Goal: Information Seeking & Learning: Learn about a topic

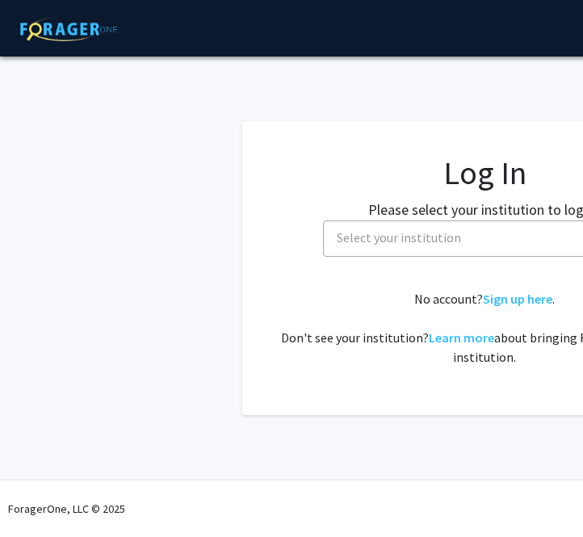
select select
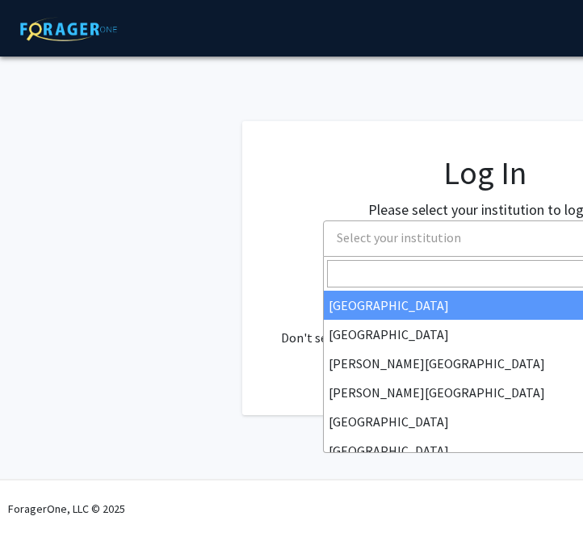
click at [420, 230] on span "Select your institution" at bounding box center [487, 237] width 315 height 33
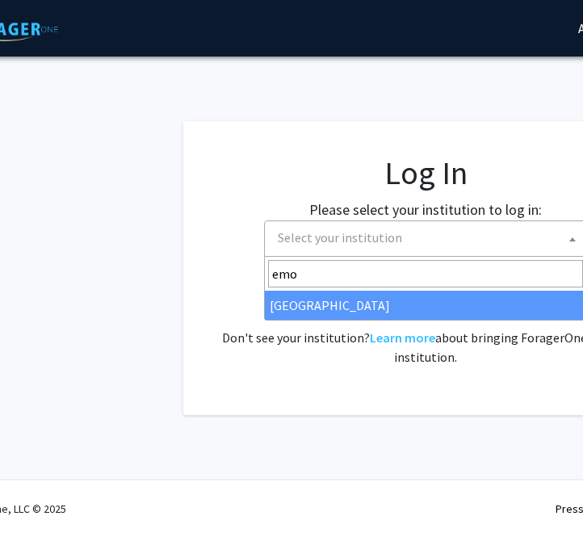
type input "emo"
select select "12"
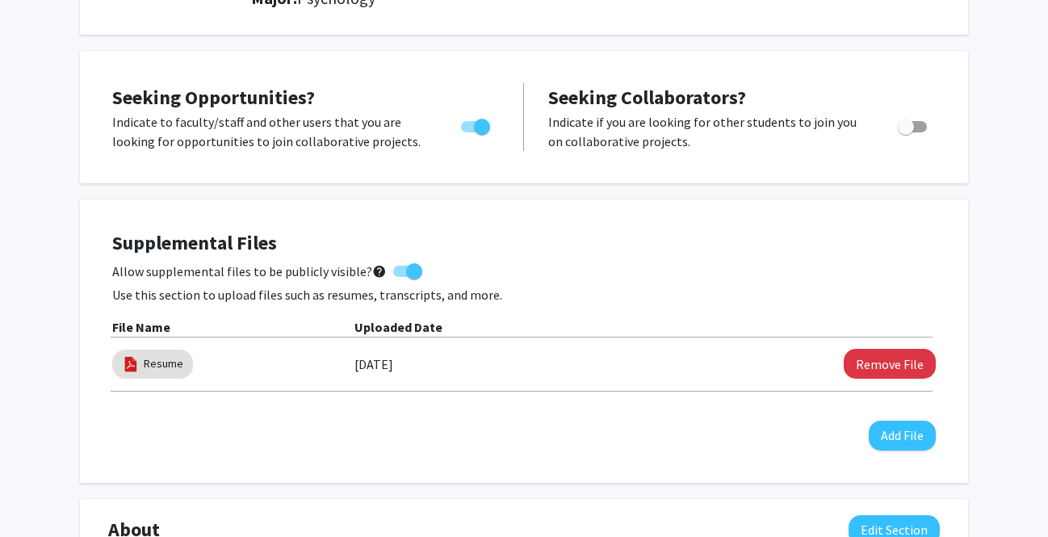
scroll to position [258, 0]
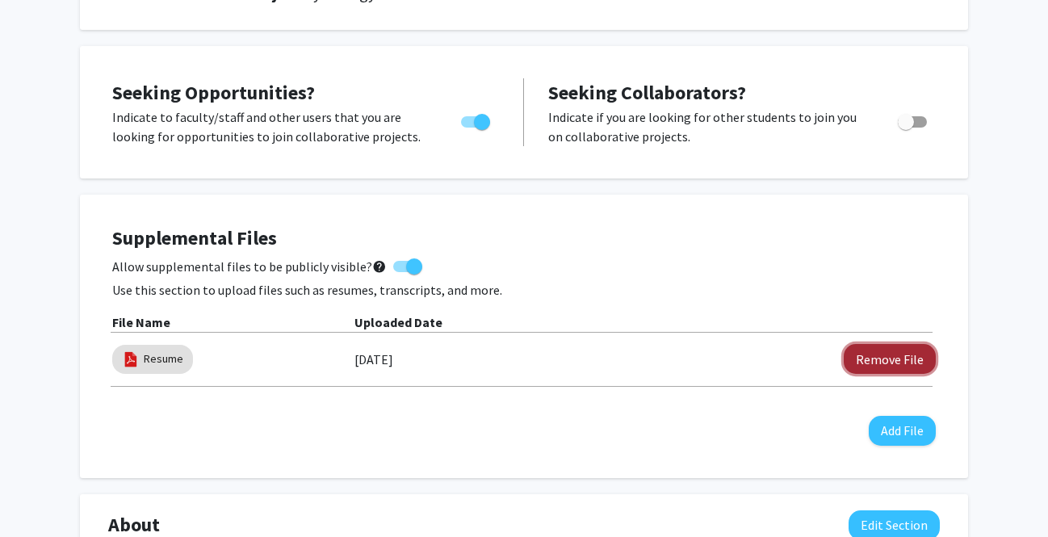
click at [582, 348] on button "Remove File" at bounding box center [890, 359] width 92 height 30
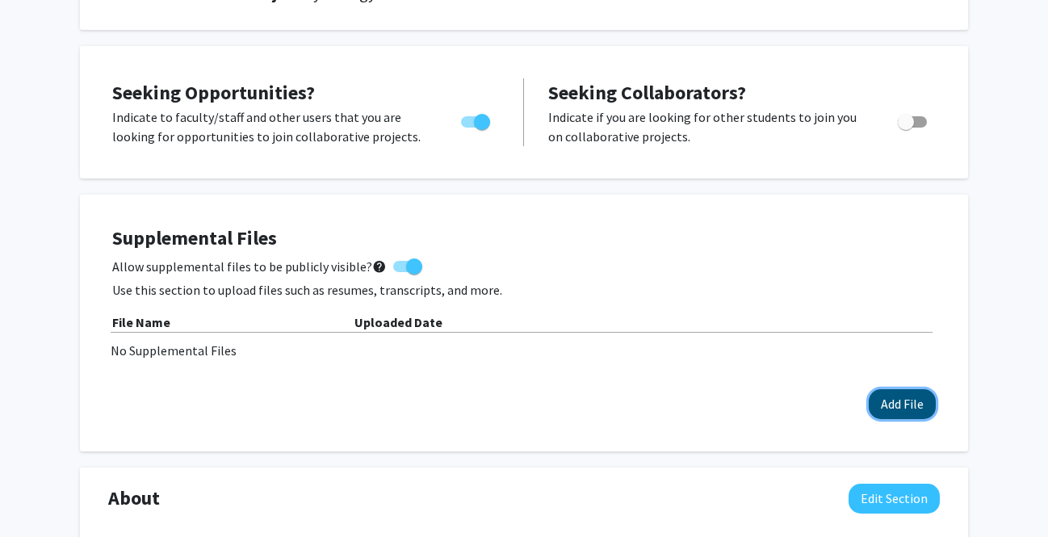
click at [582, 405] on button "Add File" at bounding box center [902, 404] width 67 height 30
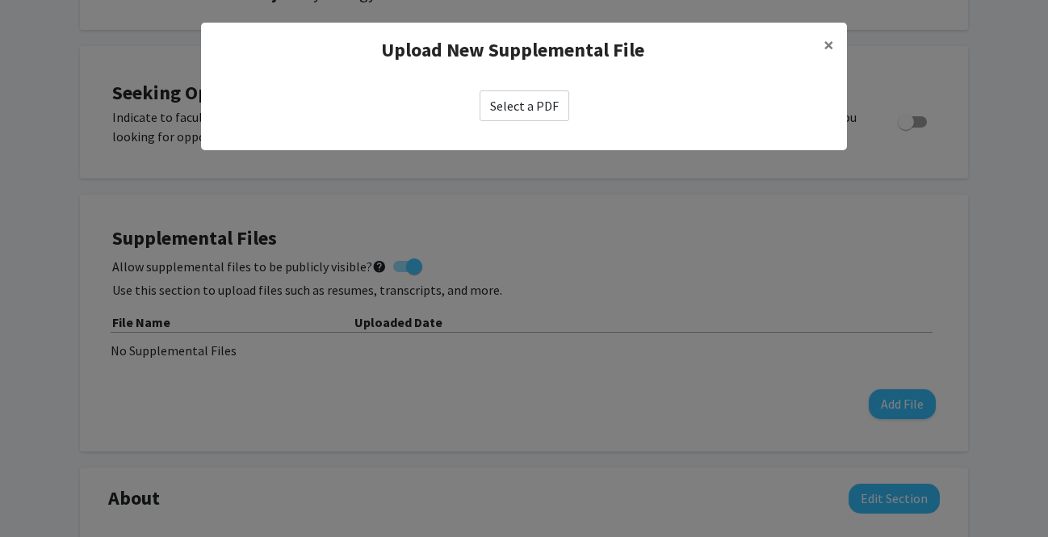
click at [504, 105] on label "Select a PDF" at bounding box center [525, 105] width 90 height 31
click at [0, 0] on input "Select a PDF" at bounding box center [0, 0] width 0 height 0
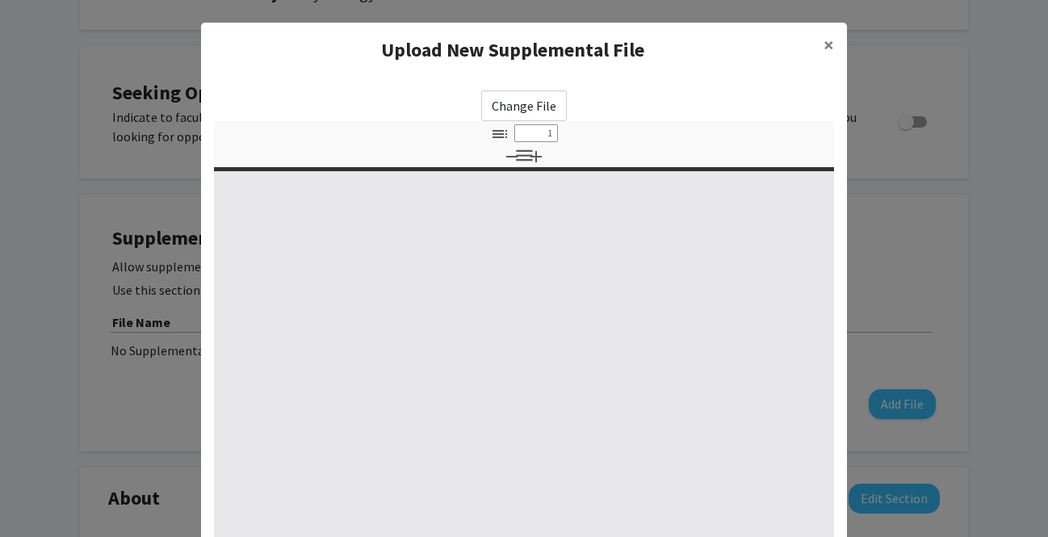
select select "custom"
type input "0"
select select "custom"
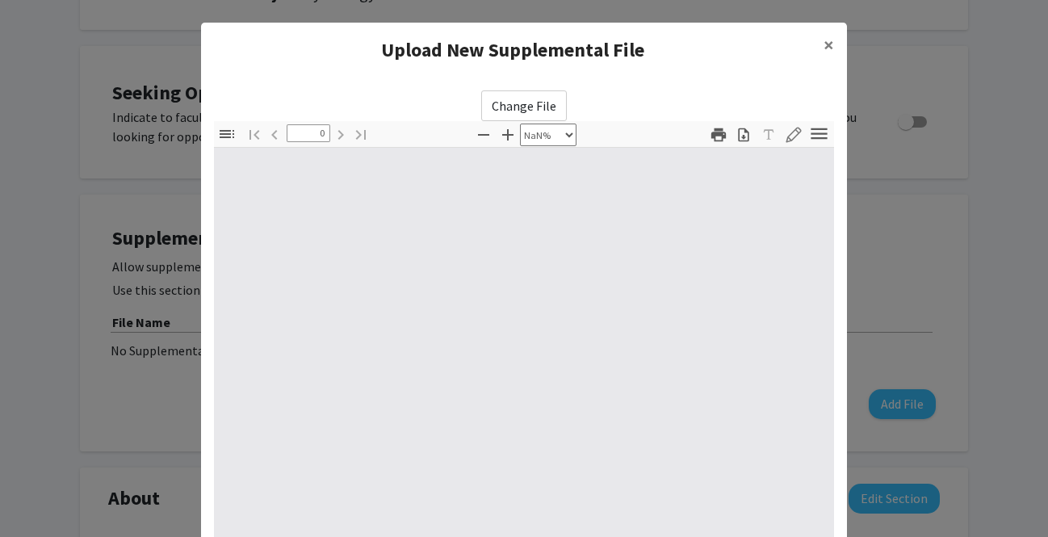
type input "1"
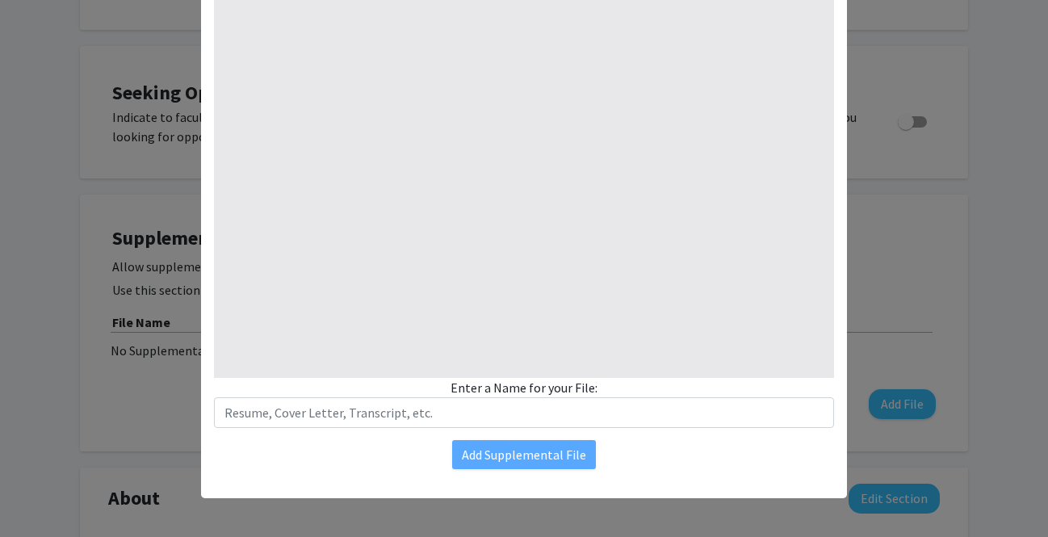
select select "auto"
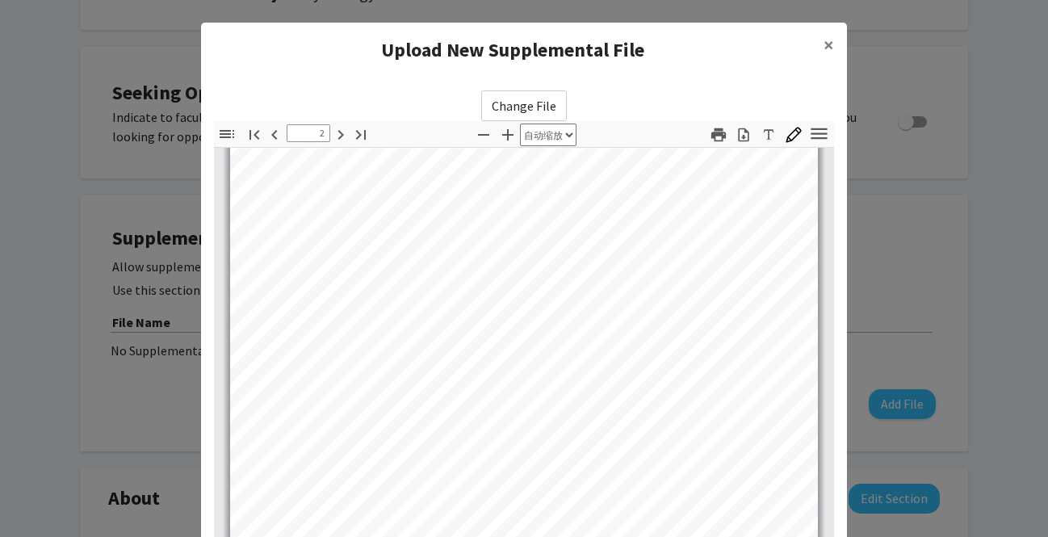
scroll to position [640, 0]
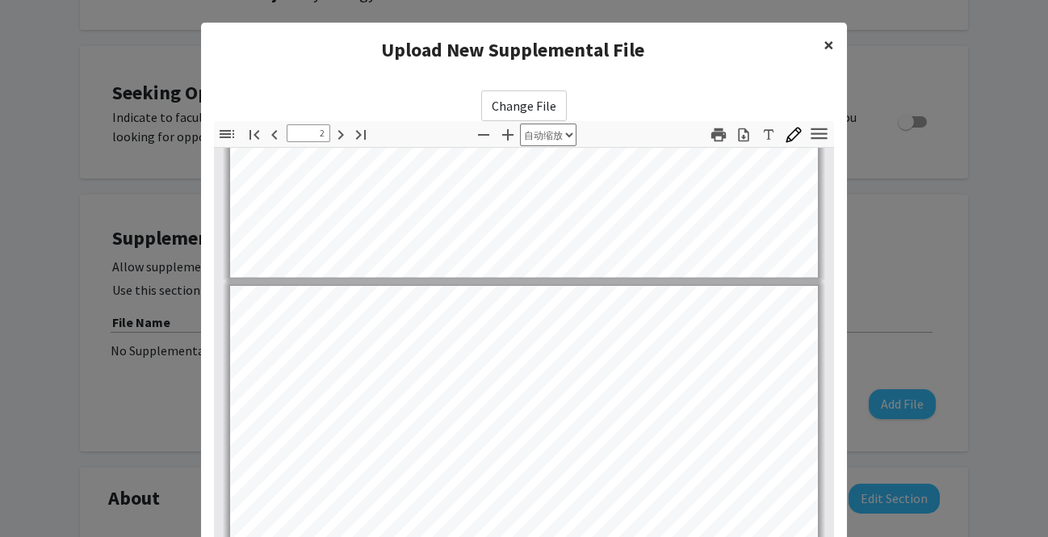
click at [582, 57] on button "×" at bounding box center [829, 45] width 36 height 45
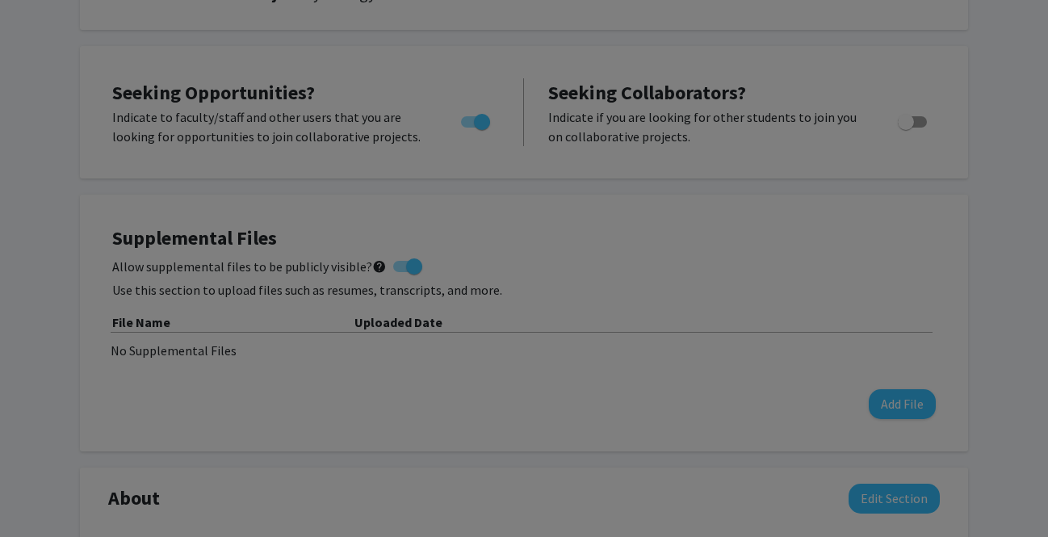
scroll to position [1699, 0]
type input "3"
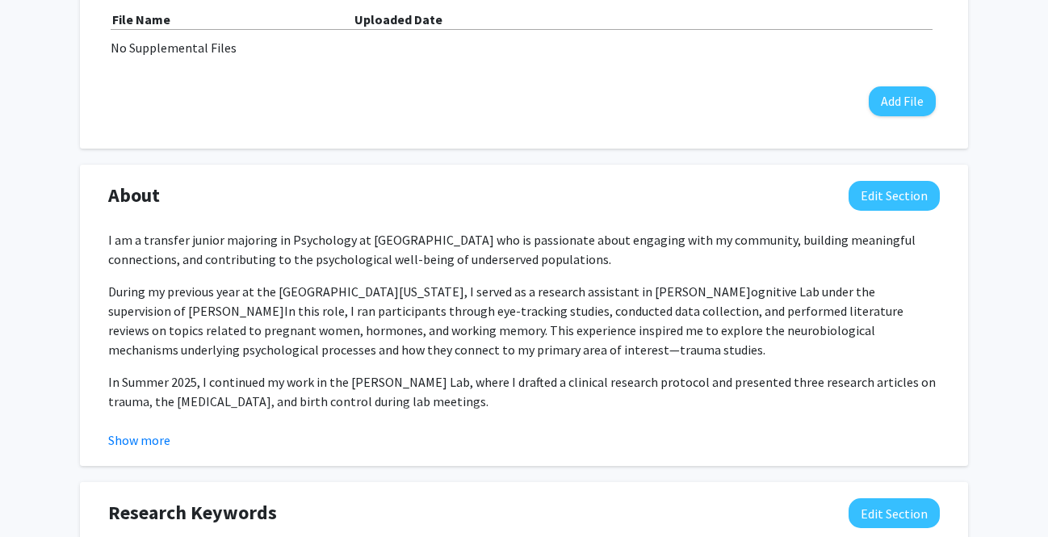
scroll to position [562, 0]
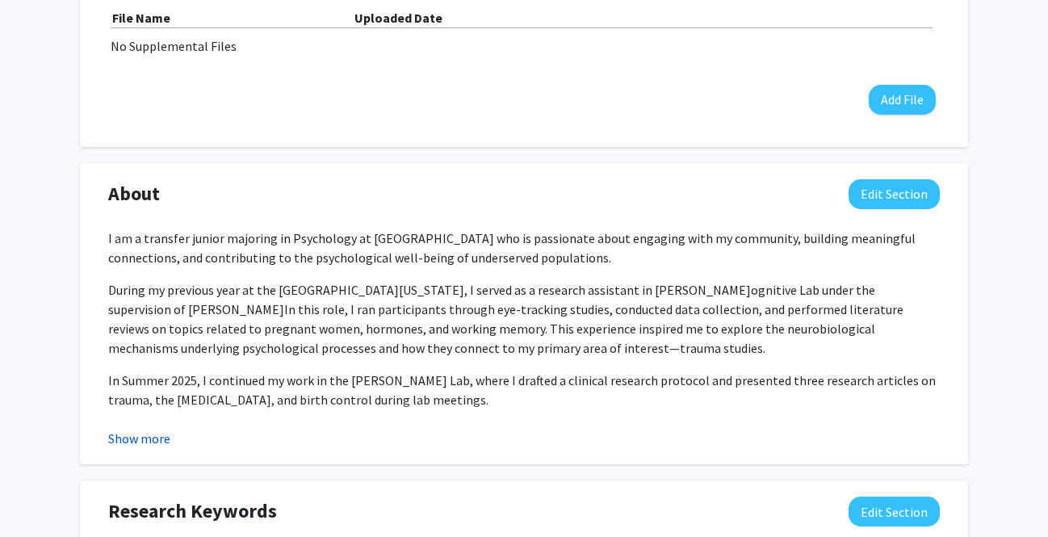
click at [159, 438] on button "Show more" at bounding box center [139, 438] width 62 height 19
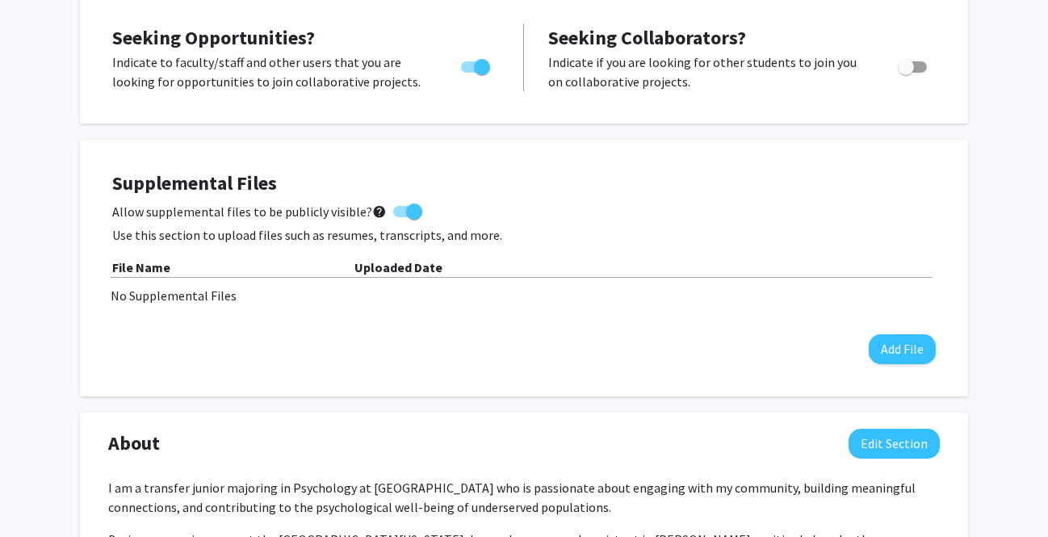
scroll to position [330, 0]
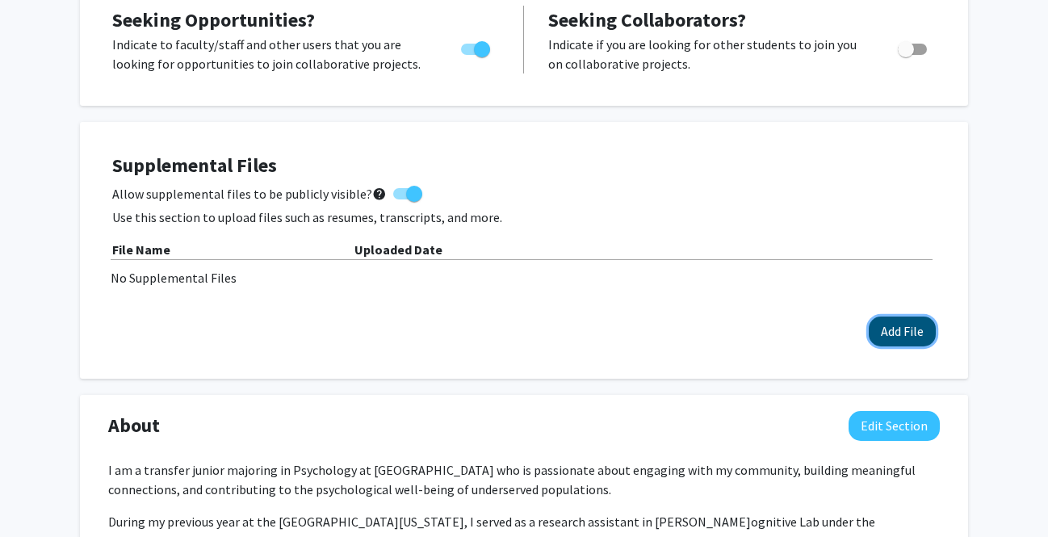
click at [582, 330] on button "Add File" at bounding box center [902, 332] width 67 height 30
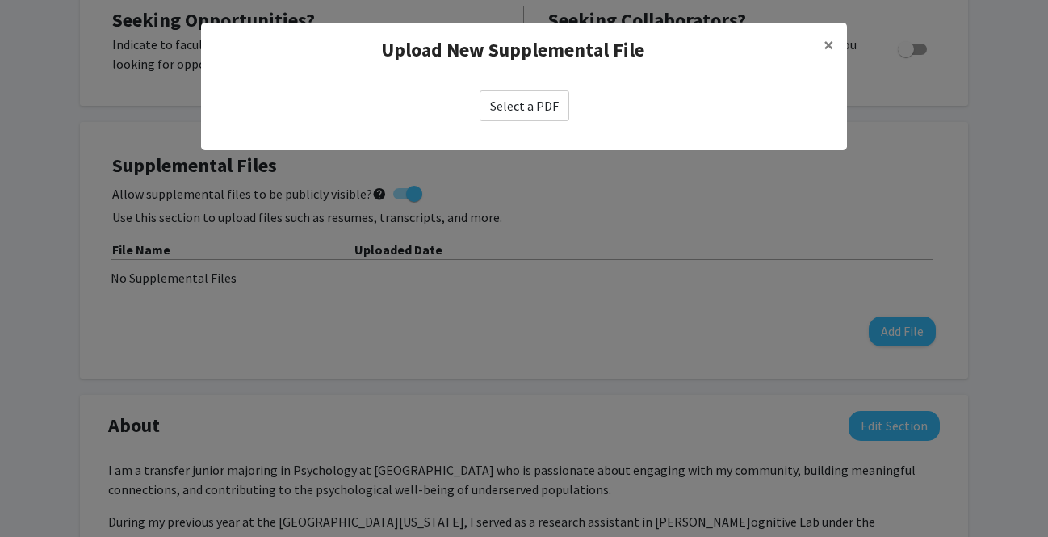
click at [526, 103] on label "Select a PDF" at bounding box center [525, 105] width 90 height 31
click at [0, 0] on input "Select a PDF" at bounding box center [0, 0] width 0 height 0
select select "custom"
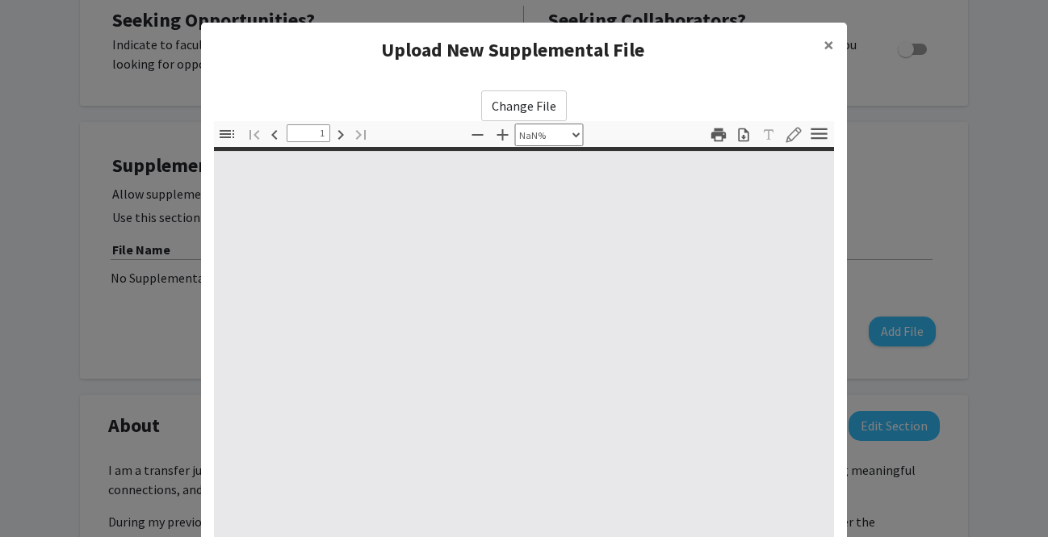
type input "0"
select select "custom"
type input "1"
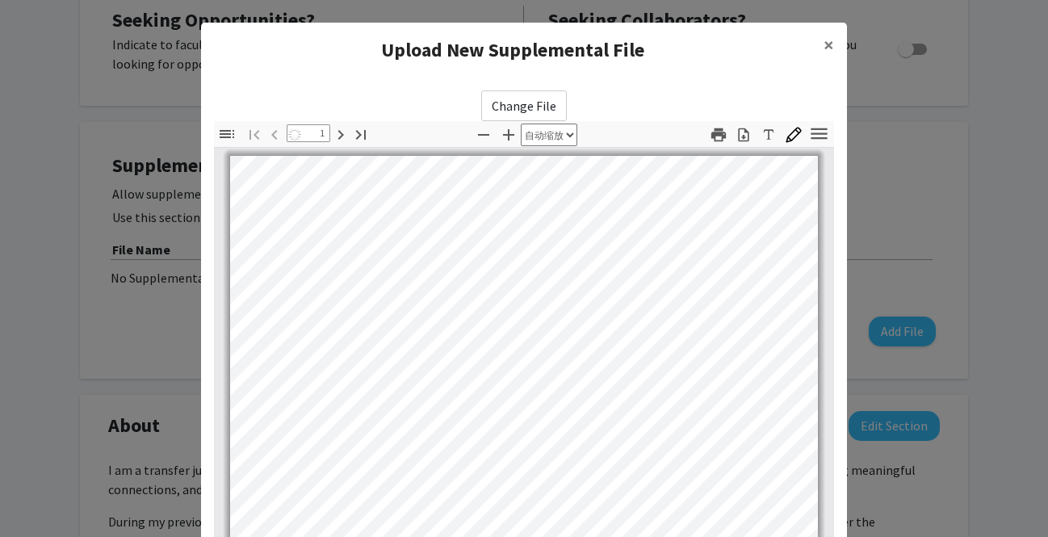
select select "auto"
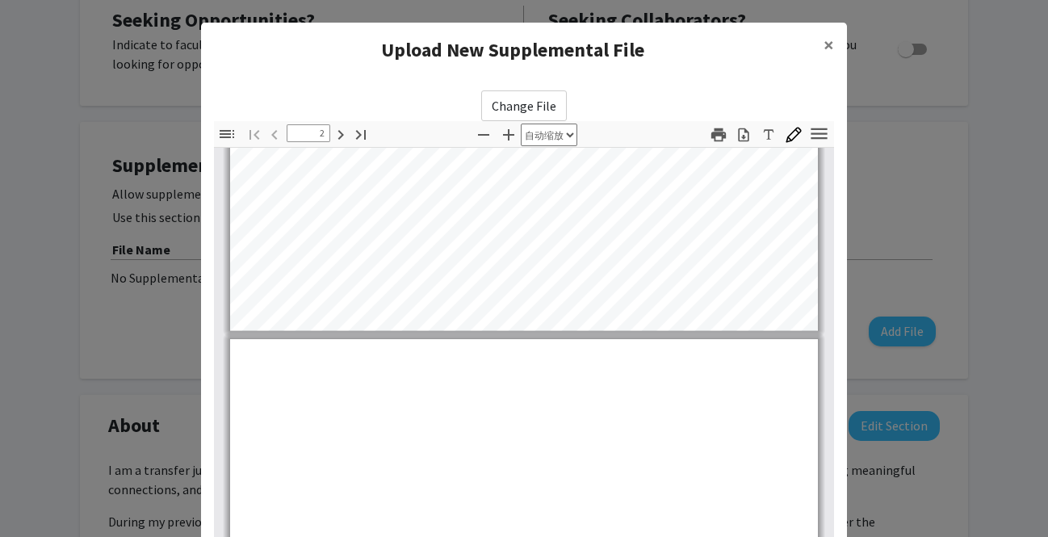
type input "3"
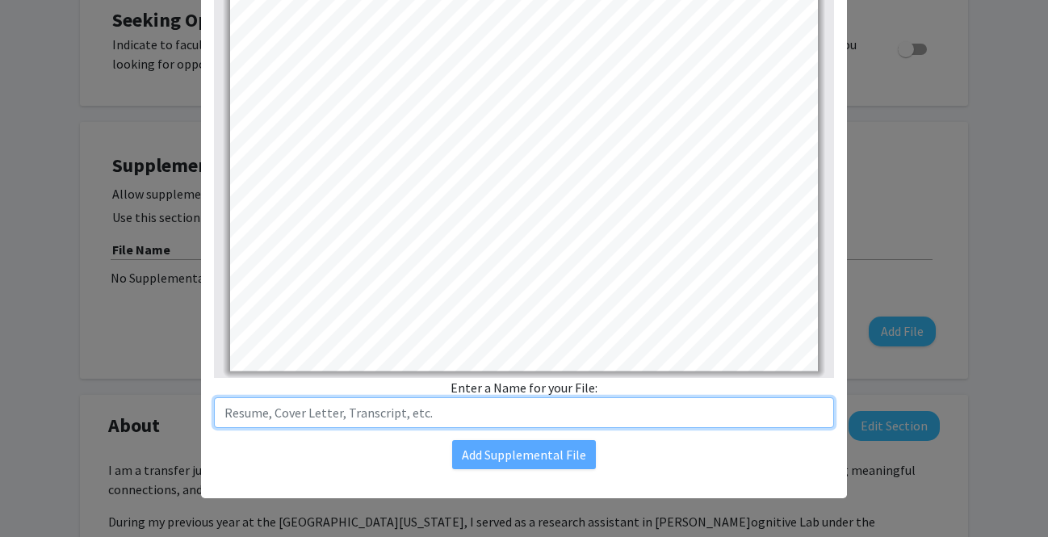
click at [575, 409] on input "text" at bounding box center [524, 412] width 620 height 31
type input "Resume"
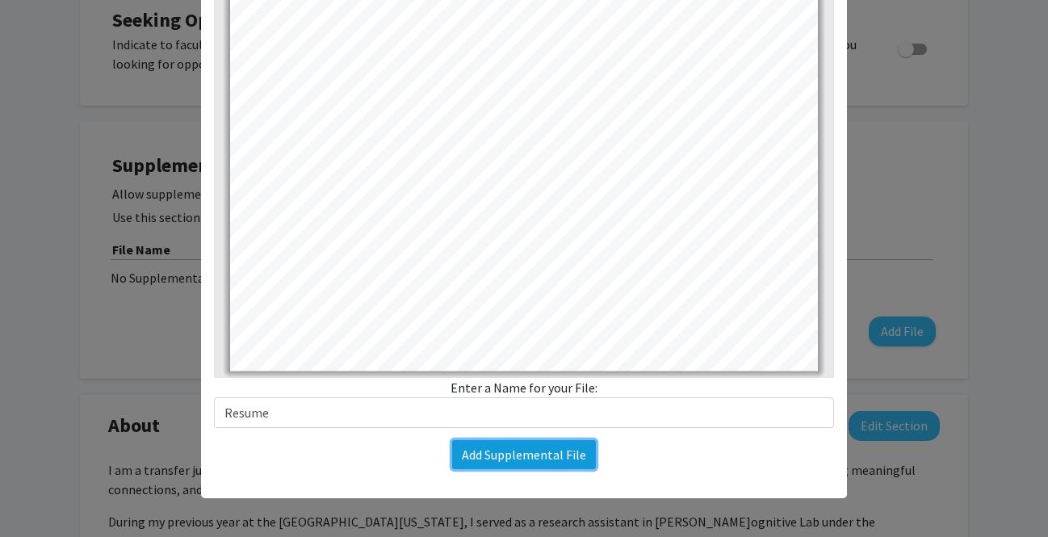
click at [560, 452] on button "Add Supplemental File" at bounding box center [524, 454] width 144 height 29
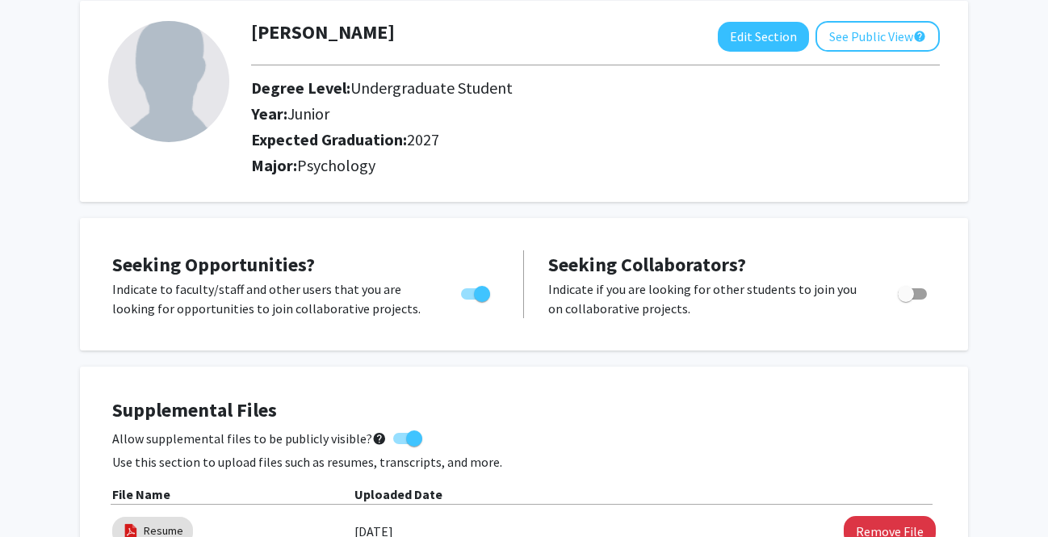
scroll to position [0, 0]
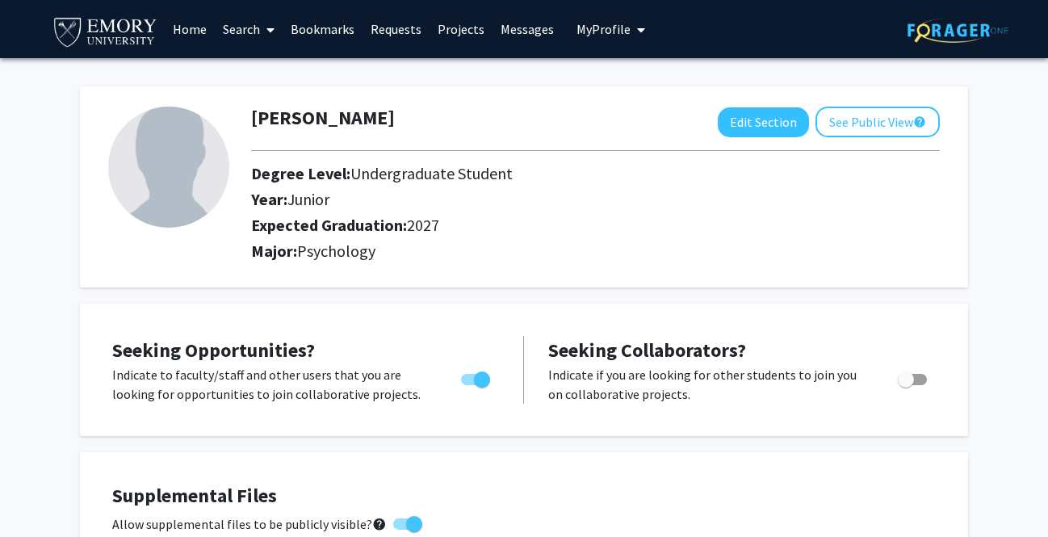
click at [268, 23] on icon at bounding box center [271, 29] width 8 height 13
click at [273, 65] on span "Faculty/Staff" at bounding box center [274, 74] width 119 height 32
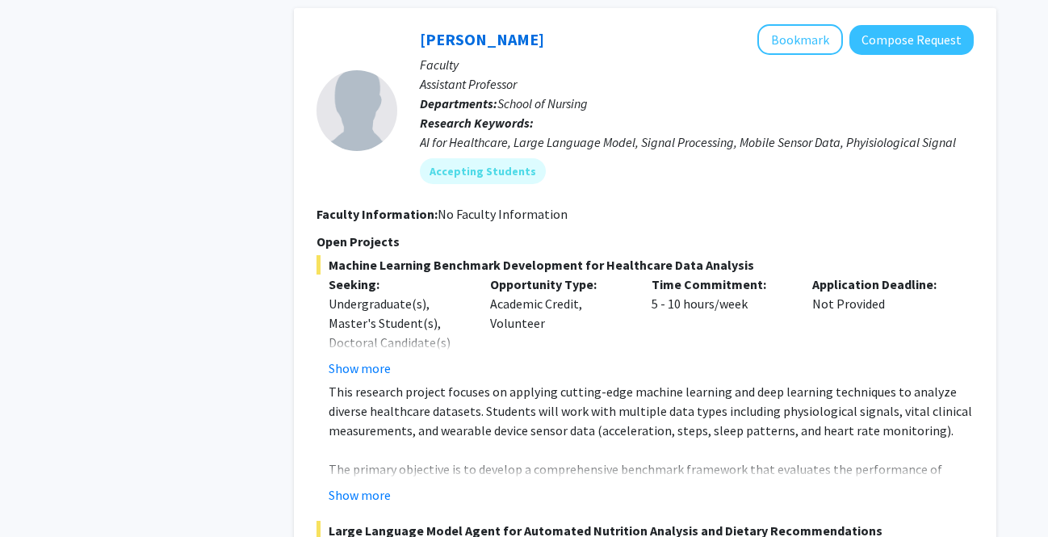
scroll to position [1256, 0]
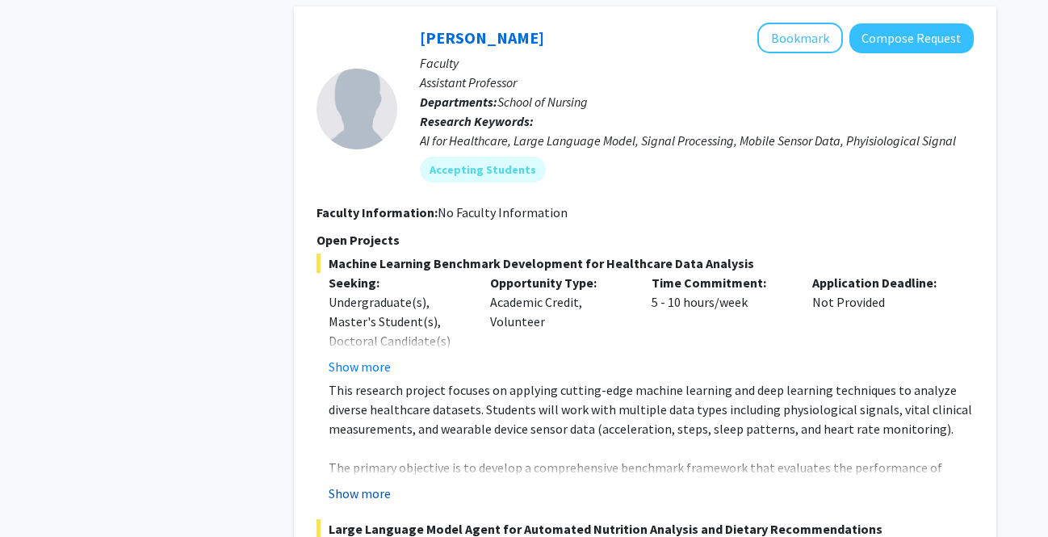
click at [376, 484] on button "Show more" at bounding box center [360, 493] width 62 height 19
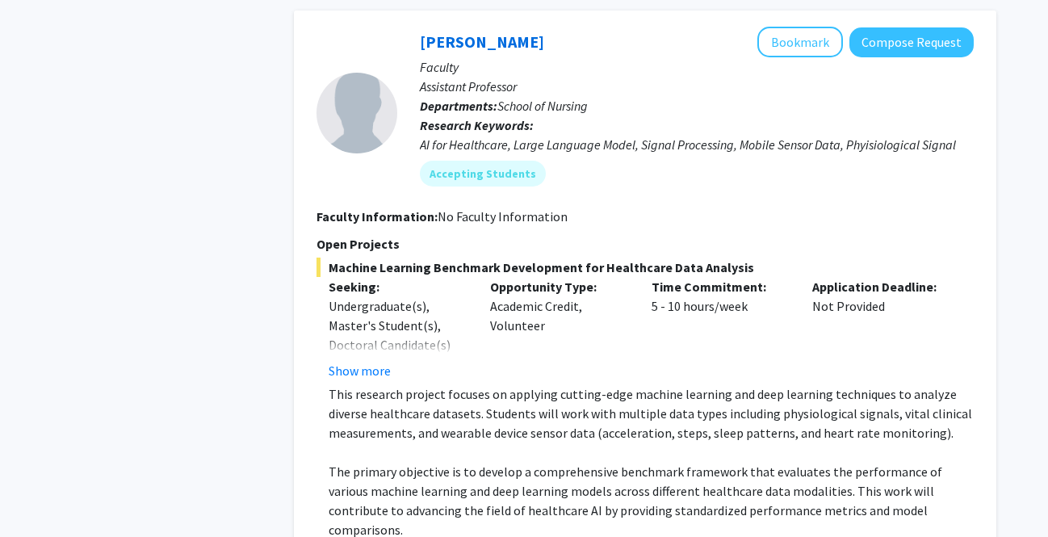
scroll to position [1250, 0]
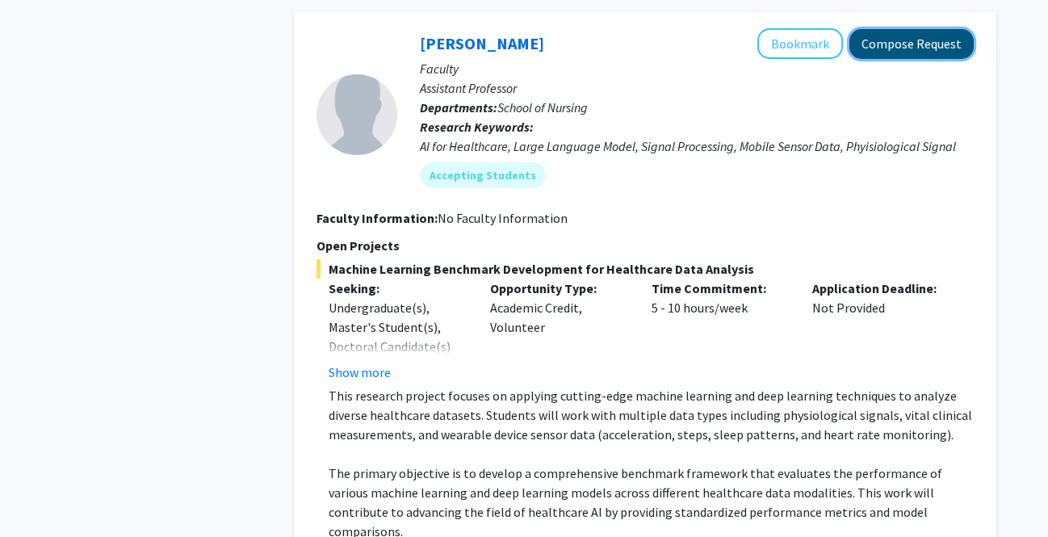
click at [582, 29] on button "Compose Request" at bounding box center [912, 44] width 124 height 30
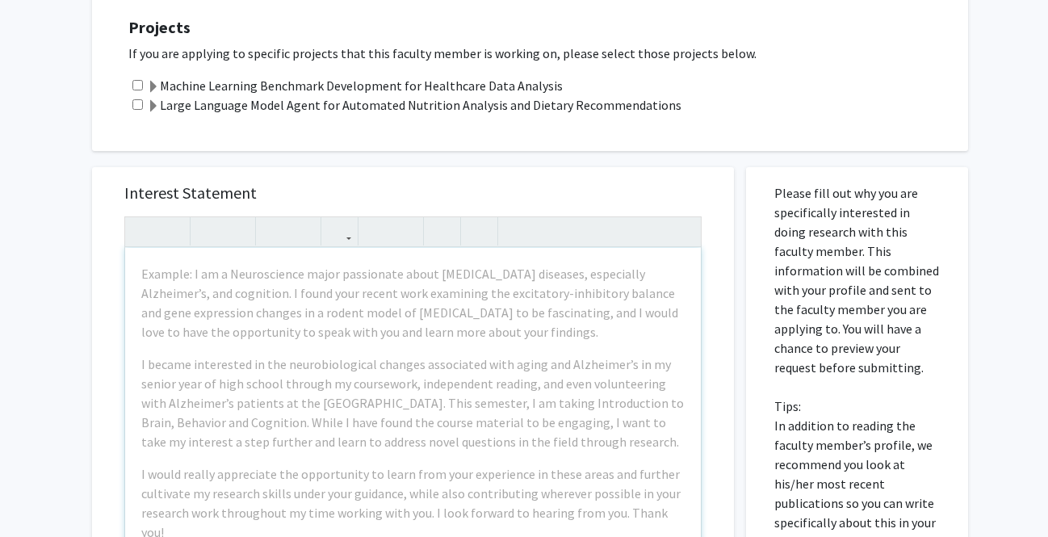
scroll to position [384, 0]
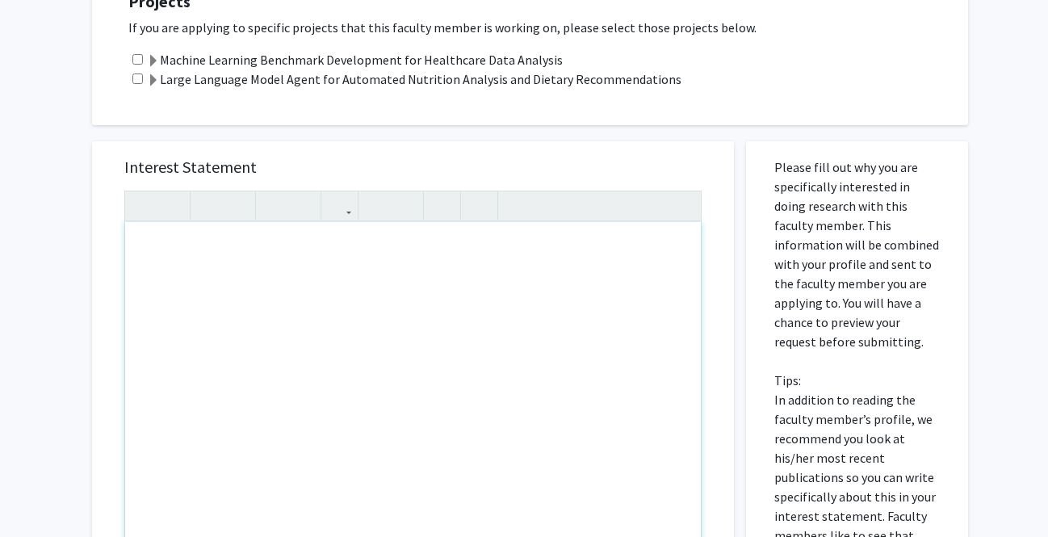
drag, startPoint x: 612, startPoint y: 380, endPoint x: 591, endPoint y: 380, distance: 21.0
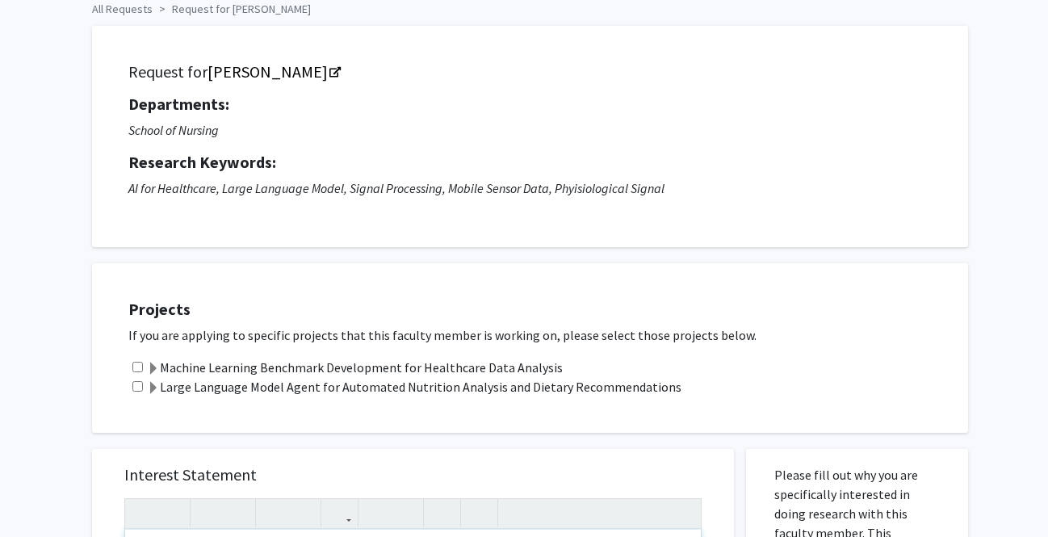
scroll to position [0, 0]
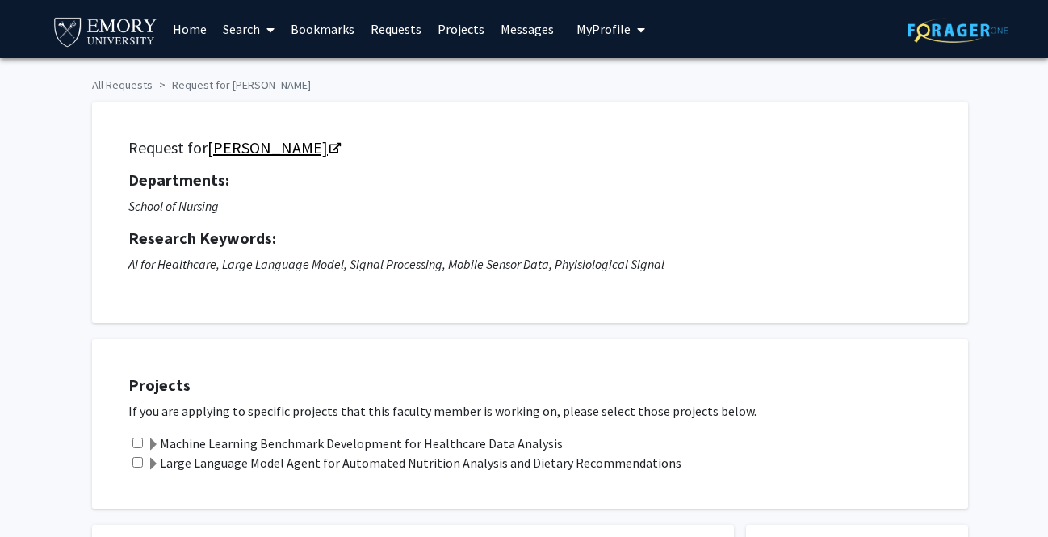
click at [266, 150] on link "[PERSON_NAME]" at bounding box center [274, 147] width 132 height 20
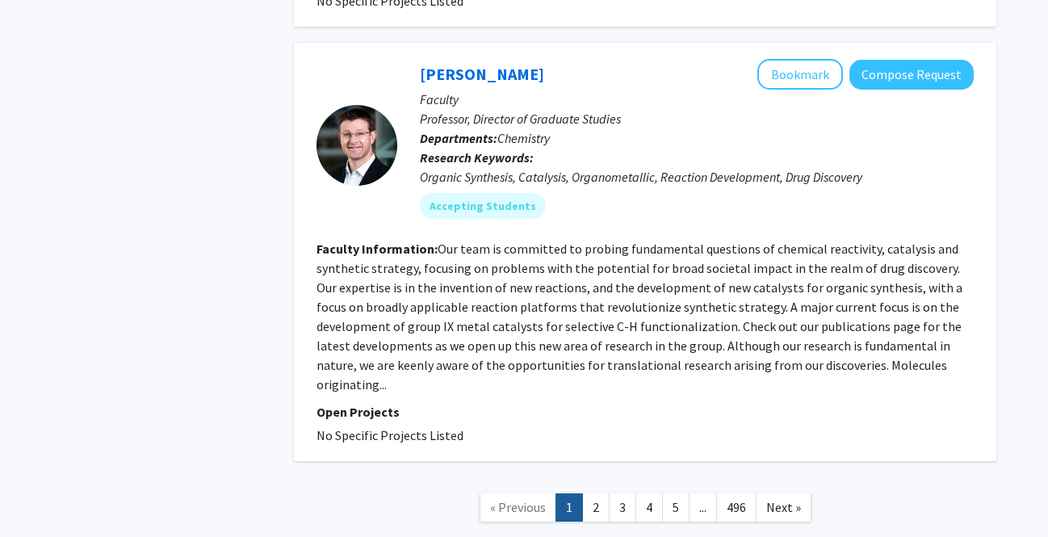
scroll to position [5366, 0]
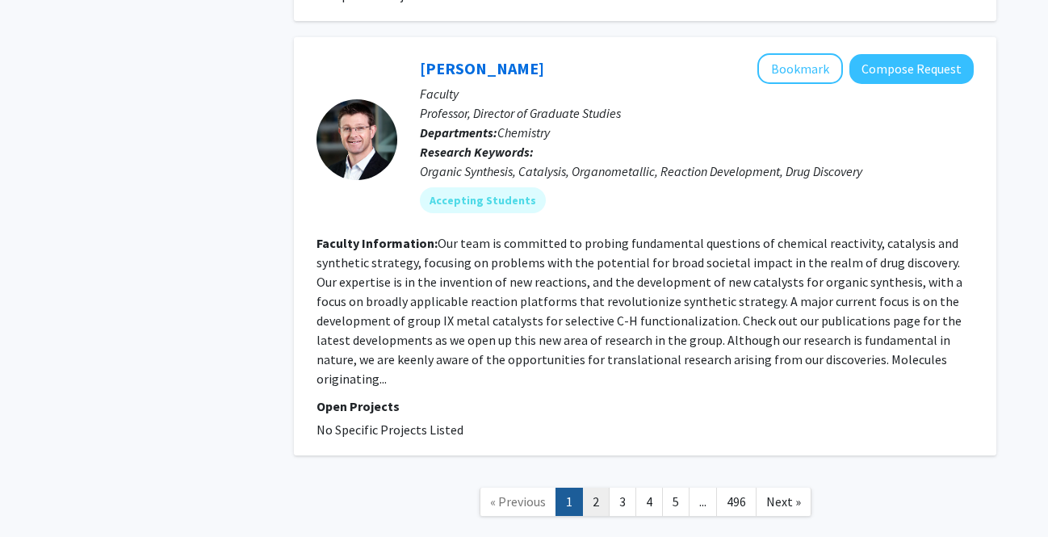
click at [582, 488] on link "2" at bounding box center [595, 502] width 27 height 28
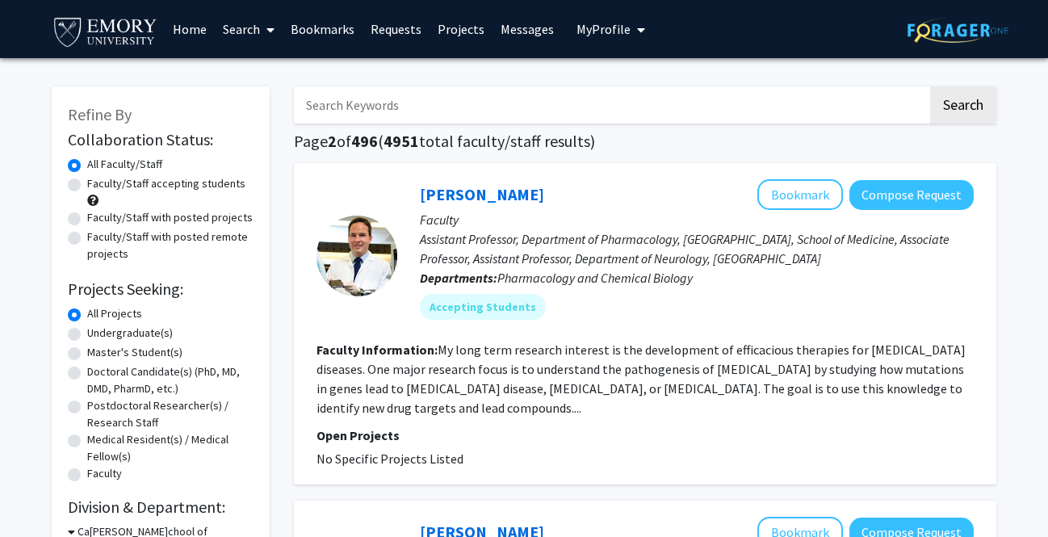
click at [401, 100] on input "Search Keywords" at bounding box center [611, 104] width 634 height 37
type input "trauma"
click at [582, 86] on button "Search" at bounding box center [964, 104] width 66 height 37
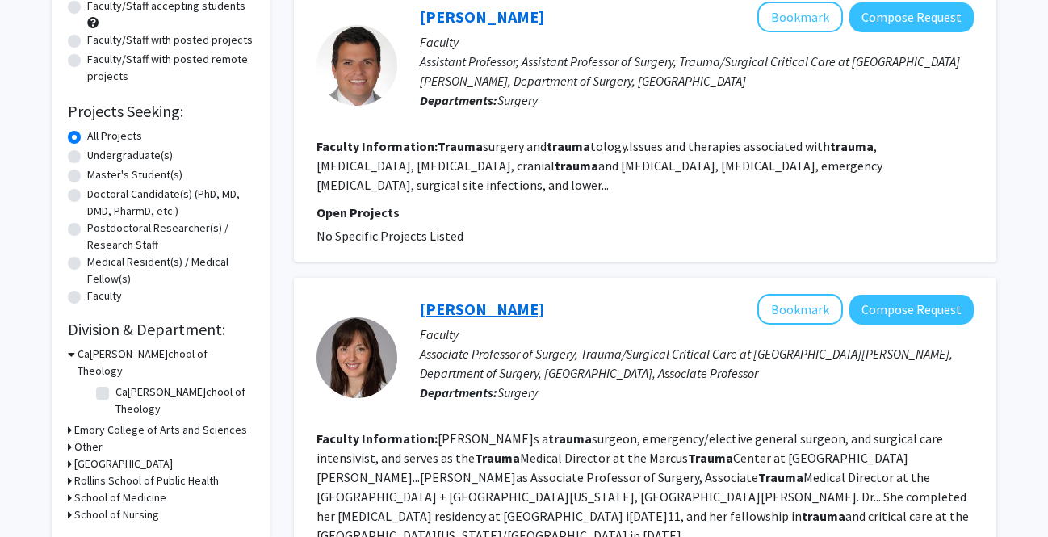
scroll to position [174, 0]
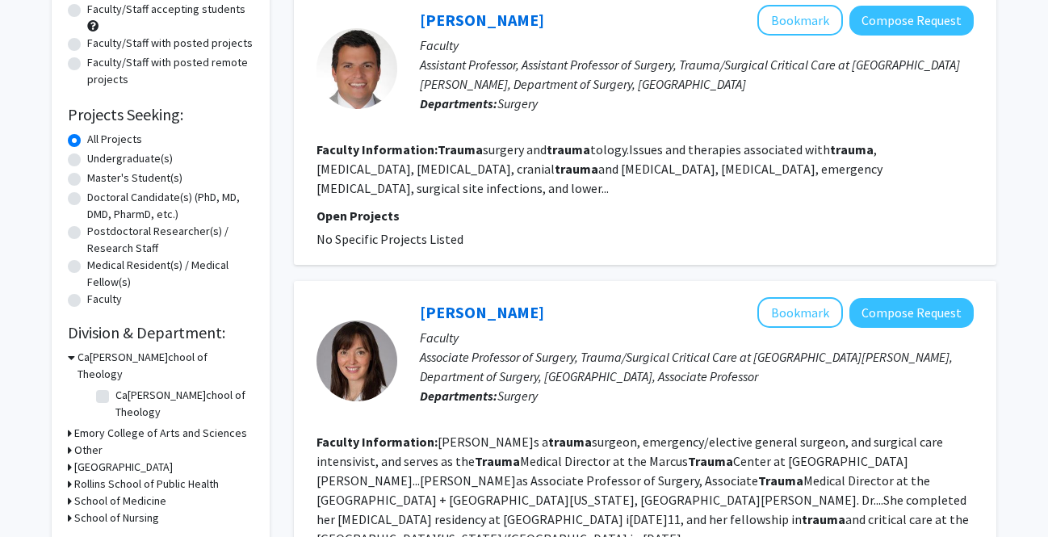
click at [87, 157] on label "Undergraduate(s)" at bounding box center [130, 158] width 86 height 17
click at [87, 157] on input "Undergraduate(s)" at bounding box center [92, 155] width 11 height 11
radio input "true"
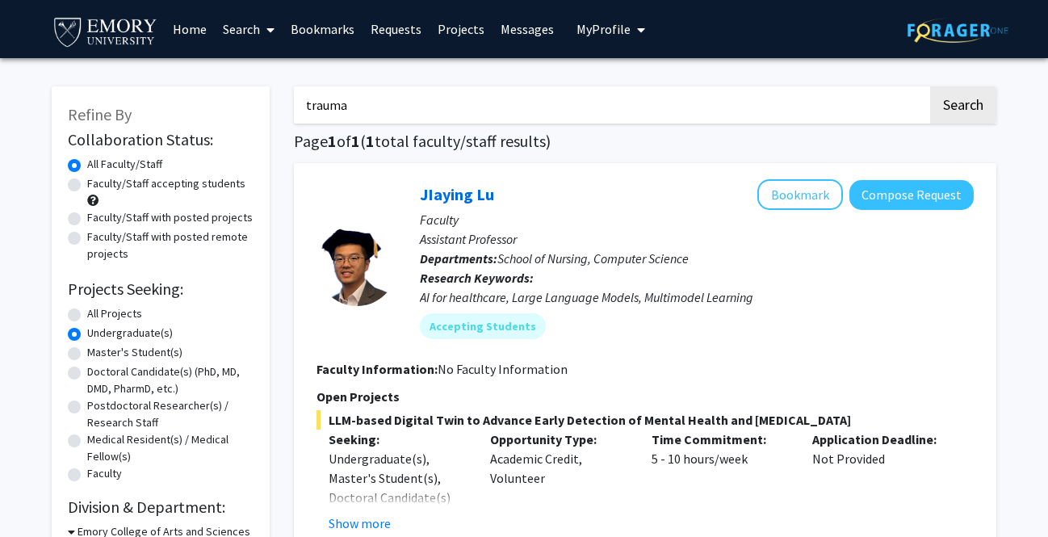
click at [87, 313] on label "All Projects" at bounding box center [114, 313] width 55 height 17
click at [87, 313] on input "All Projects" at bounding box center [92, 310] width 11 height 11
radio input "true"
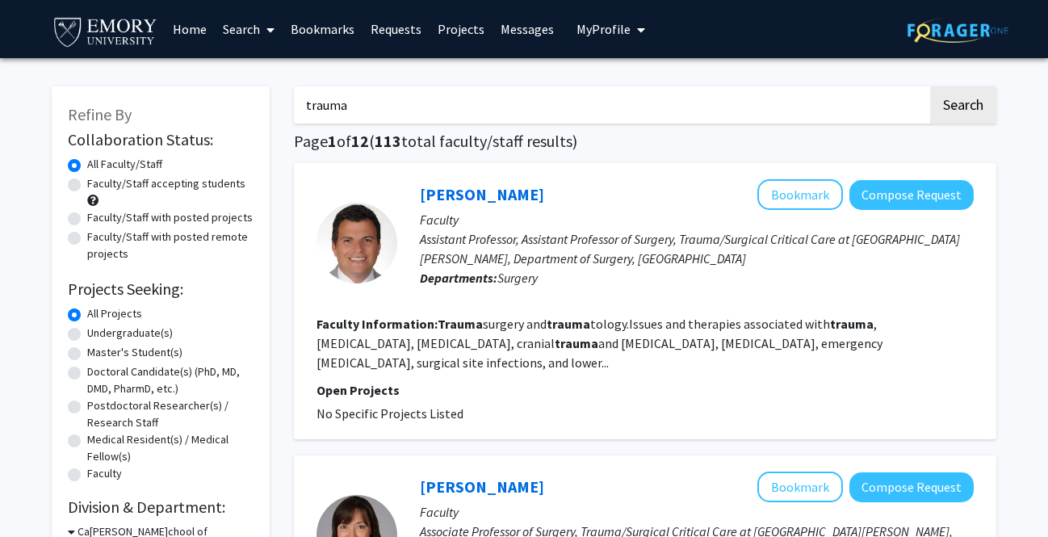
click at [87, 180] on label "Faculty/Staff accepting students" at bounding box center [166, 183] width 158 height 17
click at [87, 180] on input "Faculty/Staff accepting students" at bounding box center [92, 180] width 11 height 11
radio input "true"
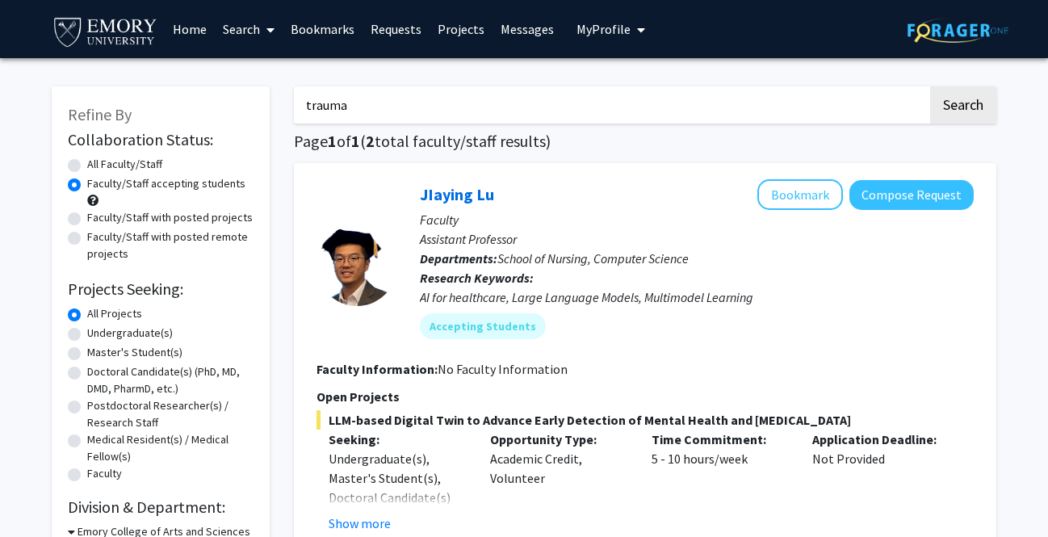
click at [406, 109] on input "trauma" at bounding box center [611, 104] width 634 height 37
type input "t"
type input "recovery"
click at [582, 86] on button "Search" at bounding box center [964, 104] width 66 height 37
radio input "true"
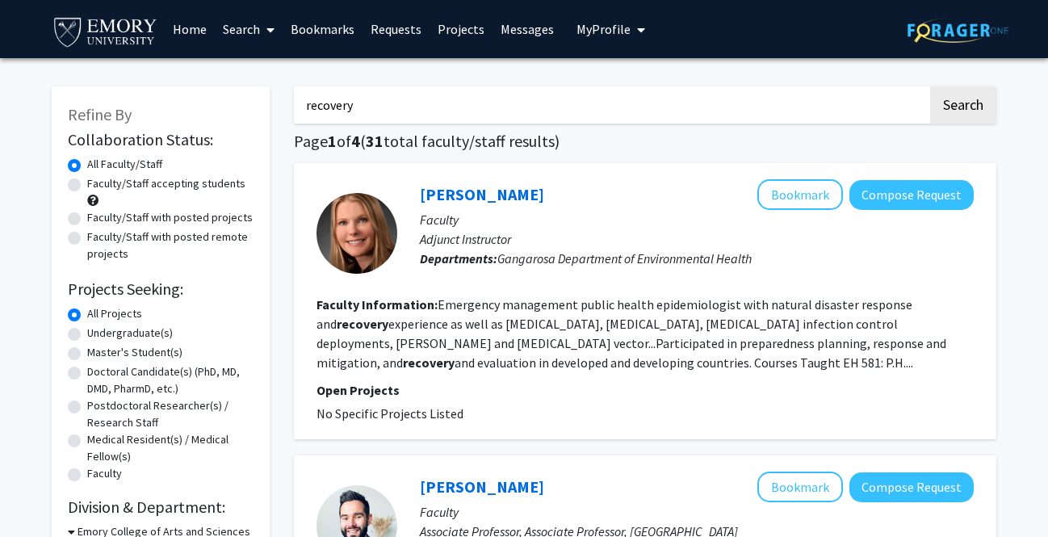
click at [87, 189] on label "Faculty/Staff accepting students" at bounding box center [166, 183] width 158 height 17
click at [87, 186] on input "Faculty/Staff accepting students" at bounding box center [92, 180] width 11 height 11
radio input "true"
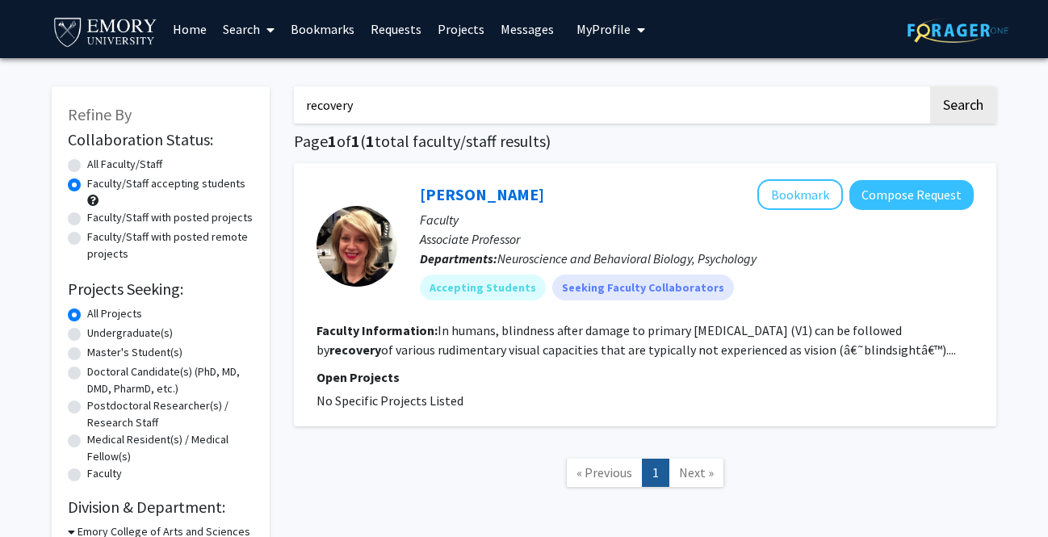
drag, startPoint x: 461, startPoint y: 105, endPoint x: 280, endPoint y: 105, distance: 180.9
click at [280, 105] on div "Refine By Collaboration Status: Collaboration Status All Faculty/Staff Collabor…" at bounding box center [524, 353] width 969 height 567
type input "r"
type input "addiction"
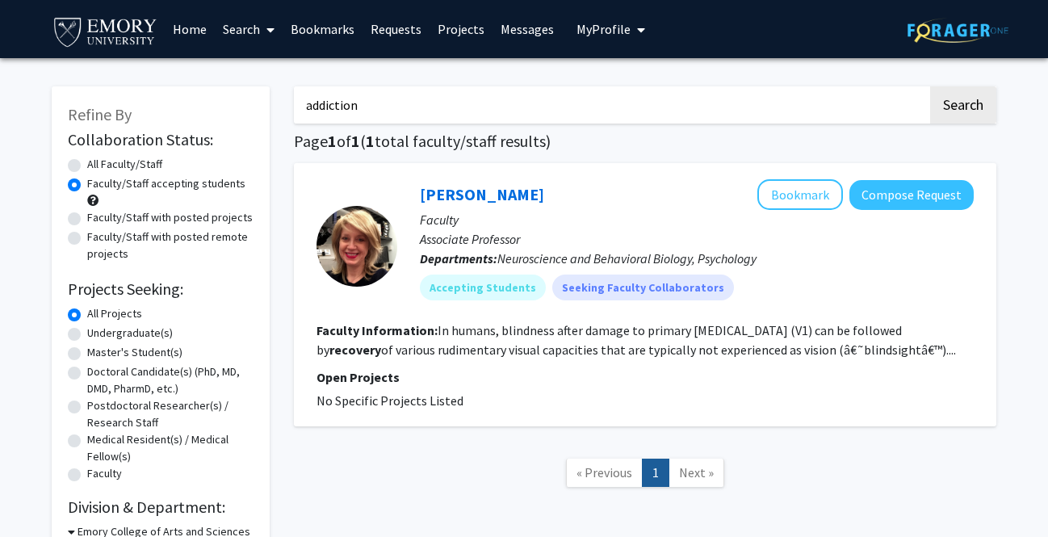
click at [582, 86] on button "Search" at bounding box center [964, 104] width 66 height 37
radio input "true"
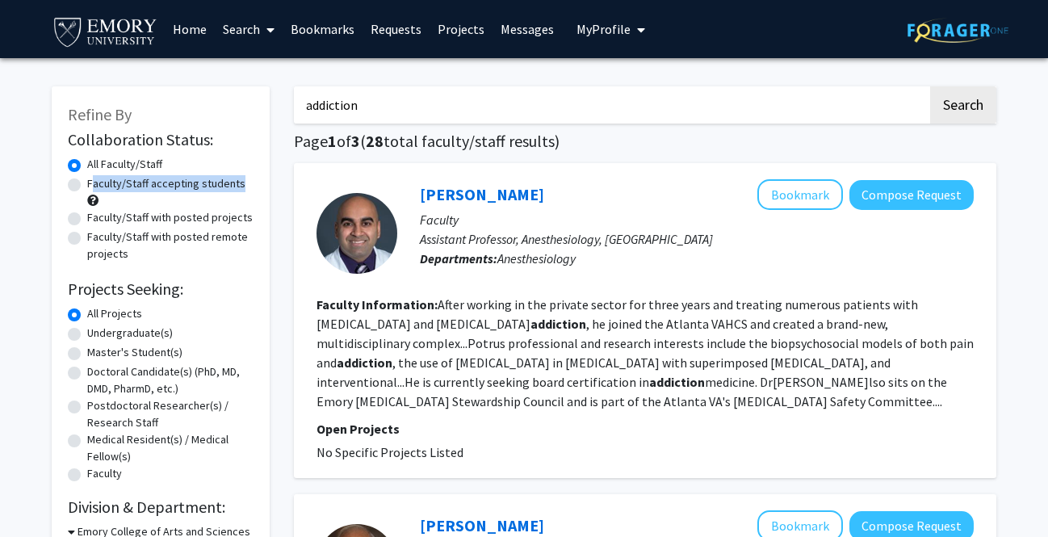
click at [79, 191] on div "Faculty/Staff accepting students" at bounding box center [161, 192] width 186 height 34
click at [87, 187] on label "Faculty/Staff accepting students" at bounding box center [166, 183] width 158 height 17
click at [87, 186] on input "Faculty/Staff accepting students" at bounding box center [92, 180] width 11 height 11
radio input "true"
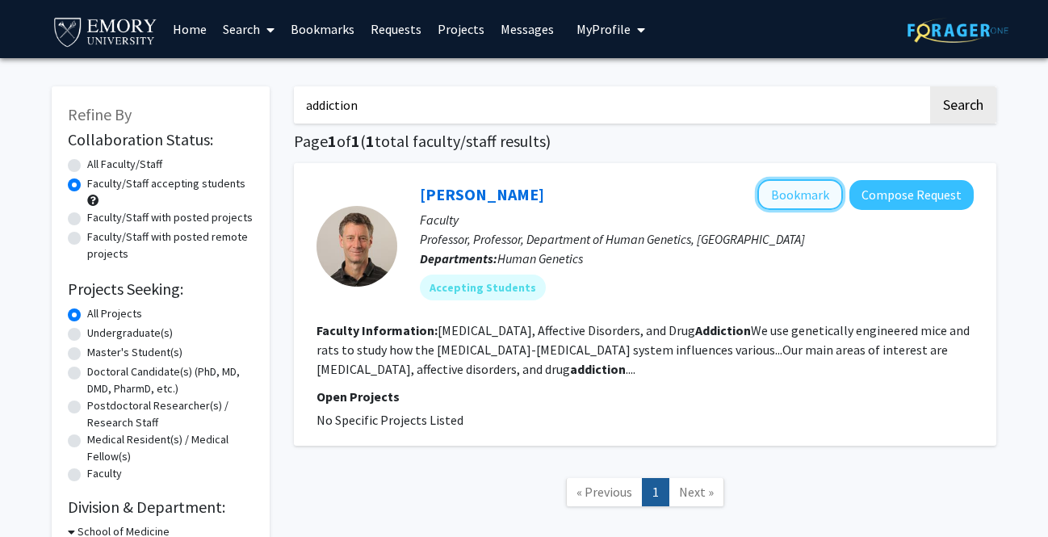
click at [582, 195] on button "Bookmark" at bounding box center [801, 194] width 86 height 31
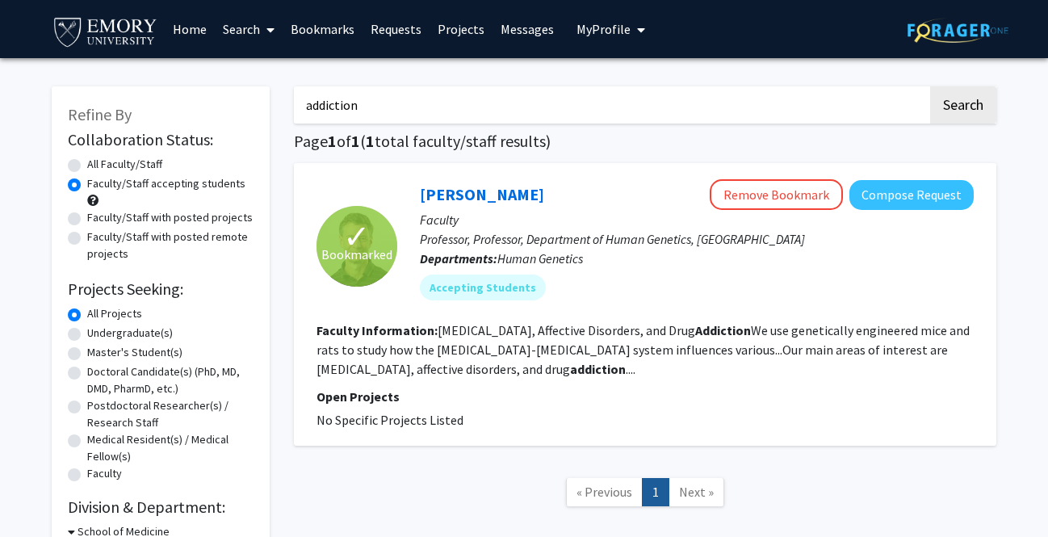
click at [363, 112] on input "addiction" at bounding box center [611, 104] width 634 height 37
drag, startPoint x: 363, startPoint y: 112, endPoint x: 329, endPoint y: 112, distance: 33.9
click at [329, 112] on input "addiction" at bounding box center [611, 104] width 634 height 37
type input "therapy"
click at [582, 86] on button "Search" at bounding box center [964, 104] width 66 height 37
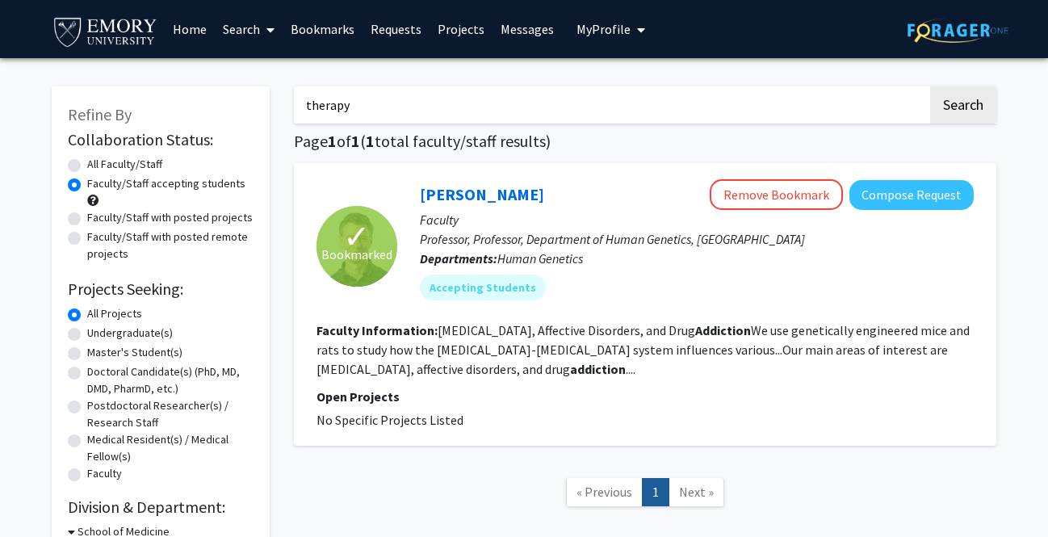
radio input "true"
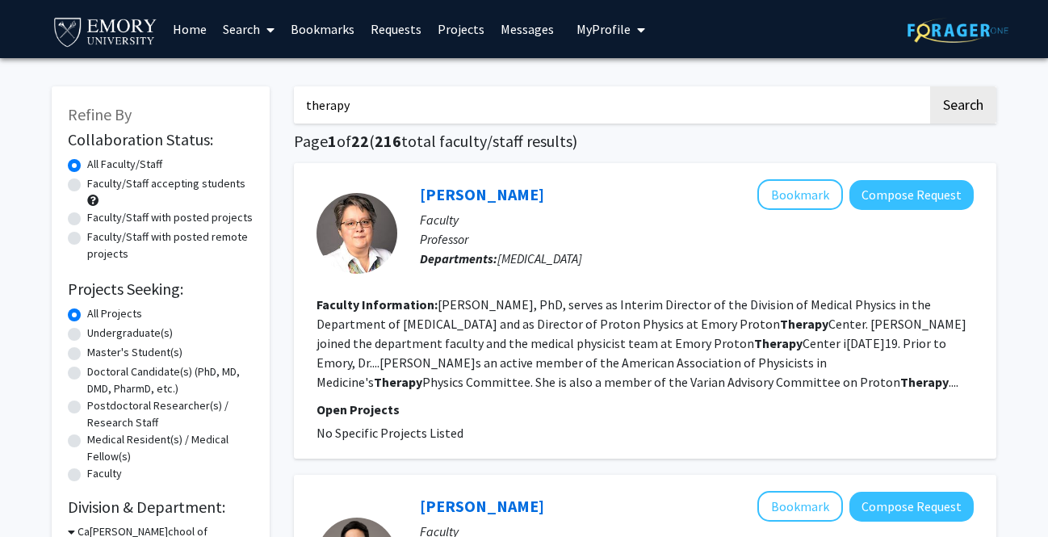
click at [87, 188] on label "Faculty/Staff accepting students" at bounding box center [166, 183] width 158 height 17
click at [87, 186] on input "Faculty/Staff accepting students" at bounding box center [92, 180] width 11 height 11
radio input "true"
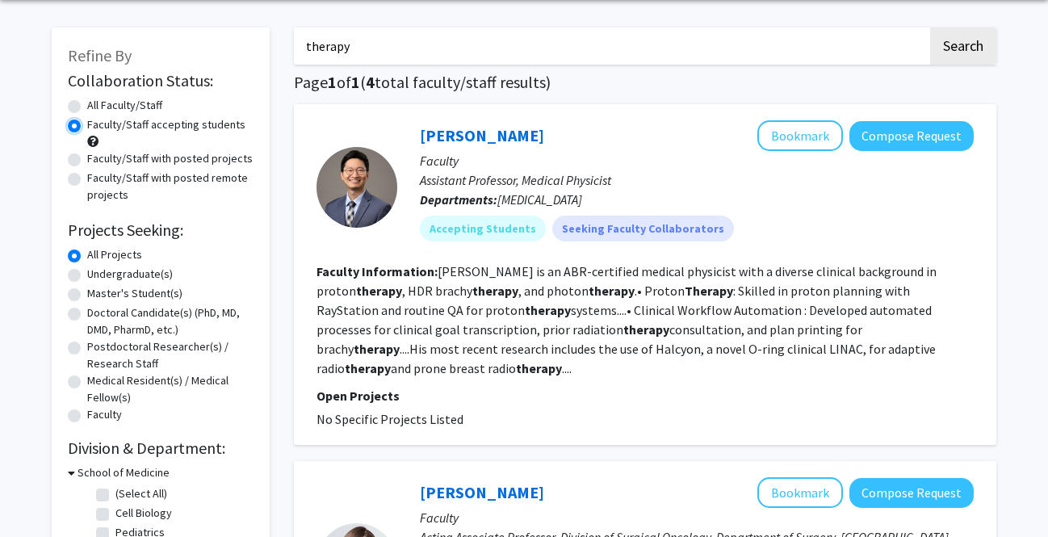
scroll to position [60, 0]
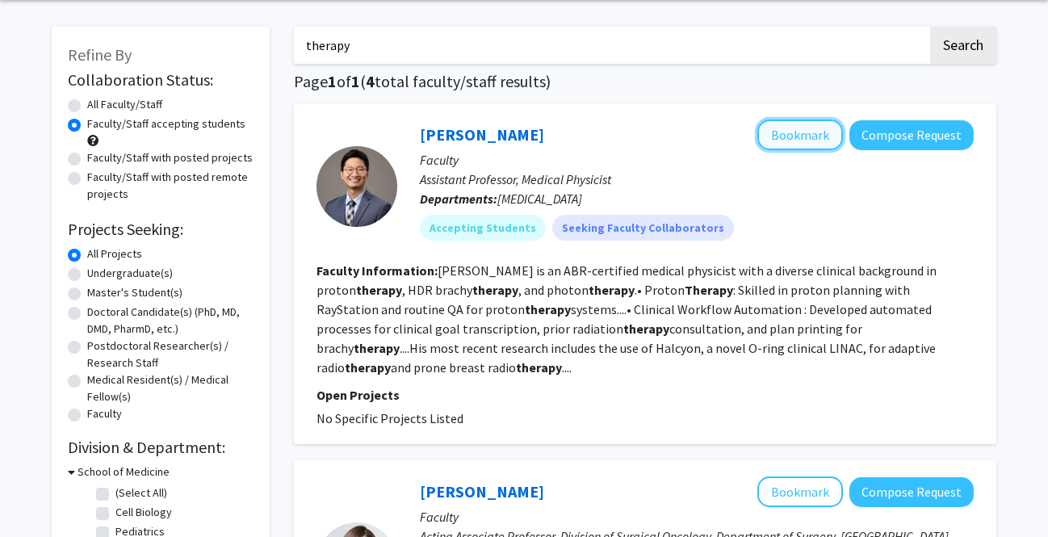
click at [582, 135] on button "Bookmark" at bounding box center [801, 135] width 86 height 31
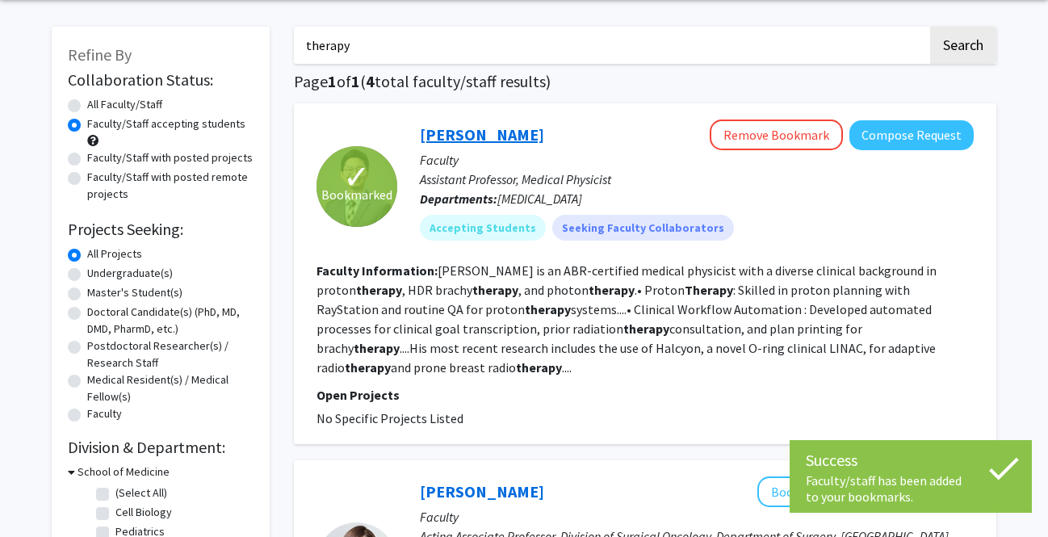
click at [437, 139] on link "[PERSON_NAME]" at bounding box center [482, 134] width 124 height 20
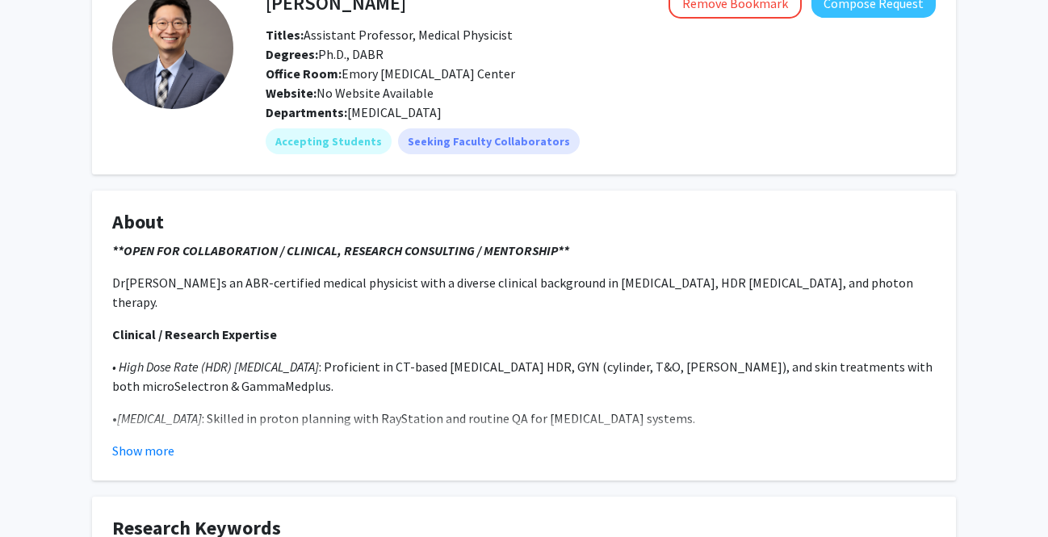
scroll to position [107, 0]
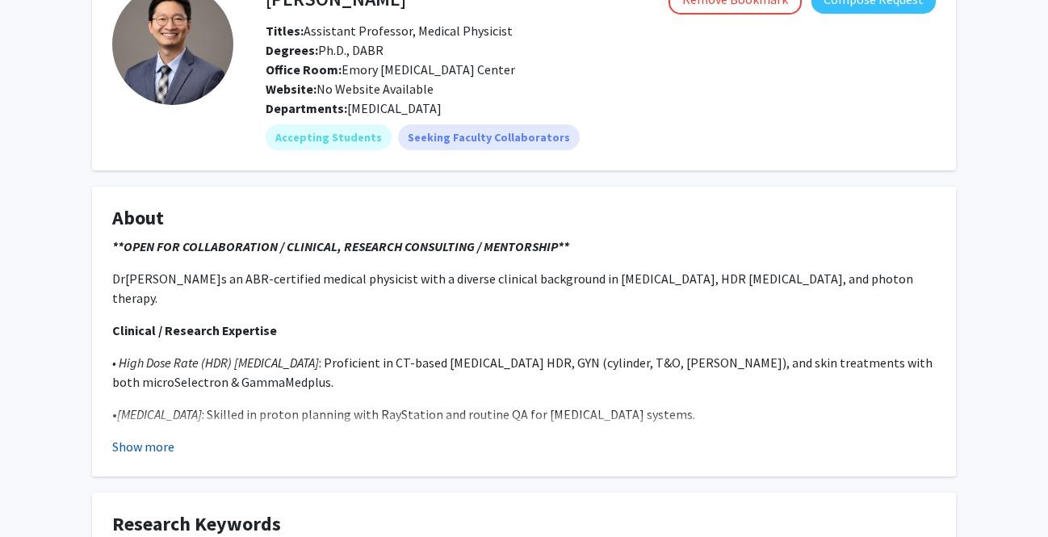
click at [134, 444] on button "Show more" at bounding box center [143, 446] width 62 height 19
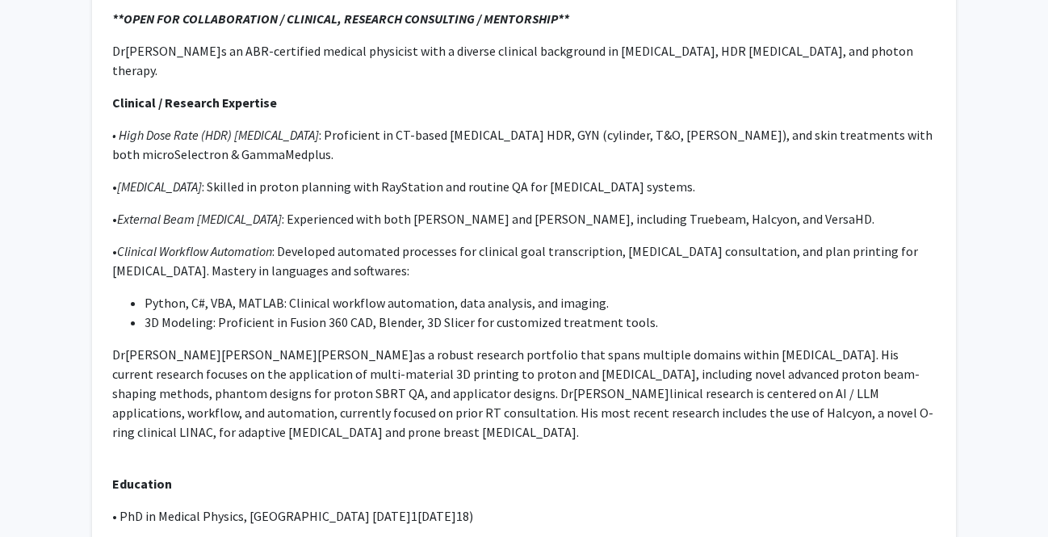
scroll to position [340, 0]
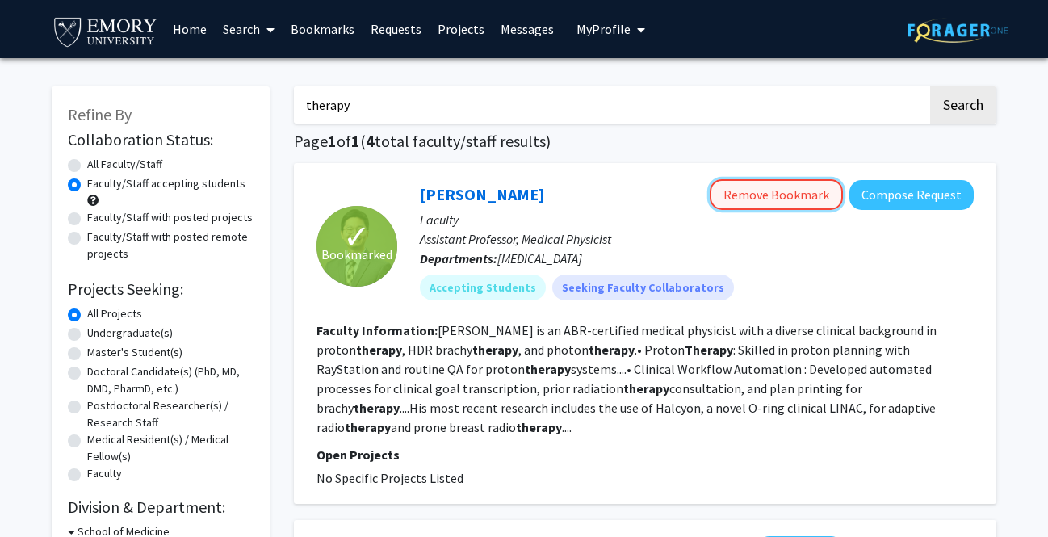
click at [582, 203] on button "Remove Bookmark" at bounding box center [776, 194] width 133 height 31
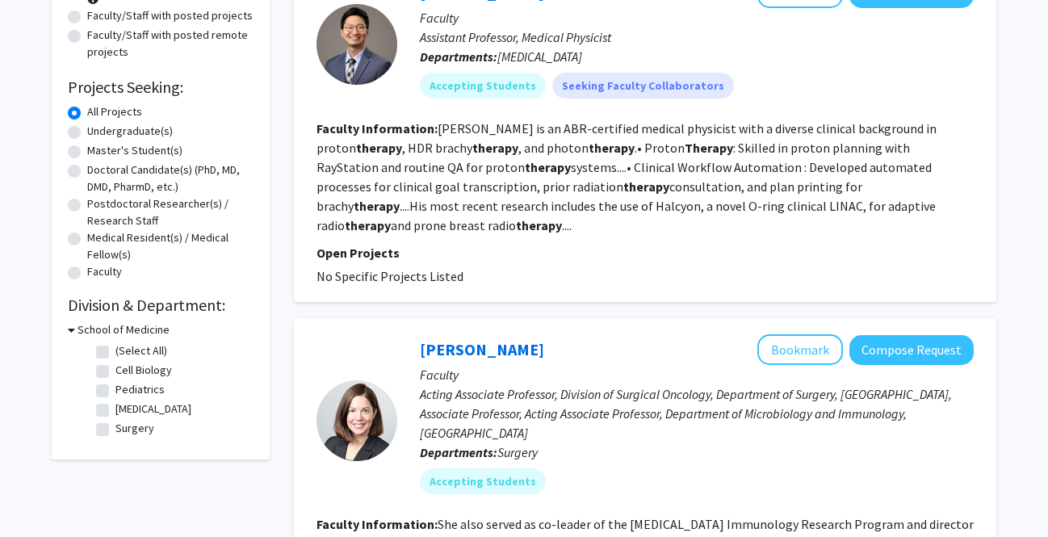
scroll to position [216, 0]
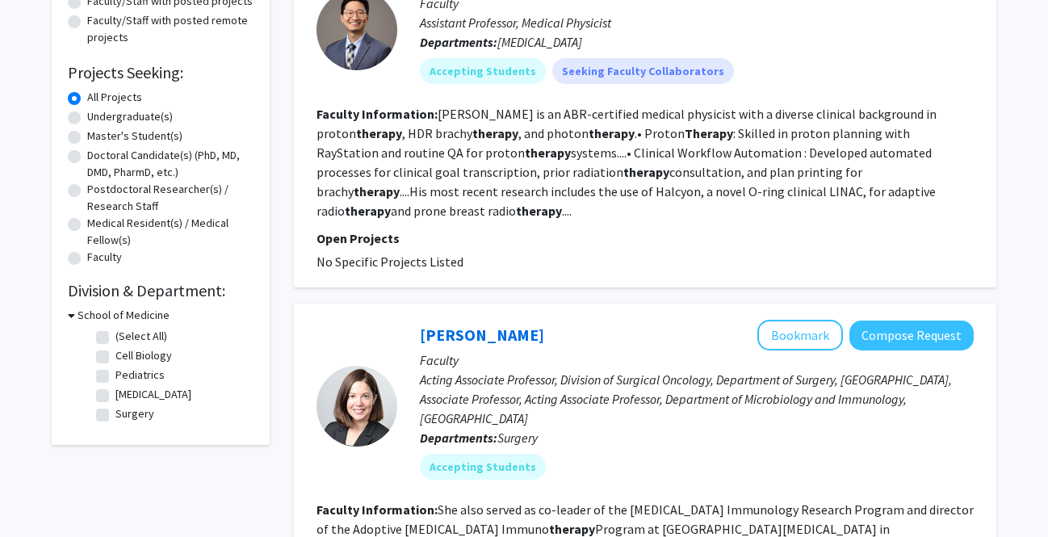
click at [70, 315] on icon at bounding box center [71, 315] width 7 height 17
click at [71, 315] on icon at bounding box center [70, 315] width 4 height 17
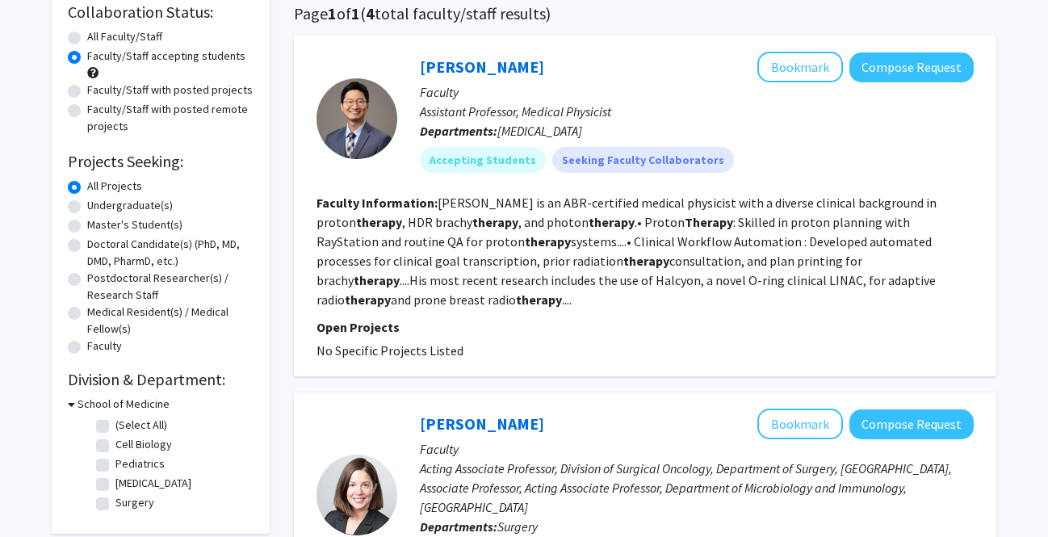
scroll to position [0, 0]
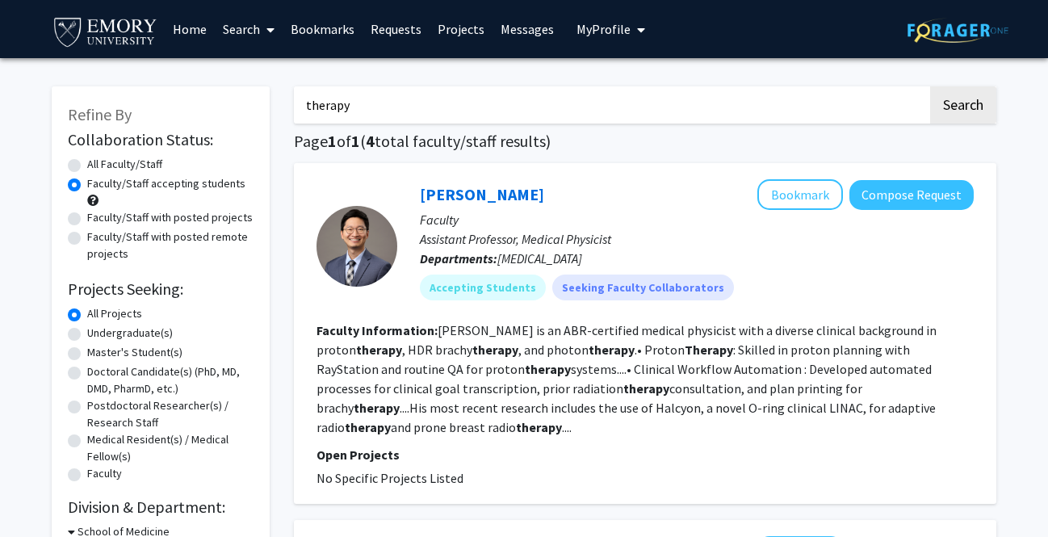
drag, startPoint x: 388, startPoint y: 109, endPoint x: 237, endPoint y: 109, distance: 150.2
type input "[MEDICAL_DATA]"
click at [582, 86] on button "Search" at bounding box center [964, 104] width 66 height 37
radio input "true"
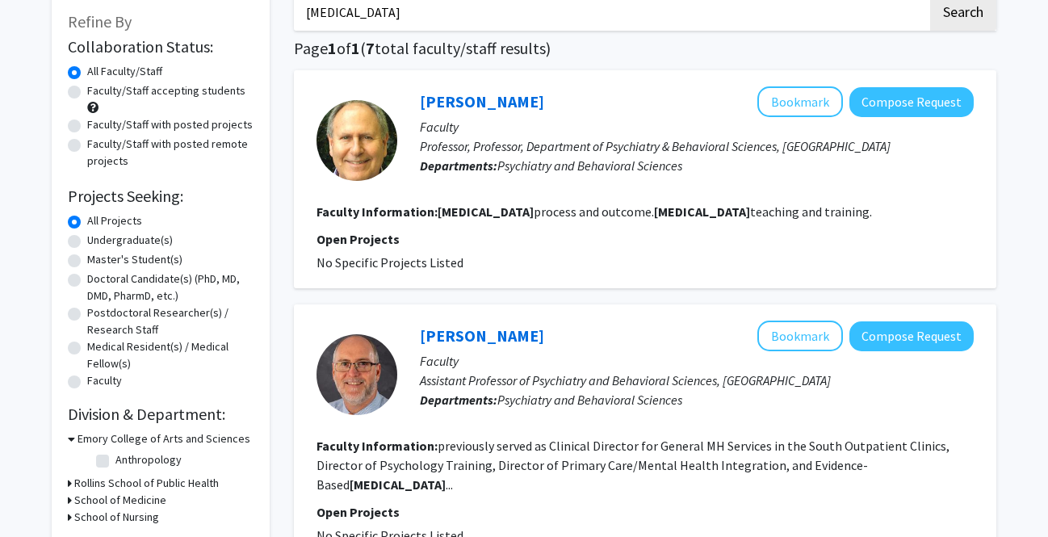
scroll to position [92, 0]
click at [454, 102] on link "[PERSON_NAME]" at bounding box center [482, 102] width 124 height 20
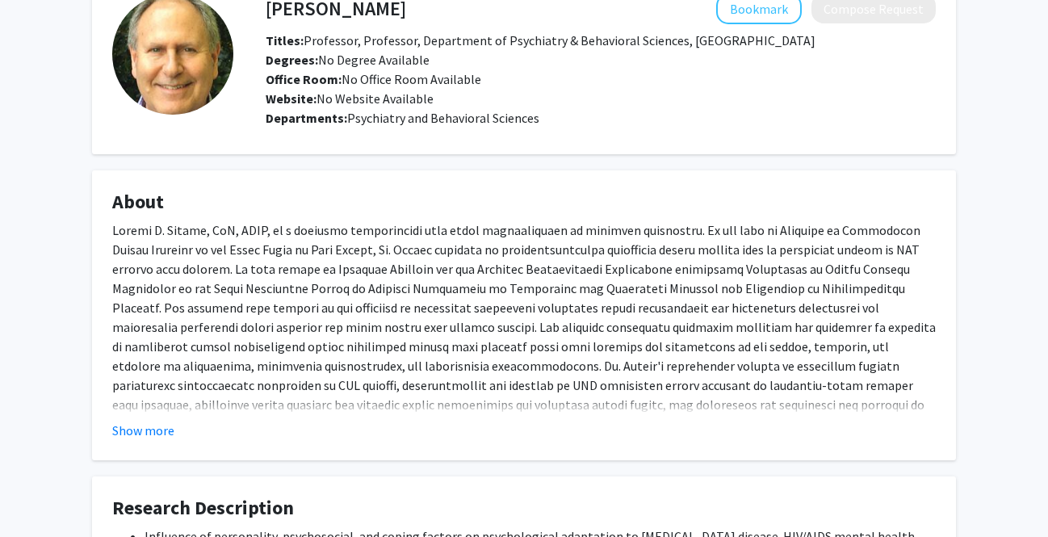
scroll to position [57, 0]
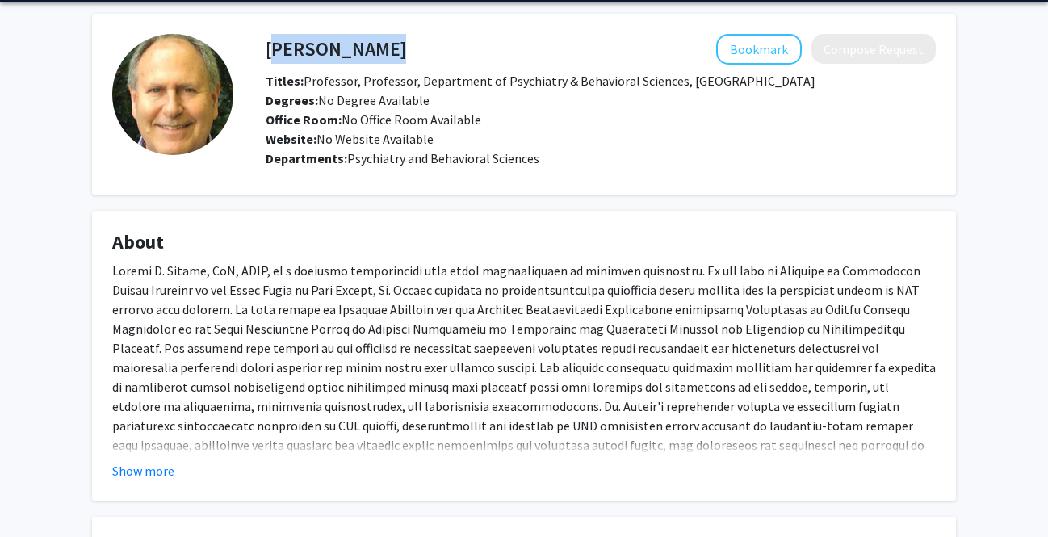
drag, startPoint x: 395, startPoint y: 44, endPoint x: 268, endPoint y: 47, distance: 126.8
click at [268, 46] on div "[PERSON_NAME] Bookmark Compose Request" at bounding box center [601, 49] width 695 height 31
copy h4 "[PERSON_NAME]"
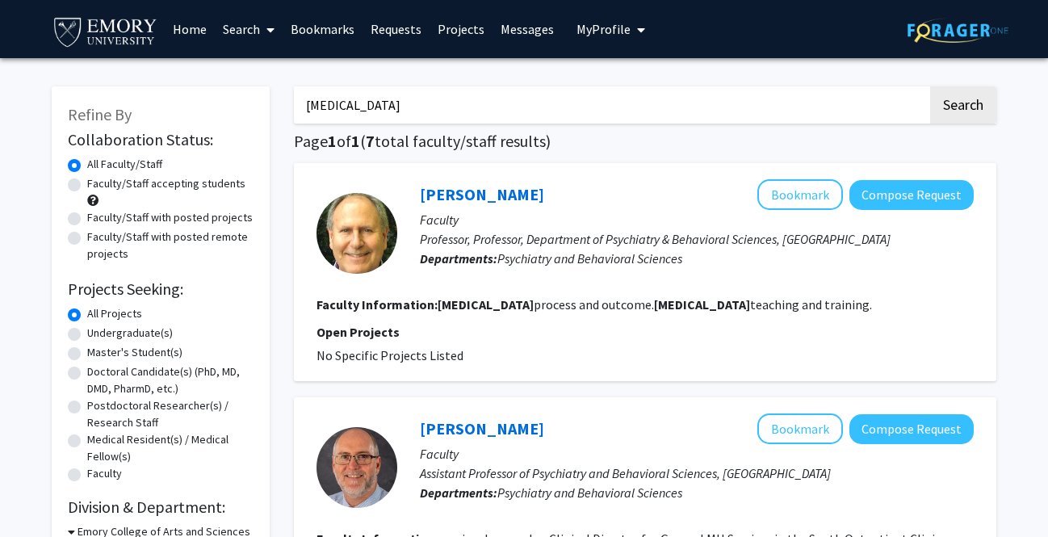
drag, startPoint x: 402, startPoint y: 104, endPoint x: 271, endPoint y: 104, distance: 130.9
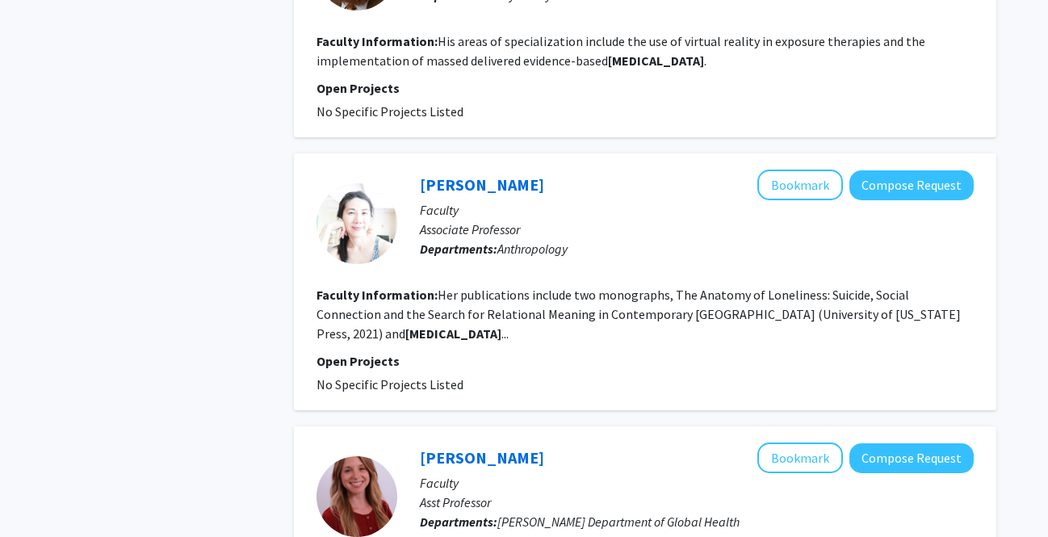
scroll to position [1004, 0]
click at [527, 188] on link "[PERSON_NAME]" at bounding box center [482, 185] width 124 height 20
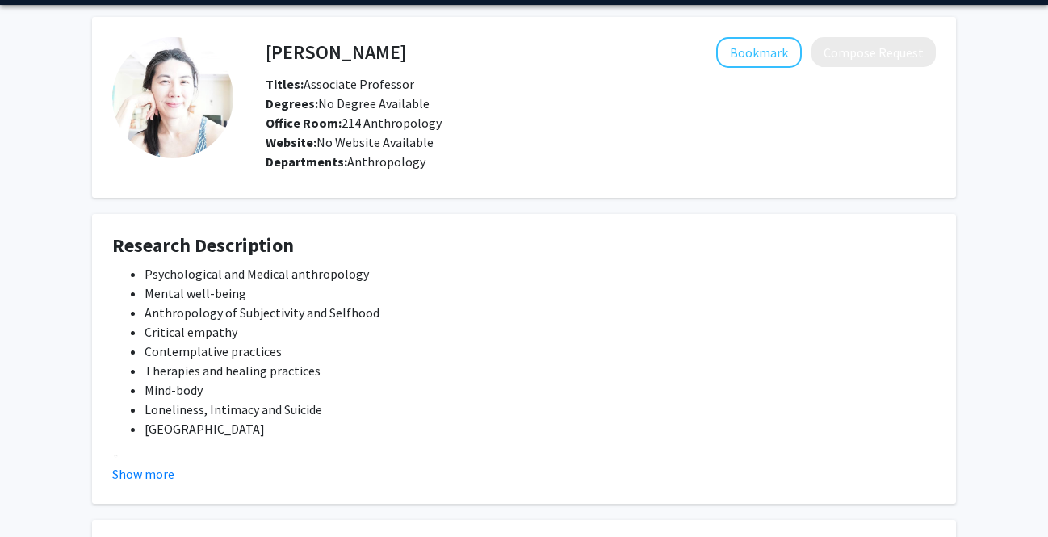
scroll to position [24, 0]
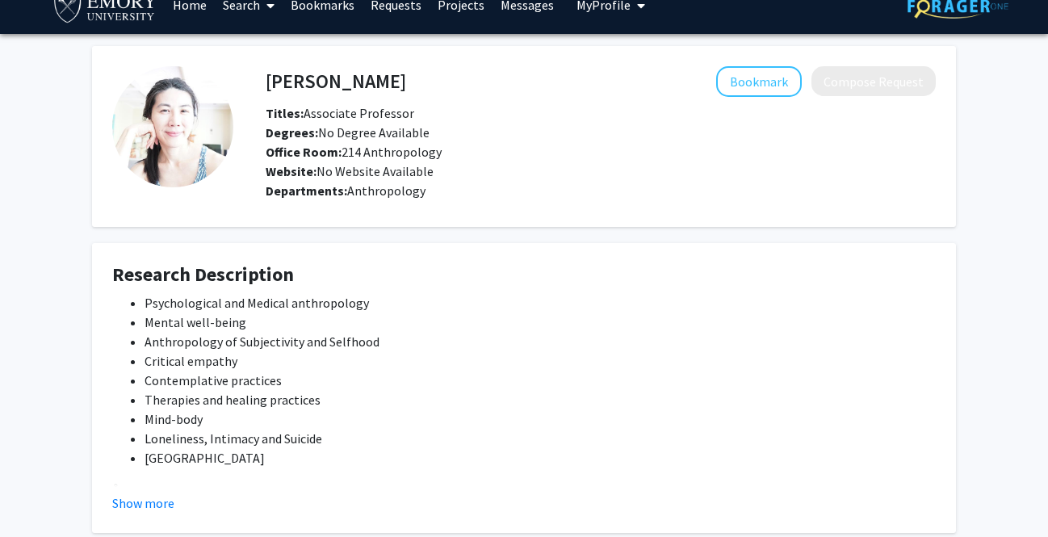
drag, startPoint x: 461, startPoint y: 86, endPoint x: 268, endPoint y: 80, distance: 193.1
click at [268, 80] on h4 "[PERSON_NAME]" at bounding box center [336, 81] width 141 height 30
copy h4 "[PERSON_NAME]"
click at [477, 77] on div "Bookmark Compose Request" at bounding box center [671, 81] width 530 height 31
drag, startPoint x: 477, startPoint y: 77, endPoint x: 265, endPoint y: 75, distance: 212.5
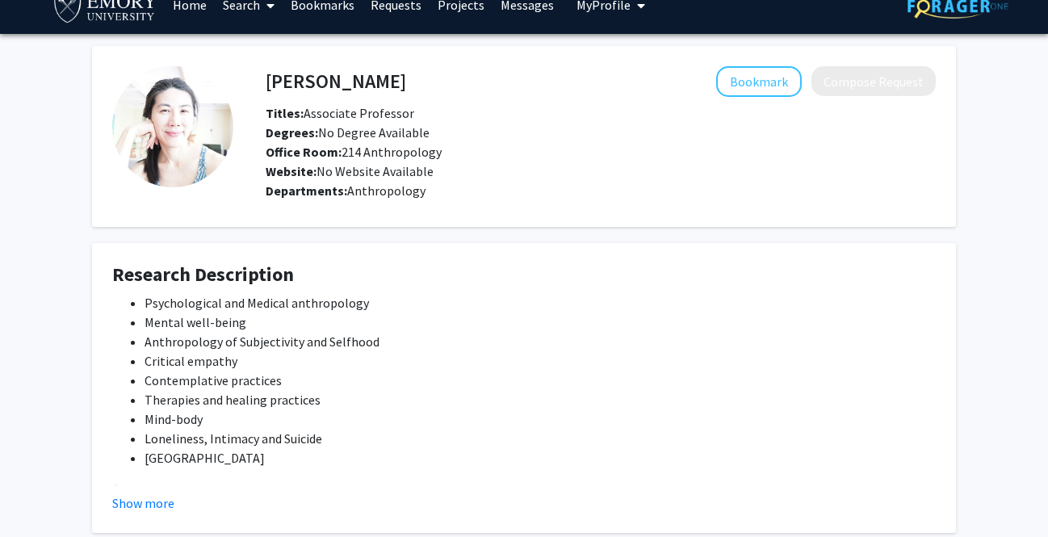
click at [265, 75] on div "[PERSON_NAME] Bookmark Compose Request" at bounding box center [601, 81] width 695 height 31
copy button "Bookmark"
drag, startPoint x: 265, startPoint y: 75, endPoint x: 471, endPoint y: 82, distance: 206.1
click at [471, 82] on div "[PERSON_NAME] Bookmark Compose Request" at bounding box center [601, 81] width 695 height 31
drag, startPoint x: 471, startPoint y: 82, endPoint x: 267, endPoint y: 84, distance: 203.6
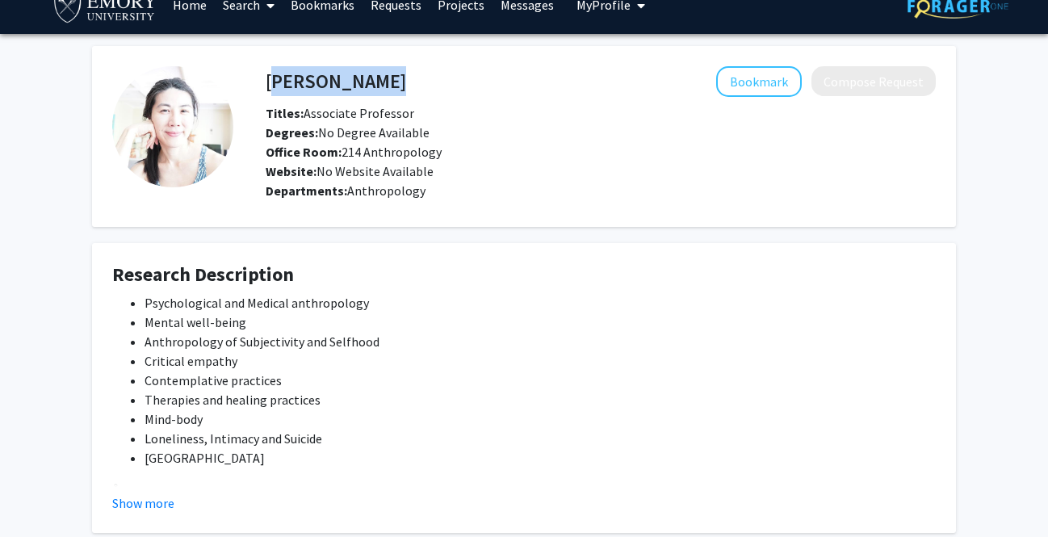
click at [267, 84] on div "[PERSON_NAME] Bookmark Compose Request" at bounding box center [601, 81] width 695 height 31
copy h4 "[PERSON_NAME]"
click at [582, 92] on button "Bookmark" at bounding box center [759, 81] width 86 height 31
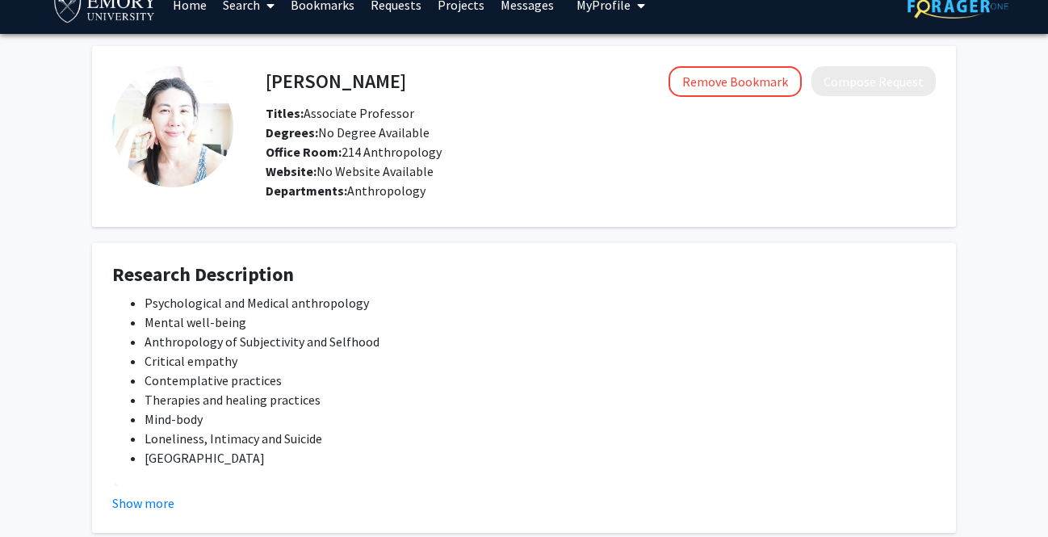
click at [582, 250] on fg-card "Research Description Psychological and Medical anthropology Mental well-being A…" at bounding box center [524, 388] width 864 height 290
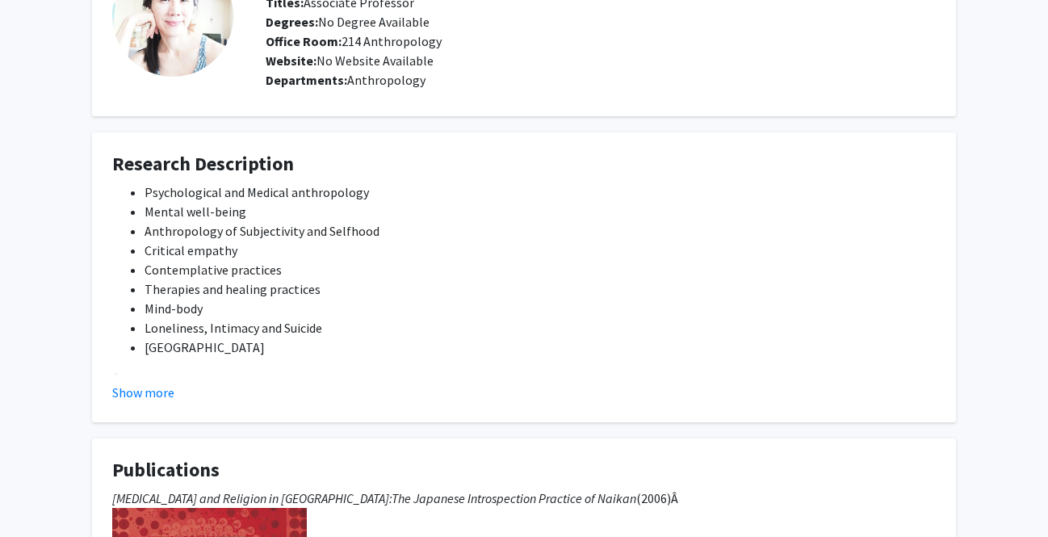
scroll to position [0, 0]
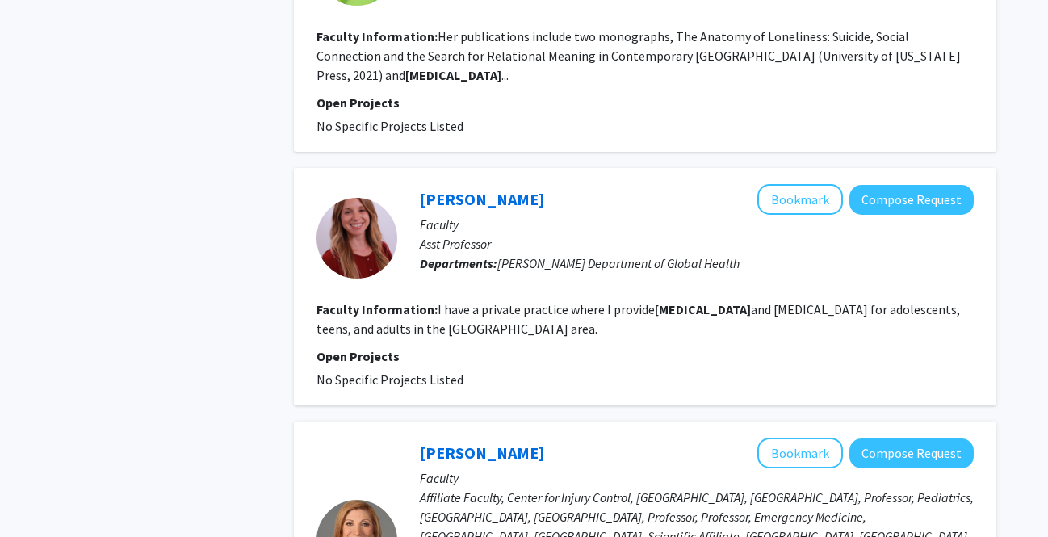
scroll to position [1264, 0]
click at [483, 188] on link "[PERSON_NAME]" at bounding box center [482, 198] width 124 height 20
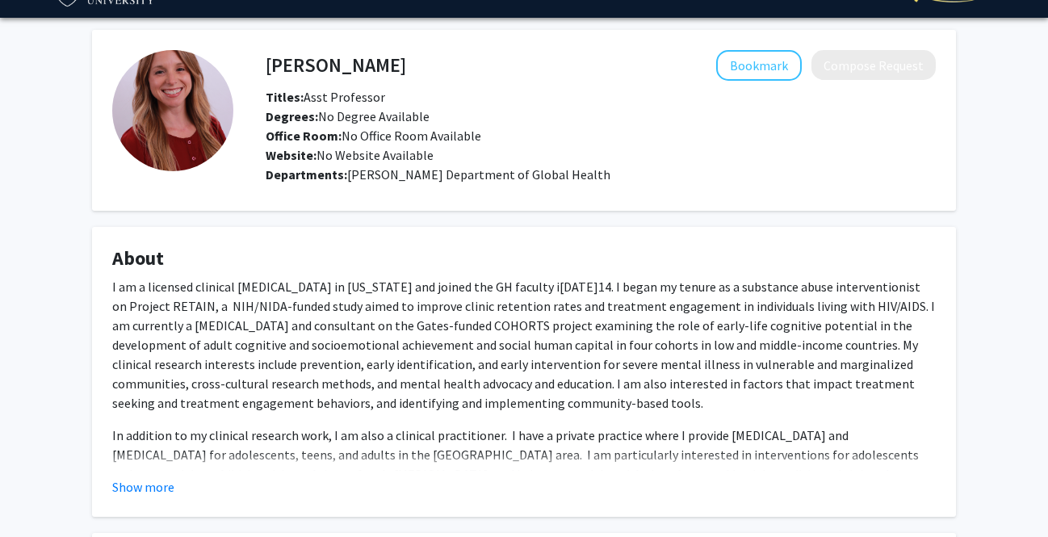
scroll to position [42, 0]
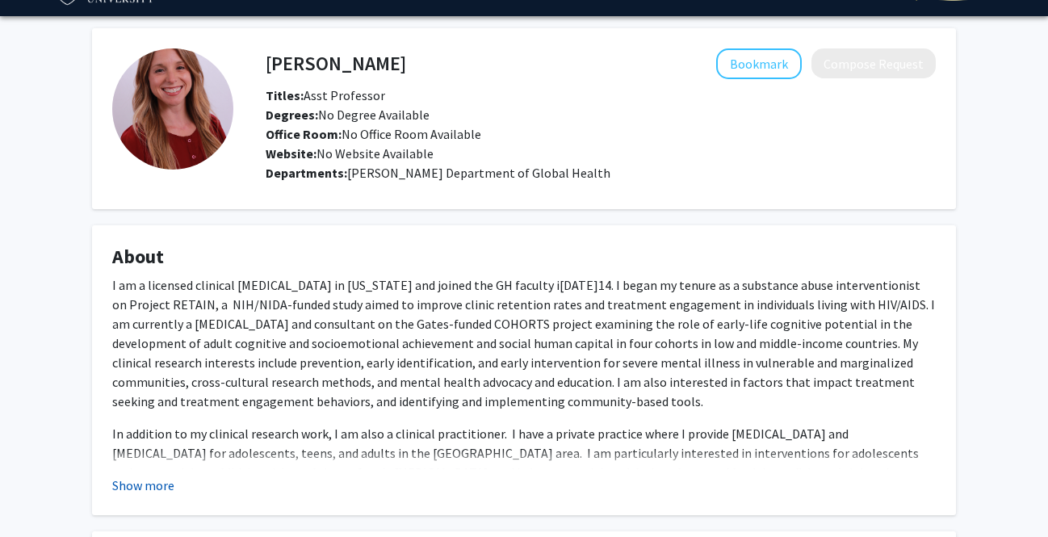
click at [141, 479] on button "Show more" at bounding box center [143, 485] width 62 height 19
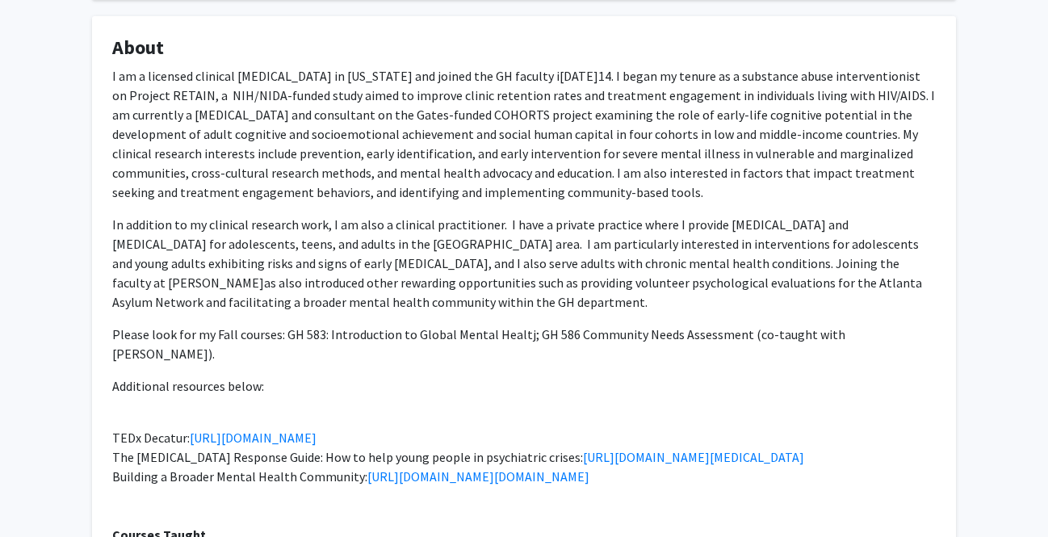
scroll to position [250, 0]
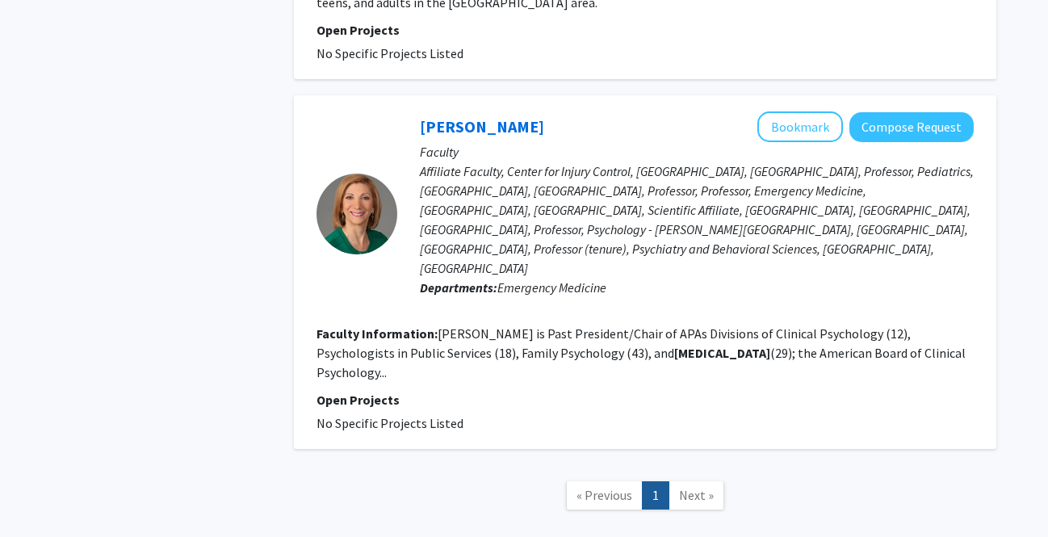
scroll to position [1622, 0]
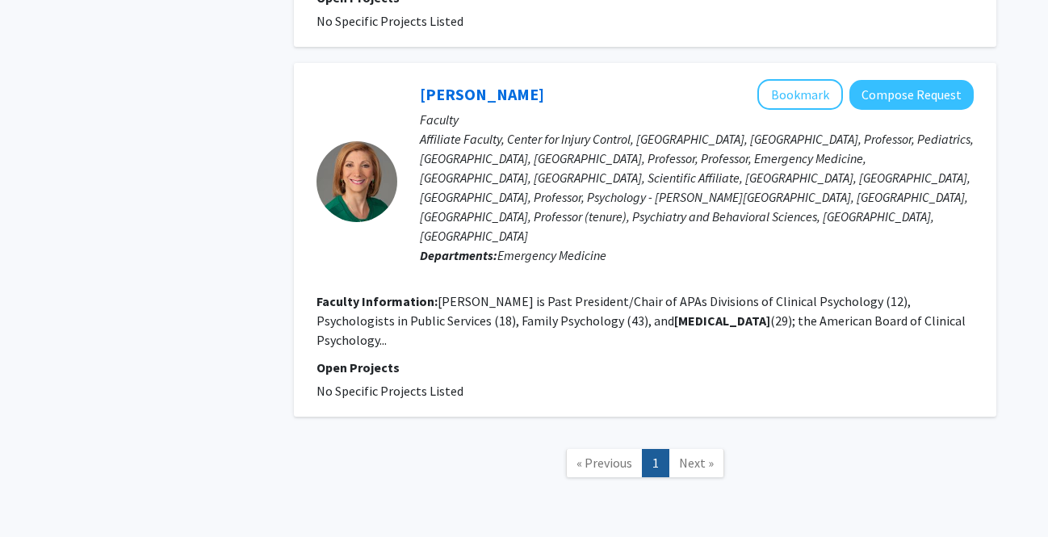
click at [582, 455] on span "Next »" at bounding box center [696, 463] width 35 height 16
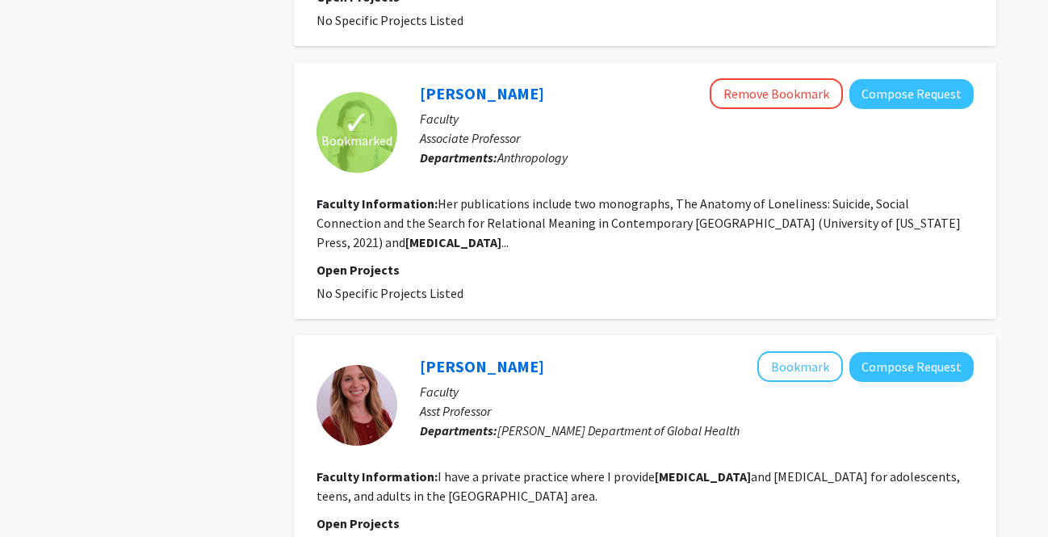
scroll to position [1093, 0]
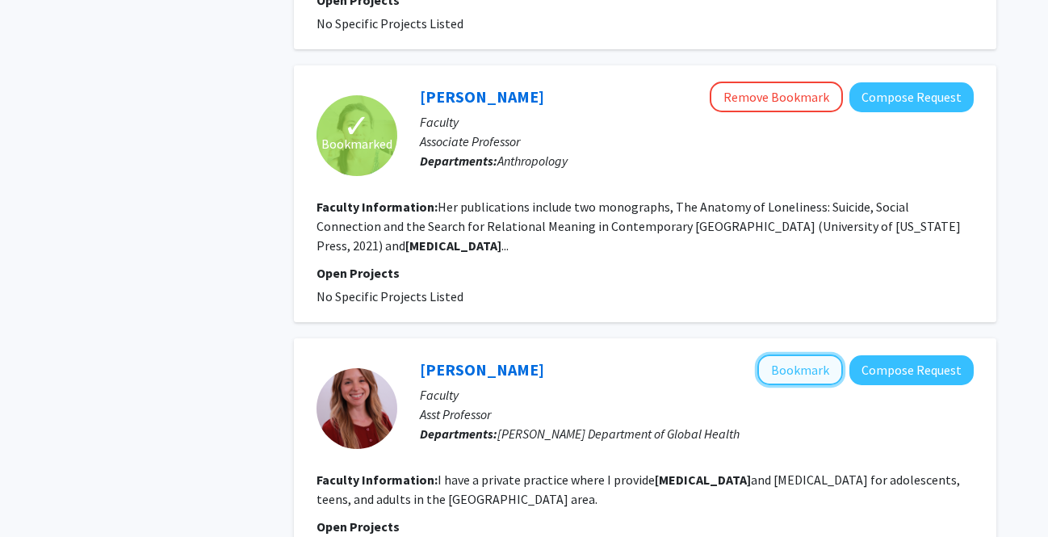
click at [582, 355] on button "Bookmark" at bounding box center [801, 370] width 86 height 31
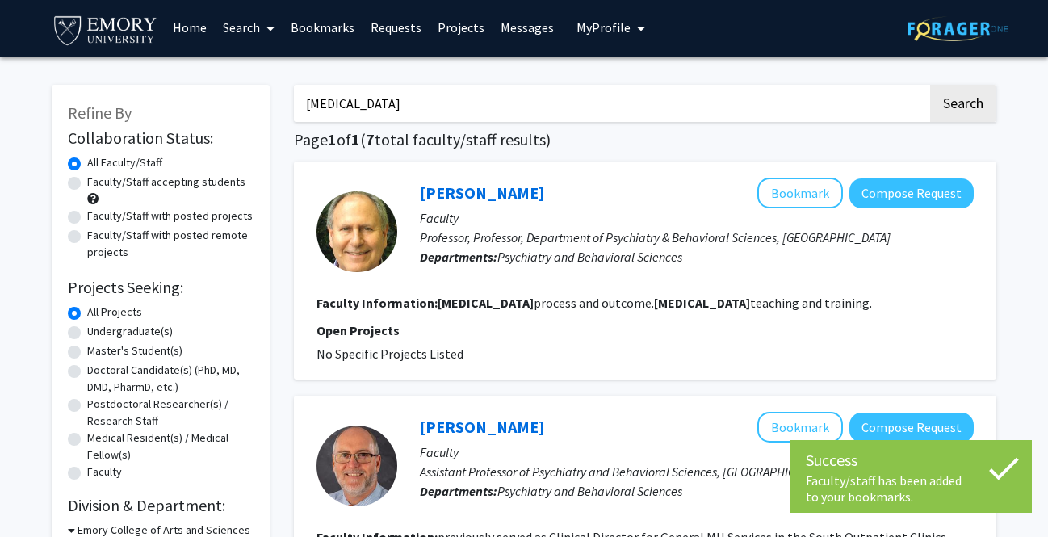
scroll to position [0, 0]
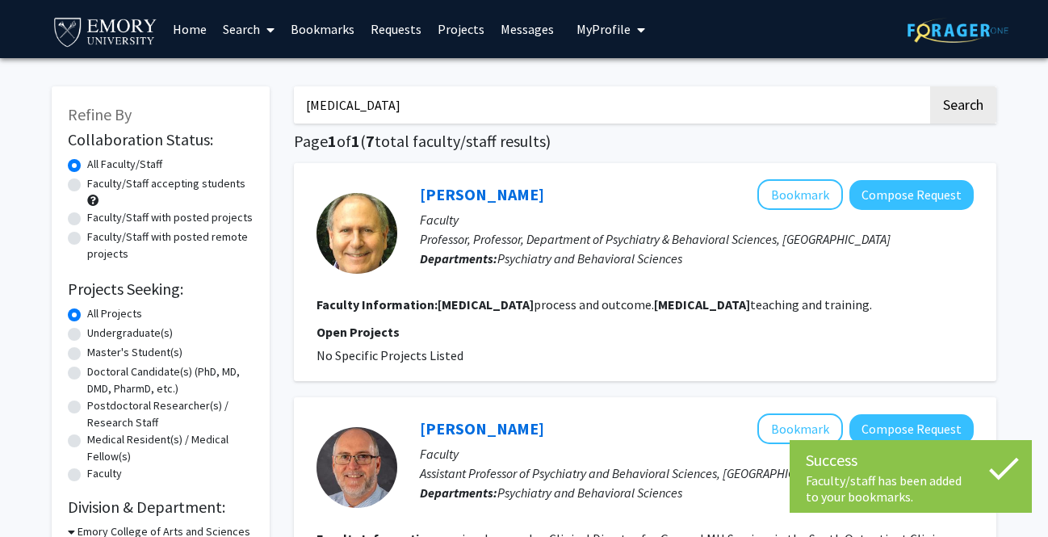
click at [421, 103] on input "[MEDICAL_DATA]" at bounding box center [611, 104] width 634 height 37
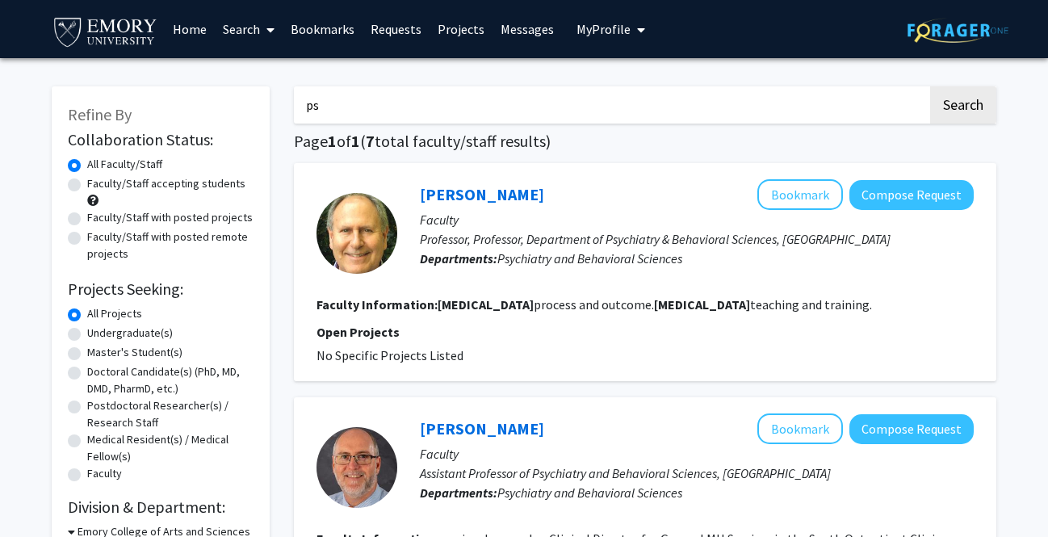
type input "p"
type input "relational"
click at [582, 86] on button "Search" at bounding box center [964, 104] width 66 height 37
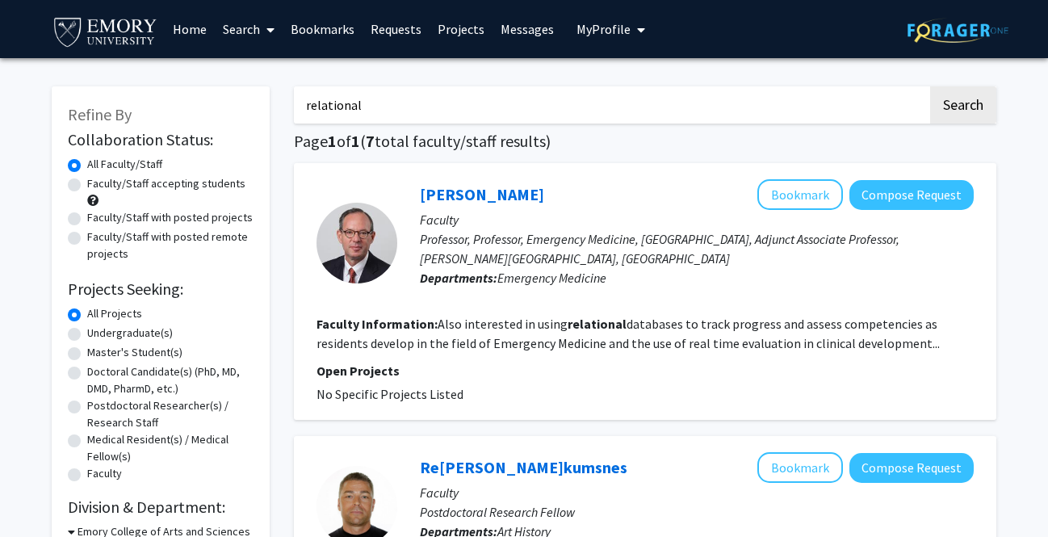
click at [477, 94] on input "relational" at bounding box center [611, 104] width 634 height 37
drag, startPoint x: 477, startPoint y: 94, endPoint x: 294, endPoint y: 95, distance: 183.4
click at [294, 95] on input "relational" at bounding box center [611, 104] width 634 height 37
type input "trauma"
click at [582, 86] on button "Search" at bounding box center [964, 104] width 66 height 37
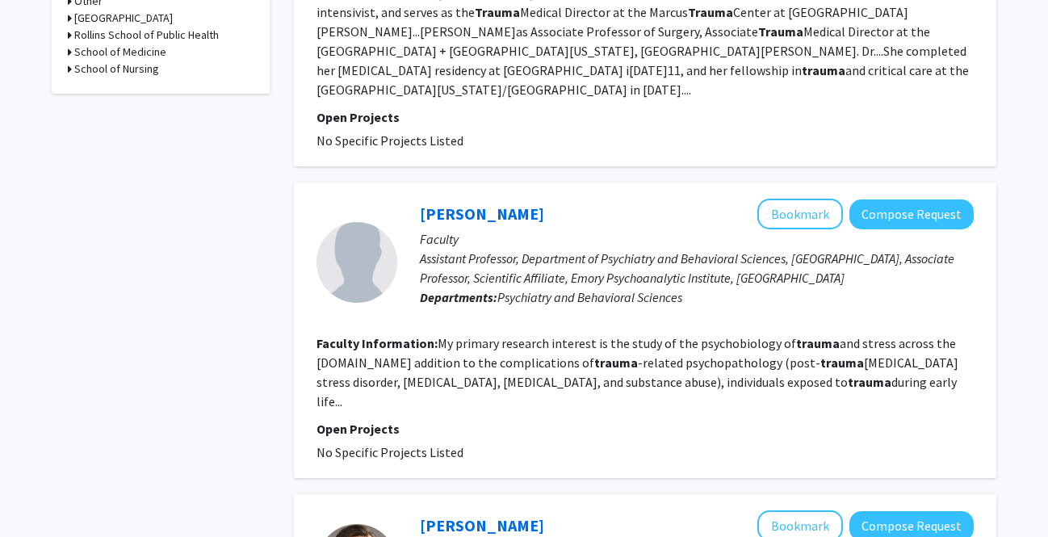
scroll to position [625, 0]
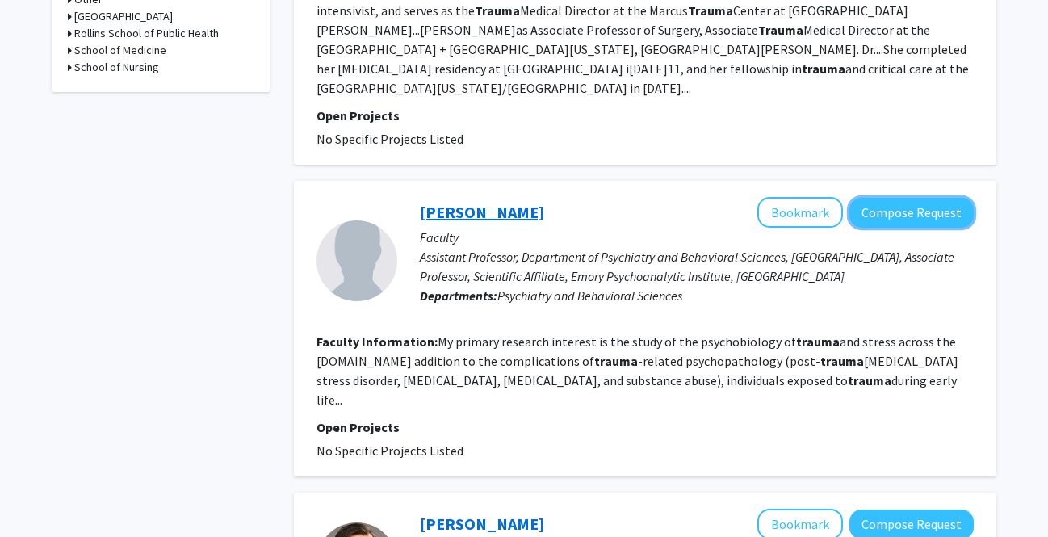
drag, startPoint x: 872, startPoint y: 216, endPoint x: 444, endPoint y: 221, distance: 428.1
click at [444, 221] on div "[PERSON_NAME] Bookmark Compose Request" at bounding box center [697, 212] width 554 height 31
click at [444, 221] on link "[PERSON_NAME]" at bounding box center [482, 212] width 124 height 20
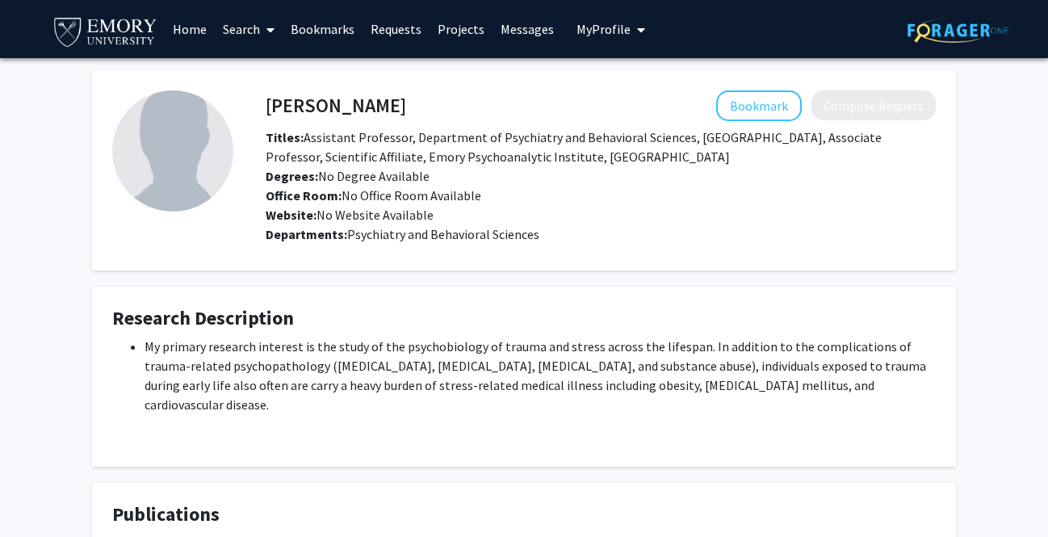
click at [366, 90] on fg-card "[PERSON_NAME] Bookmark Compose Request Titles: Assistant Professor, Department …" at bounding box center [524, 170] width 864 height 200
drag, startPoint x: 426, startPoint y: 107, endPoint x: 267, endPoint y: 112, distance: 159.2
click at [267, 112] on div "[PERSON_NAME] Bookmark Compose Request" at bounding box center [601, 105] width 695 height 31
copy h4 "[PERSON_NAME]"
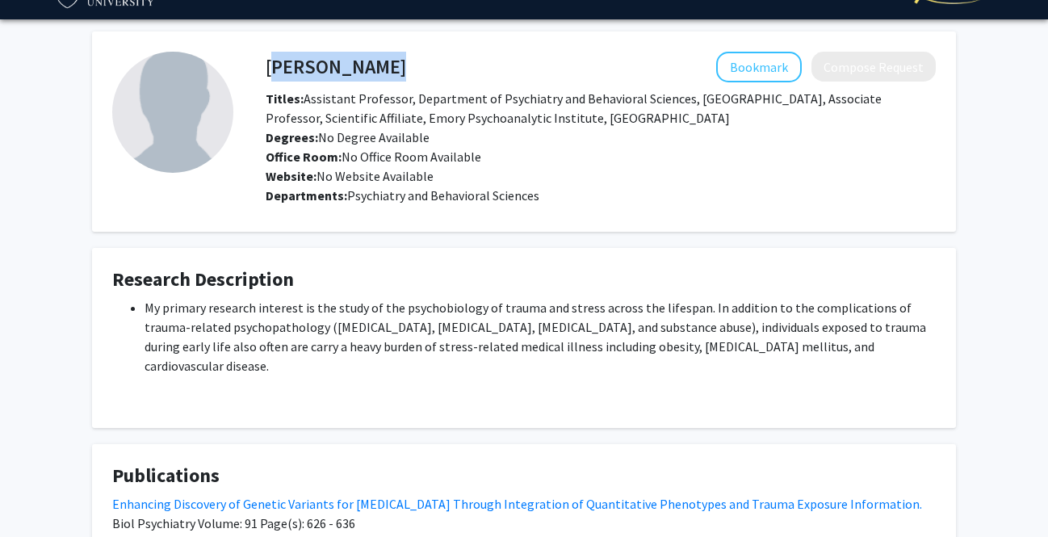
scroll to position [8, 0]
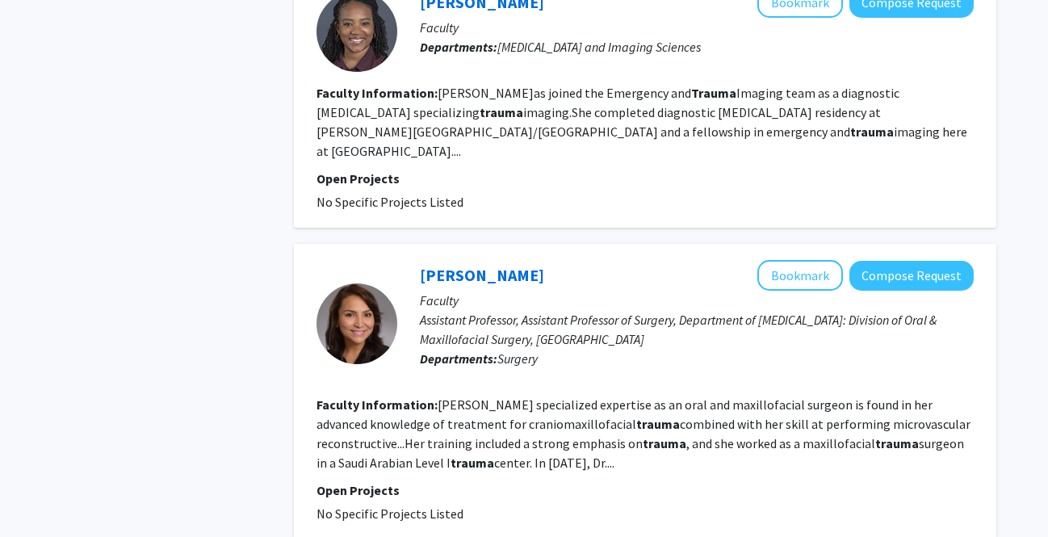
scroll to position [2906, 0]
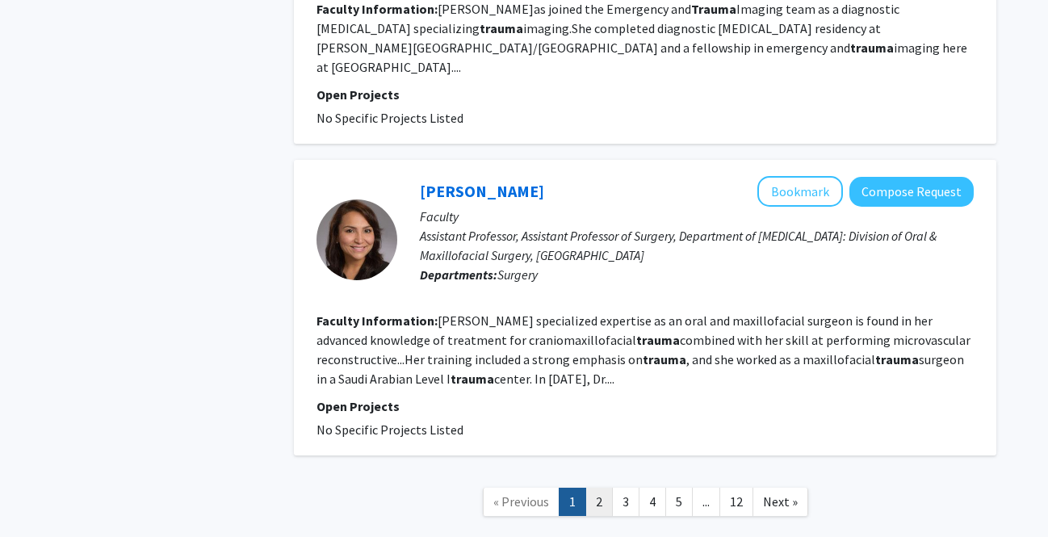
click at [582, 488] on link "2" at bounding box center [599, 502] width 27 height 28
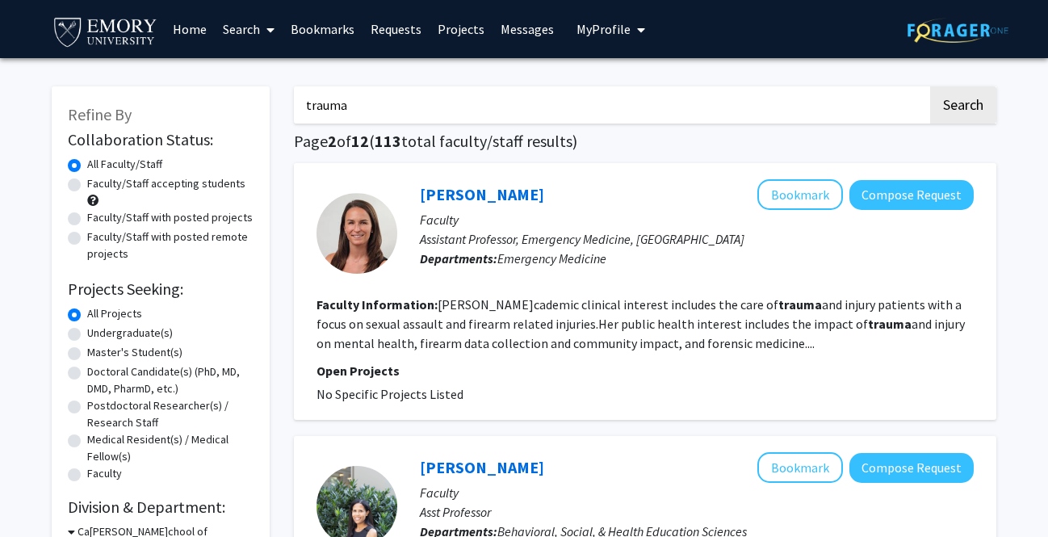
click at [87, 187] on label "Faculty/Staff accepting students" at bounding box center [166, 183] width 158 height 17
click at [87, 186] on input "Faculty/Staff accepting students" at bounding box center [92, 180] width 11 height 11
radio input "true"
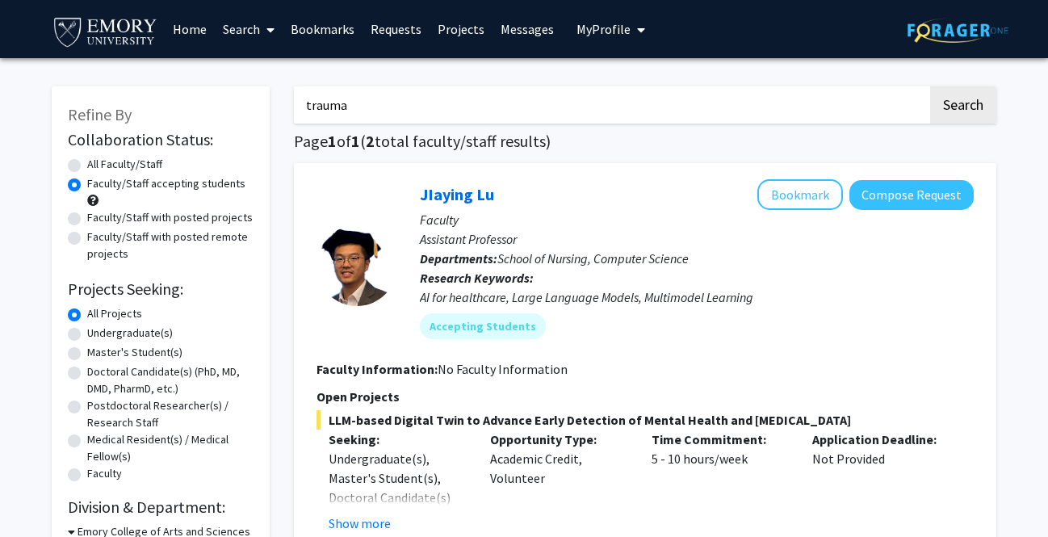
click at [87, 163] on label "All Faculty/Staff" at bounding box center [124, 164] width 75 height 17
click at [87, 163] on input "All Faculty/Staff" at bounding box center [92, 161] width 11 height 11
radio input "true"
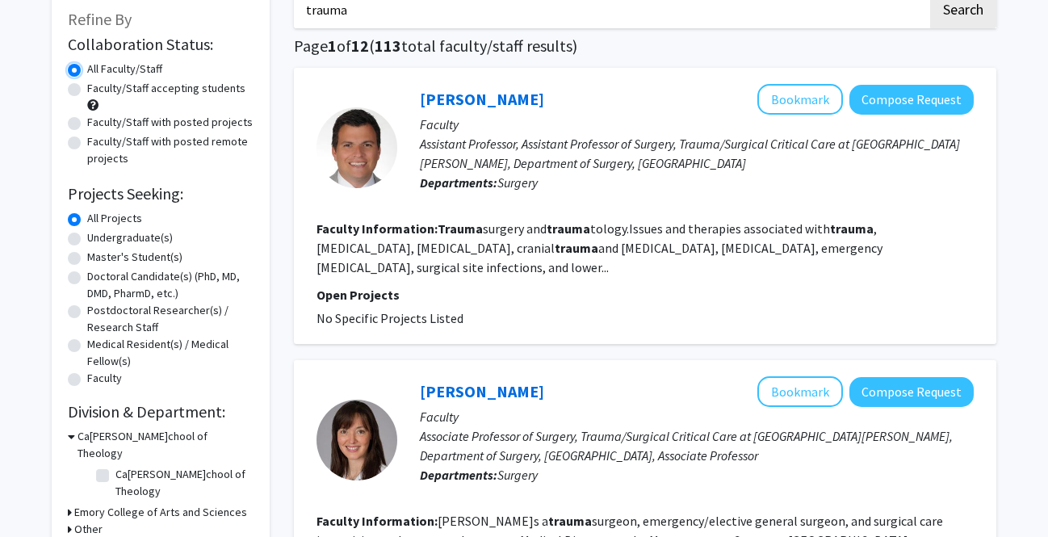
scroll to position [95, 0]
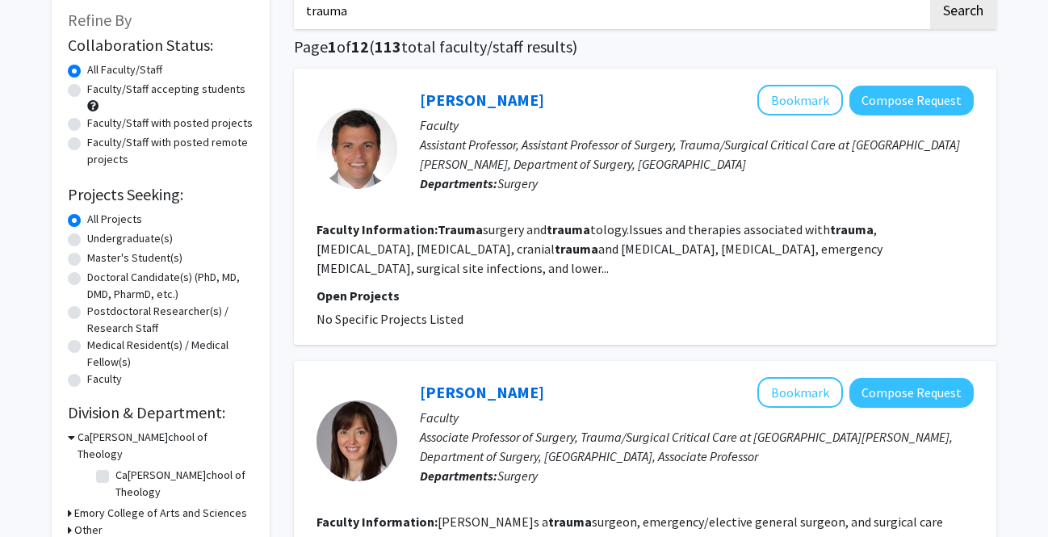
click at [82, 244] on div "Undergraduate(s)" at bounding box center [161, 239] width 186 height 19
click at [87, 242] on label "Undergraduate(s)" at bounding box center [130, 238] width 86 height 17
click at [87, 241] on input "Undergraduate(s)" at bounding box center [92, 235] width 11 height 11
radio input "true"
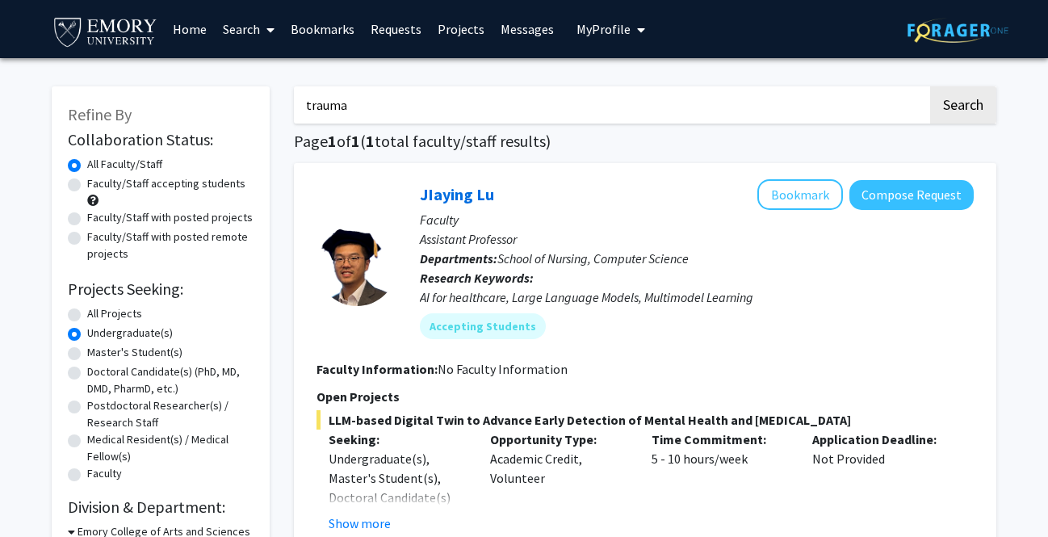
click at [87, 319] on label "All Projects" at bounding box center [114, 313] width 55 height 17
click at [87, 316] on input "All Projects" at bounding box center [92, 310] width 11 height 11
radio input "true"
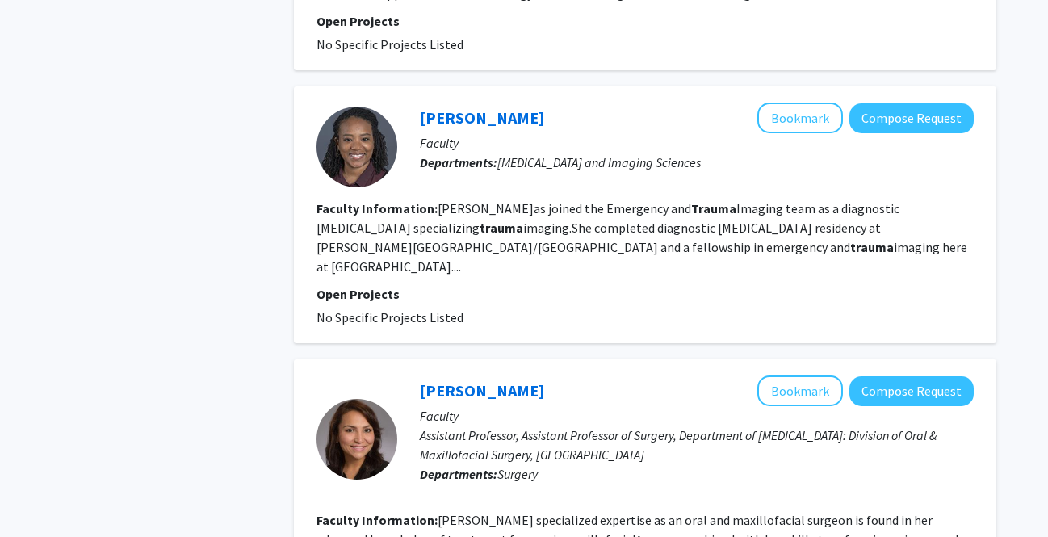
scroll to position [2906, 0]
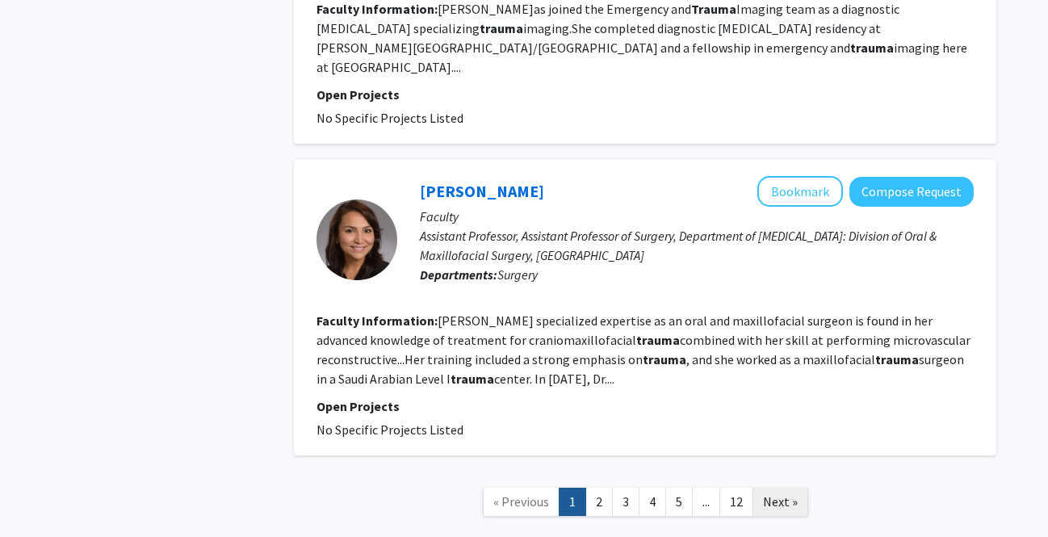
click at [582, 494] on span "Next »" at bounding box center [780, 502] width 35 height 16
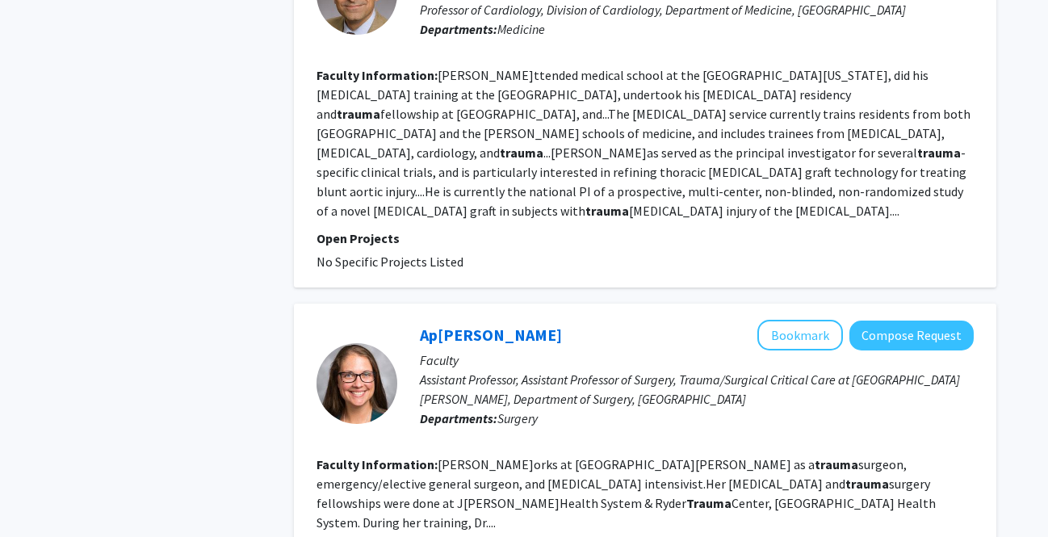
scroll to position [2906, 0]
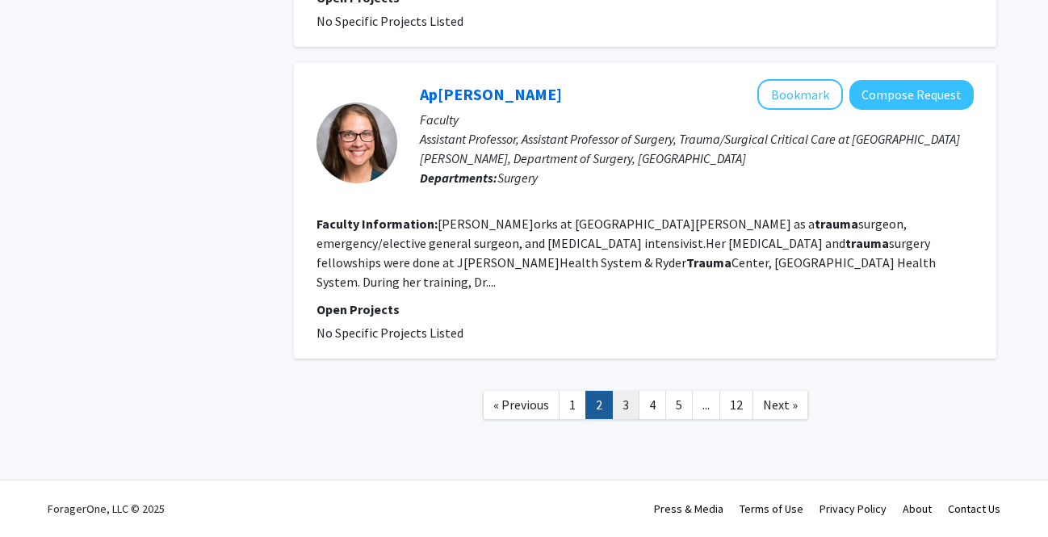
click at [582, 404] on link "3" at bounding box center [625, 405] width 27 height 28
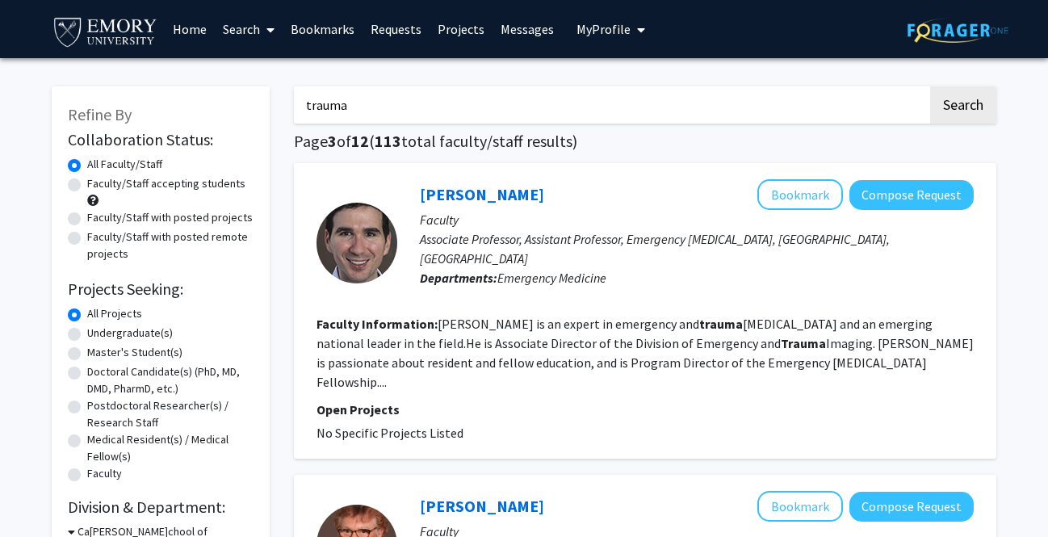
click at [505, 113] on input "trauma" at bounding box center [611, 104] width 634 height 37
drag, startPoint x: 505, startPoint y: 113, endPoint x: 284, endPoint y: 103, distance: 221.5
type input "n"
click at [582, 86] on button "Search" at bounding box center [964, 104] width 66 height 37
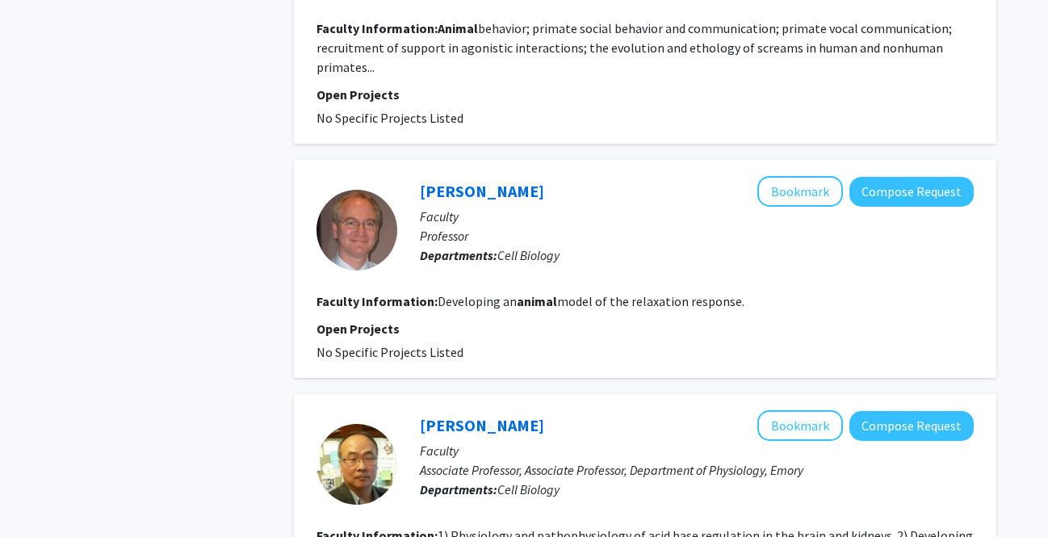
scroll to position [2538, 0]
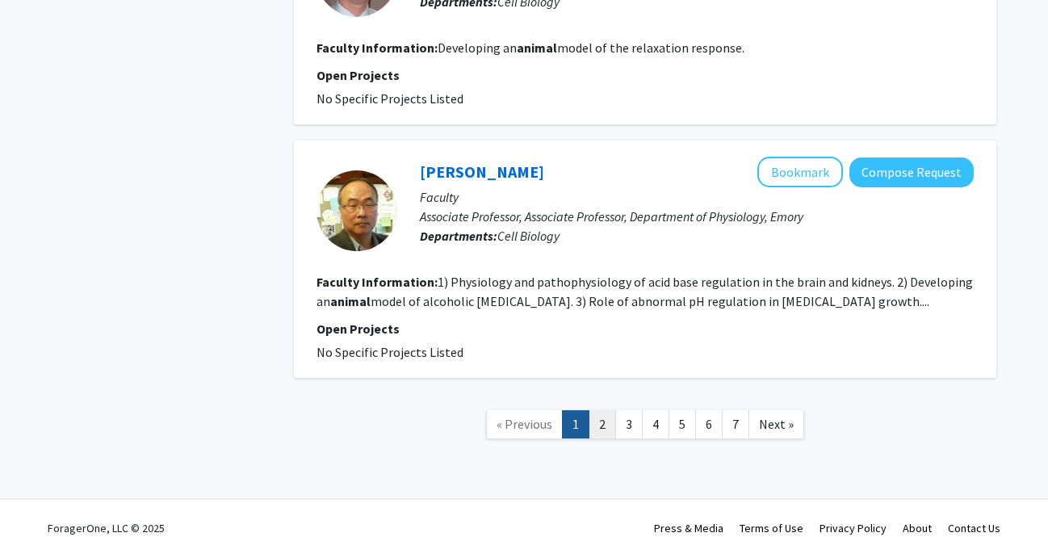
click at [582, 411] on link "2" at bounding box center [602, 424] width 27 height 28
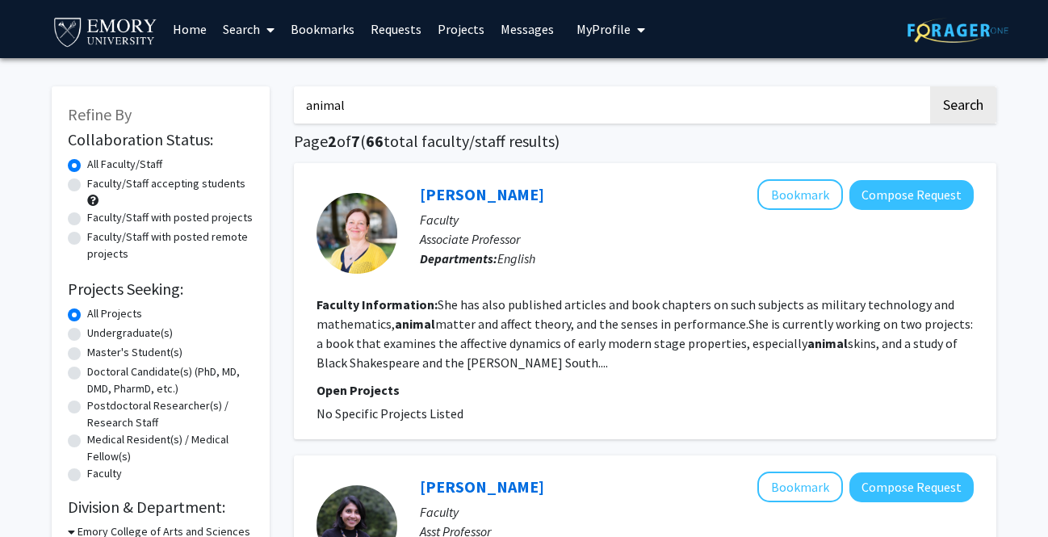
click at [507, 115] on input "animal" at bounding box center [611, 104] width 634 height 37
click at [582, 86] on button "Search" at bounding box center [964, 104] width 66 height 37
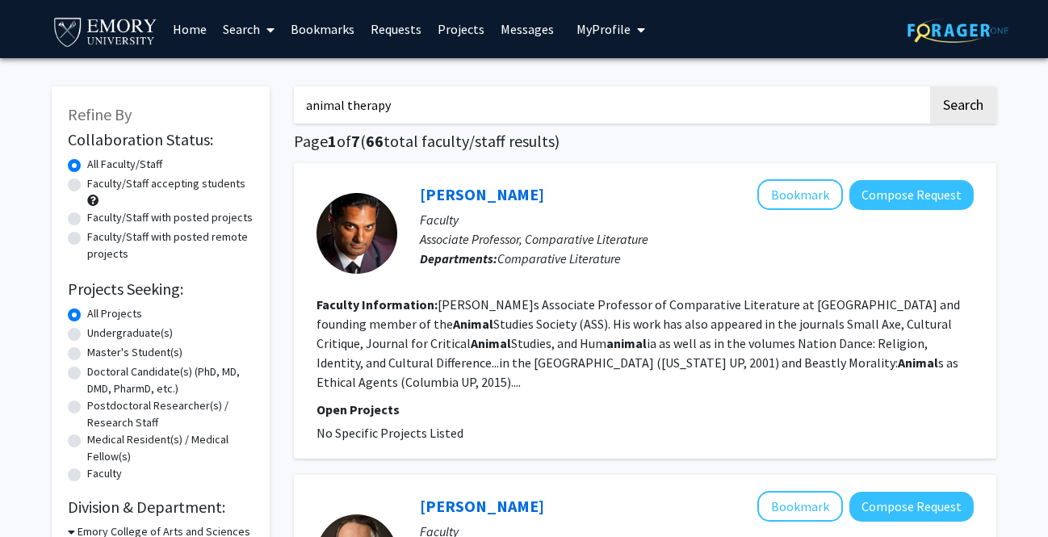
type input "animal therapy"
click at [582, 86] on button "Search" at bounding box center [964, 104] width 66 height 37
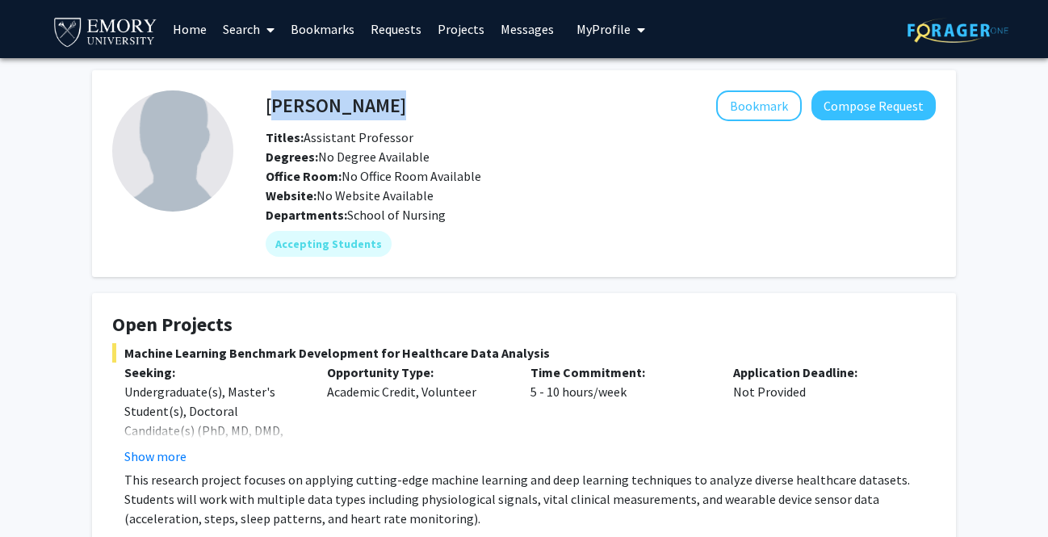
click at [268, 108] on div "Runze Yan Bookmark Compose Request" at bounding box center [601, 105] width 695 height 31
copy h4 "[PERSON_NAME]"
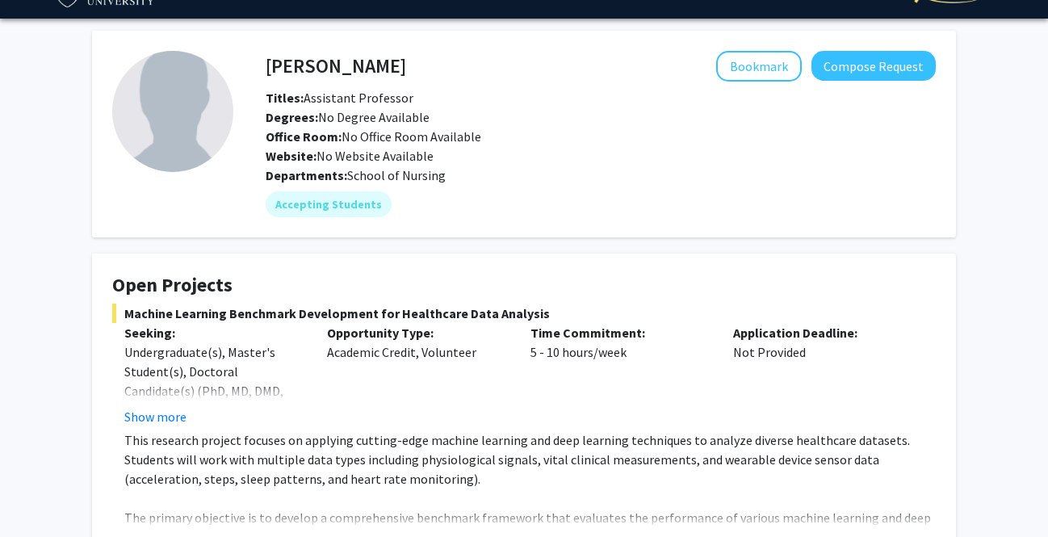
scroll to position [58, 0]
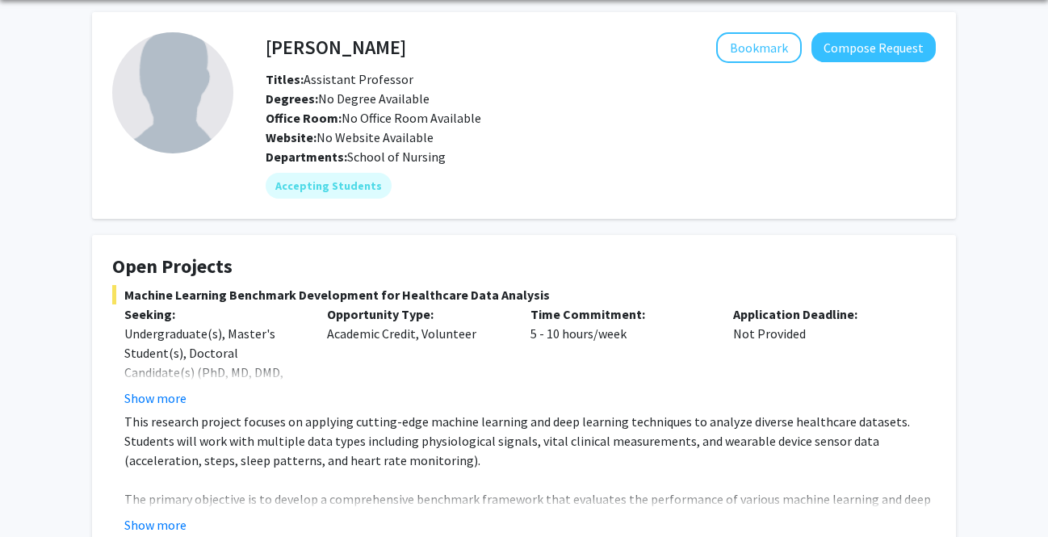
click at [651, 352] on div "Time Commitment: 5 - 10 hours/week" at bounding box center [620, 356] width 203 height 103
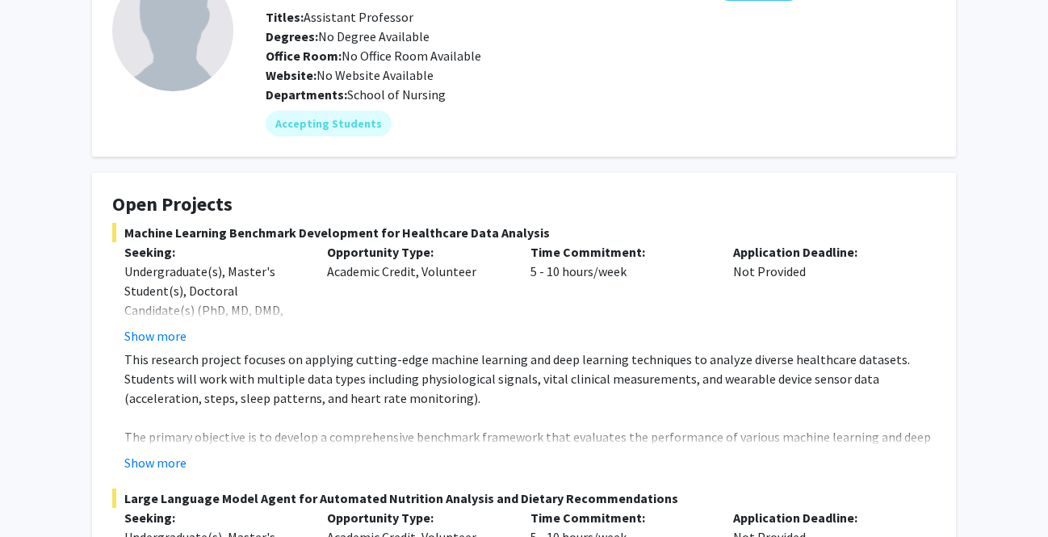
scroll to position [0, 0]
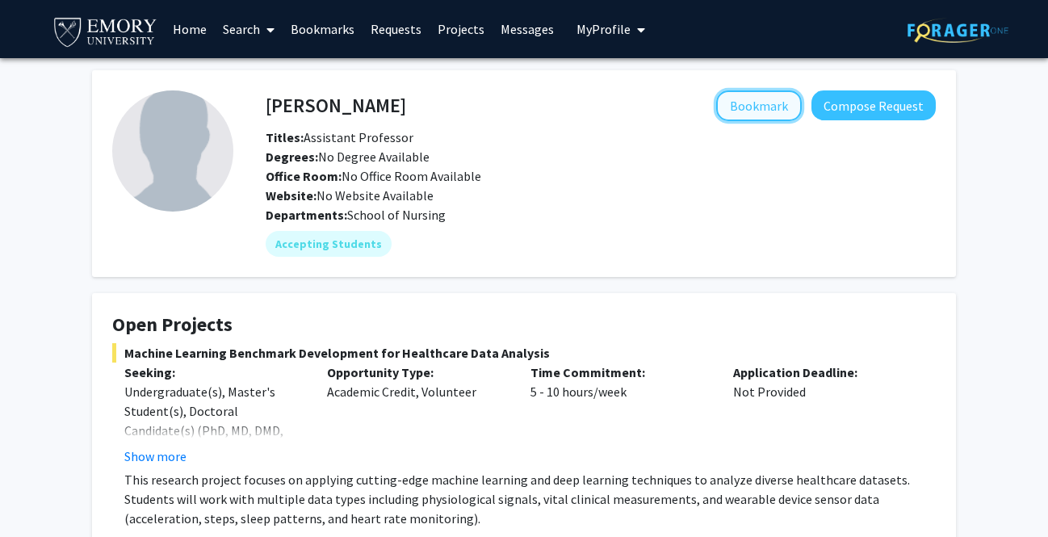
click at [746, 113] on button "Bookmark" at bounding box center [759, 105] width 86 height 31
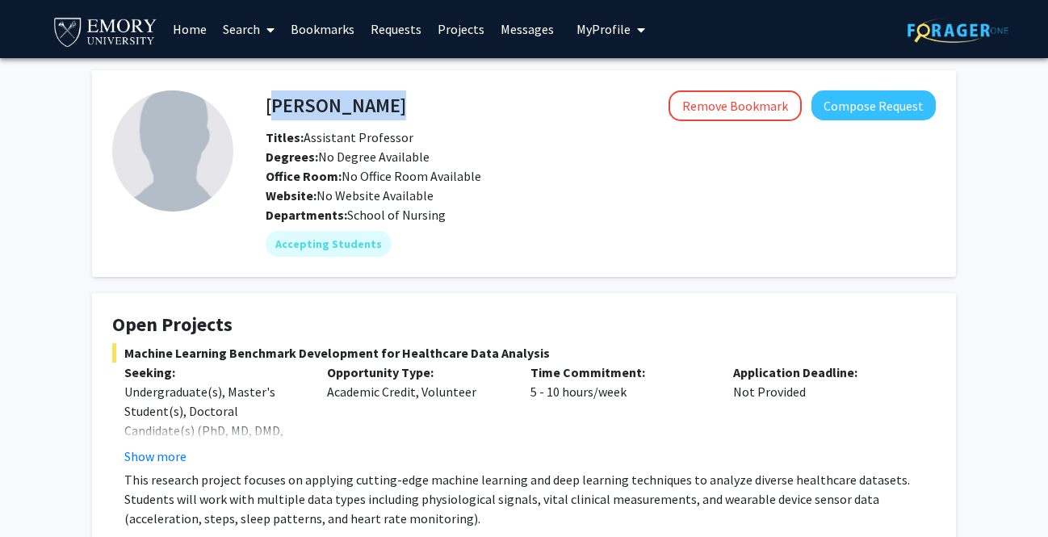
drag, startPoint x: 354, startPoint y: 105, endPoint x: 267, endPoint y: 103, distance: 86.4
click at [267, 103] on div "Runze Yan Remove Bookmark Compose Request" at bounding box center [601, 105] width 695 height 31
copy h4 "[PERSON_NAME]"
drag, startPoint x: 418, startPoint y: 137, endPoint x: 305, endPoint y: 136, distance: 113.1
click at [305, 136] on div "Titles: Assistant Professor" at bounding box center [601, 137] width 695 height 19
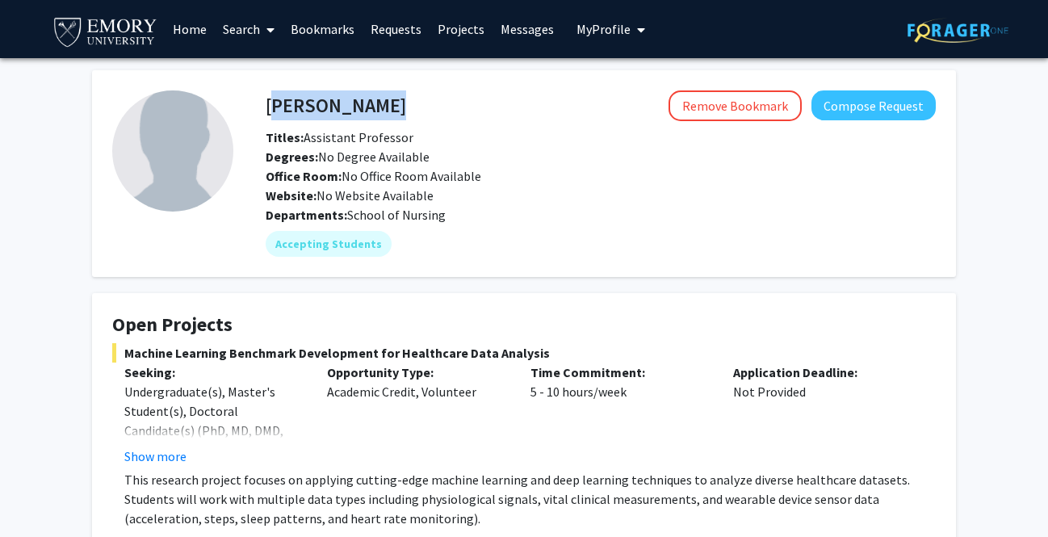
copy span "Assistant Professor"
drag, startPoint x: 445, startPoint y: 216, endPoint x: 347, endPoint y: 216, distance: 98.5
click at [347, 216] on div "Departments: School of Nursing" at bounding box center [601, 214] width 670 height 19
copy span "School of Nursing"
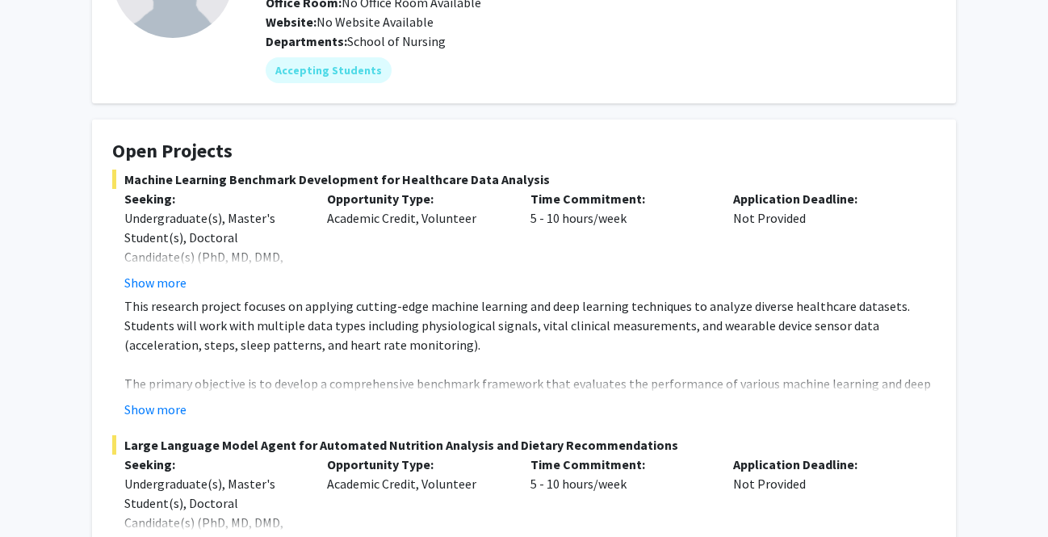
scroll to position [195, 0]
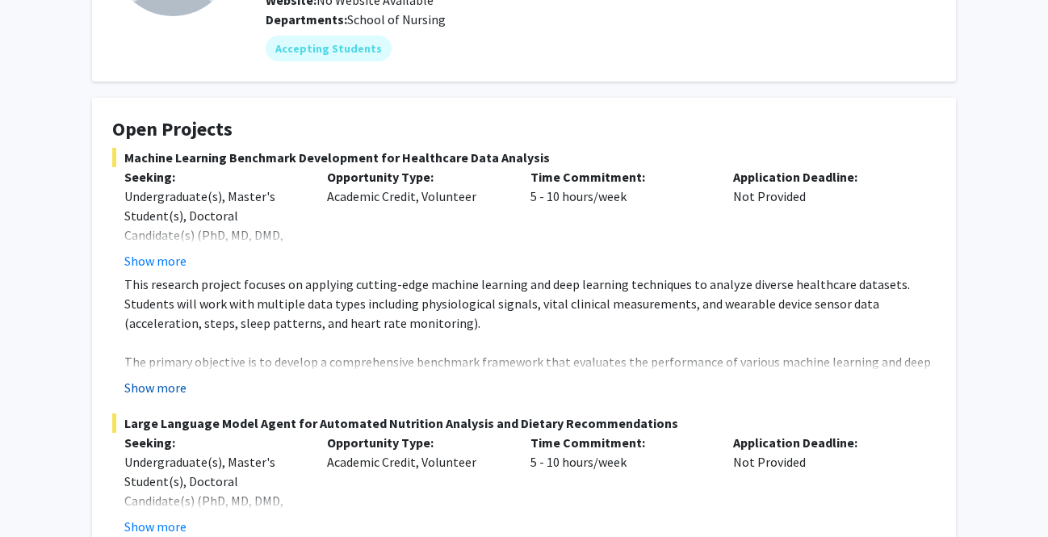
click at [142, 389] on button "Show more" at bounding box center [155, 387] width 62 height 19
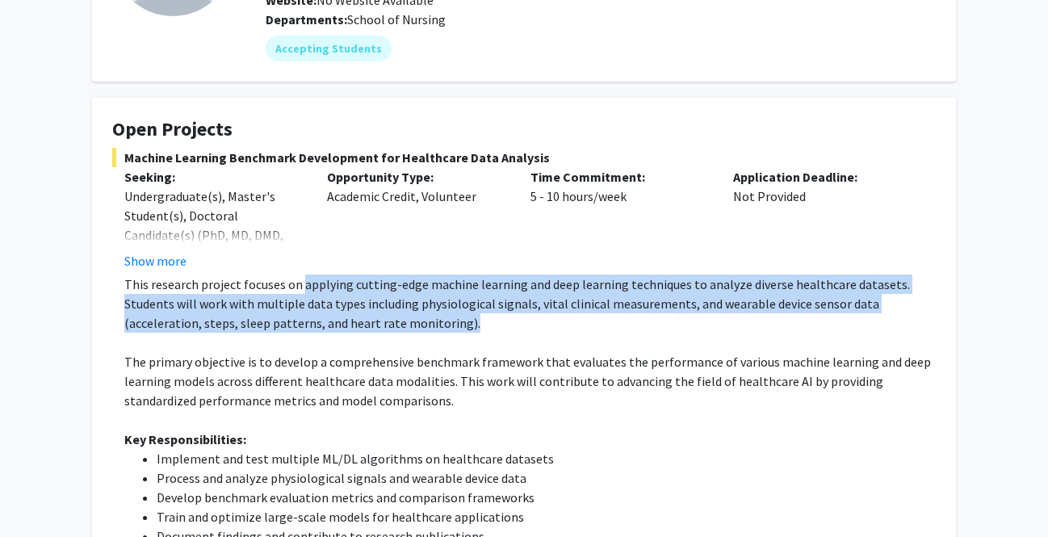
drag, startPoint x: 298, startPoint y: 283, endPoint x: 440, endPoint y: 321, distance: 147.2
click at [440, 321] on p "This research project focuses on applying cutting-edge machine learning and dee…" at bounding box center [530, 304] width 812 height 58
copy p "applying cutting-edge machine learning and deep learning techniques to analyze …"
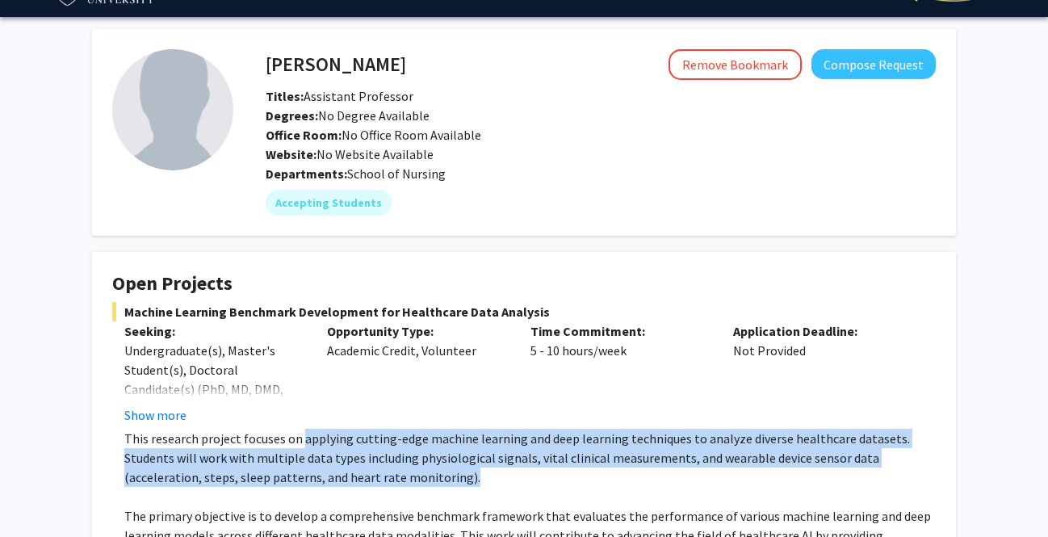
scroll to position [0, 0]
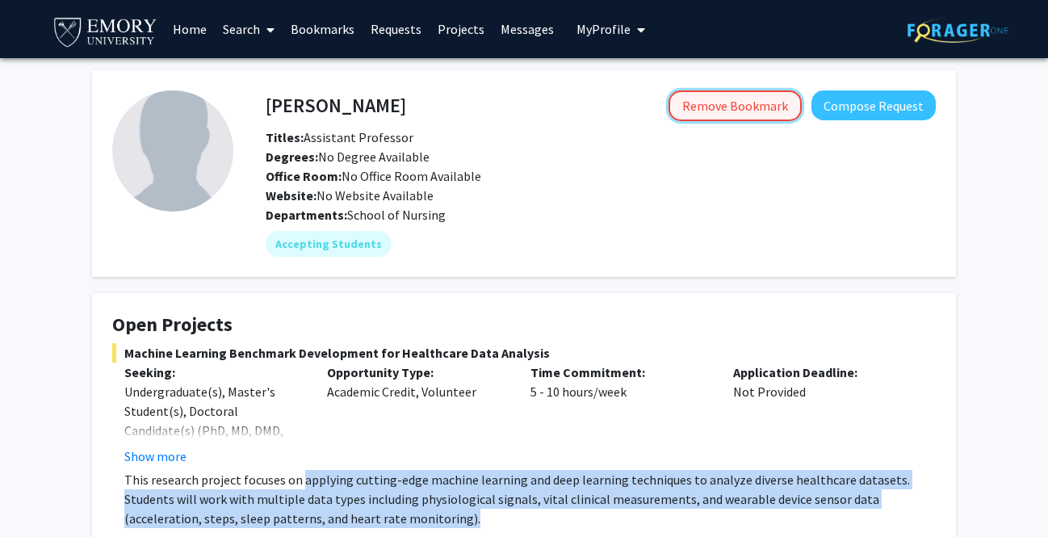
click at [717, 108] on button "Remove Bookmark" at bounding box center [735, 105] width 133 height 31
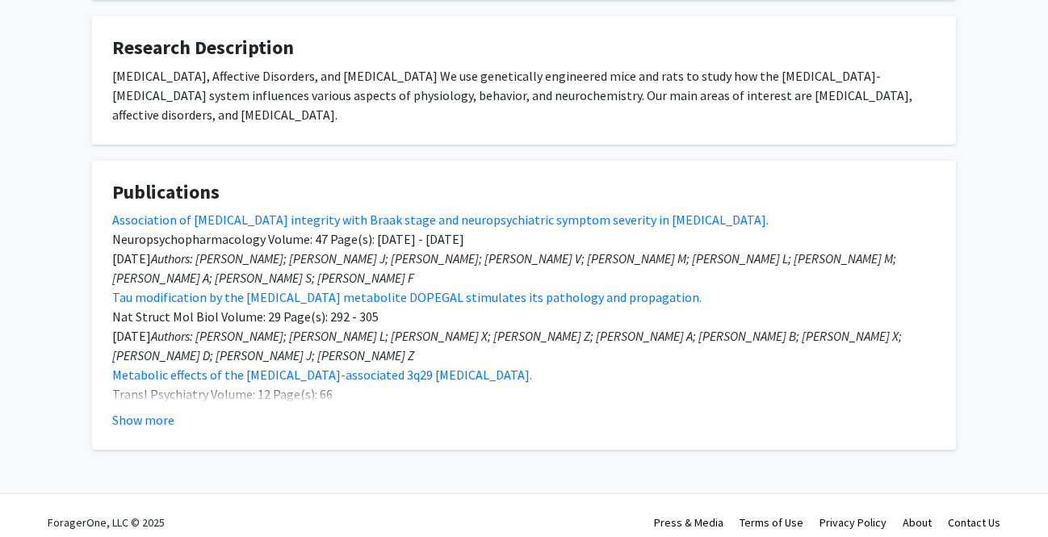
scroll to position [578, 0]
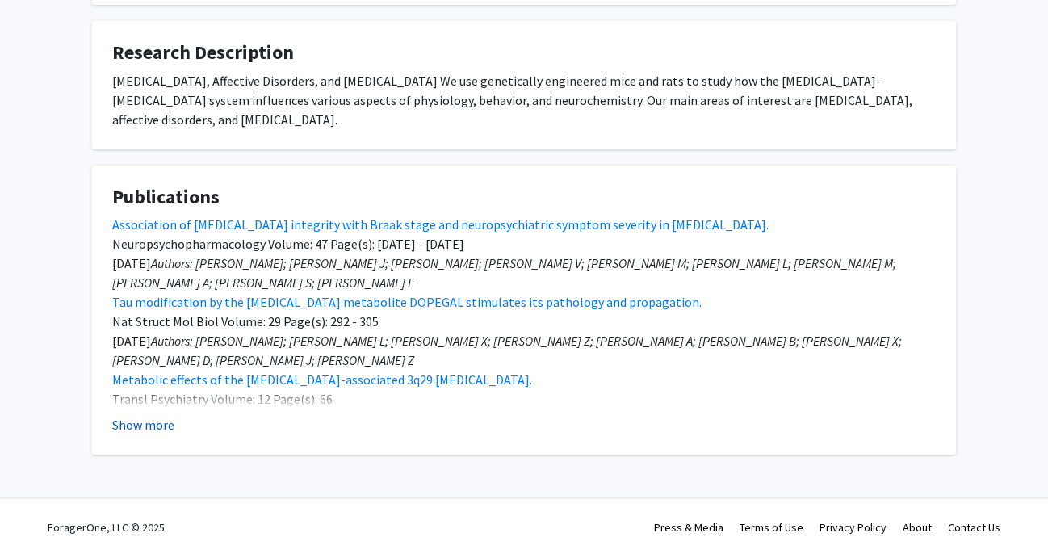
click at [165, 427] on button "Show more" at bounding box center [143, 424] width 62 height 19
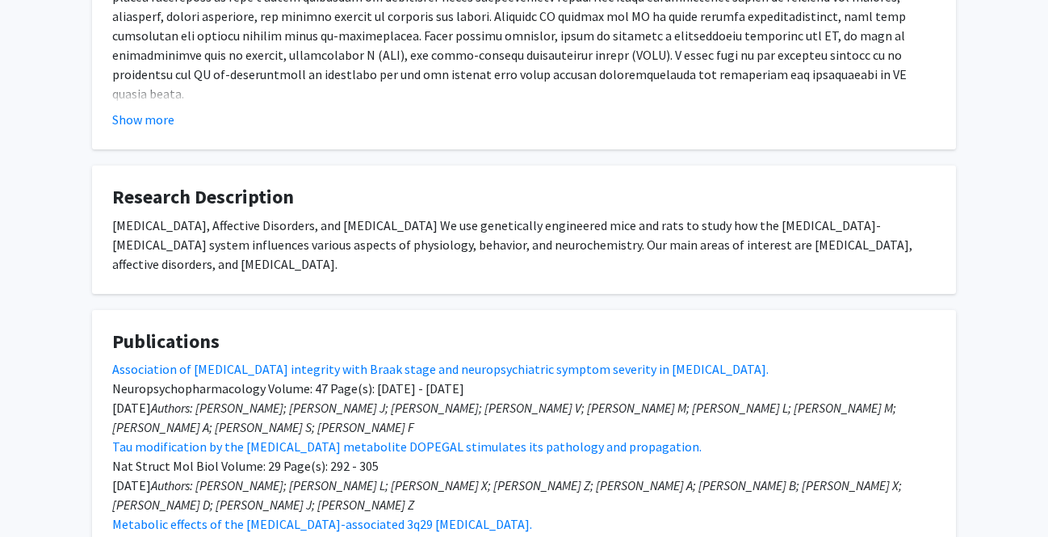
scroll to position [422, 0]
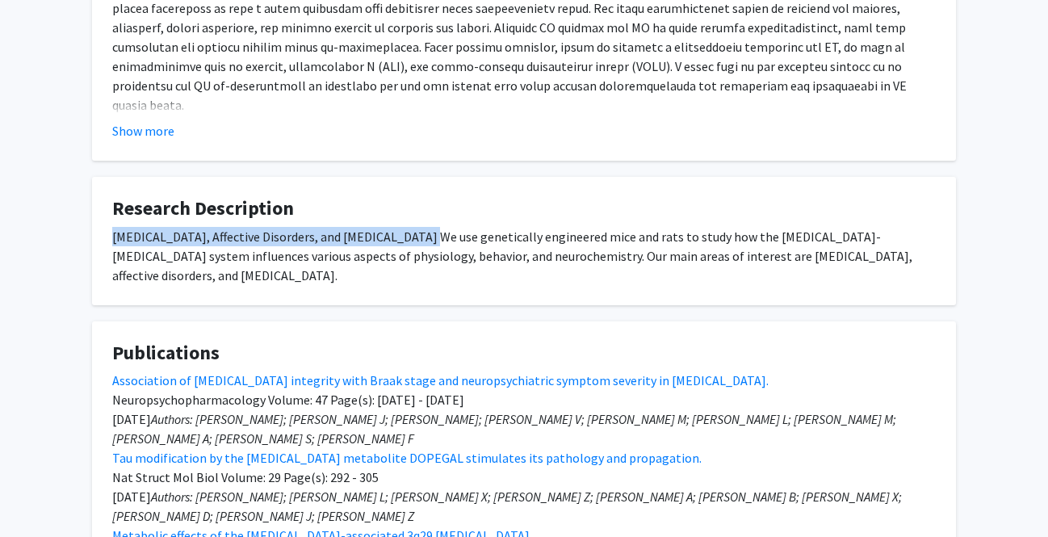
drag, startPoint x: 109, startPoint y: 233, endPoint x: 478, endPoint y: 231, distance: 369.2
click at [478, 231] on fg-card "Research Description Neurodegenerative Disease, Affective Disorders, and Drug A…" at bounding box center [524, 241] width 864 height 128
copy div "Neurodegenerative Disease, Affective Disorders, and Drug Addiction"
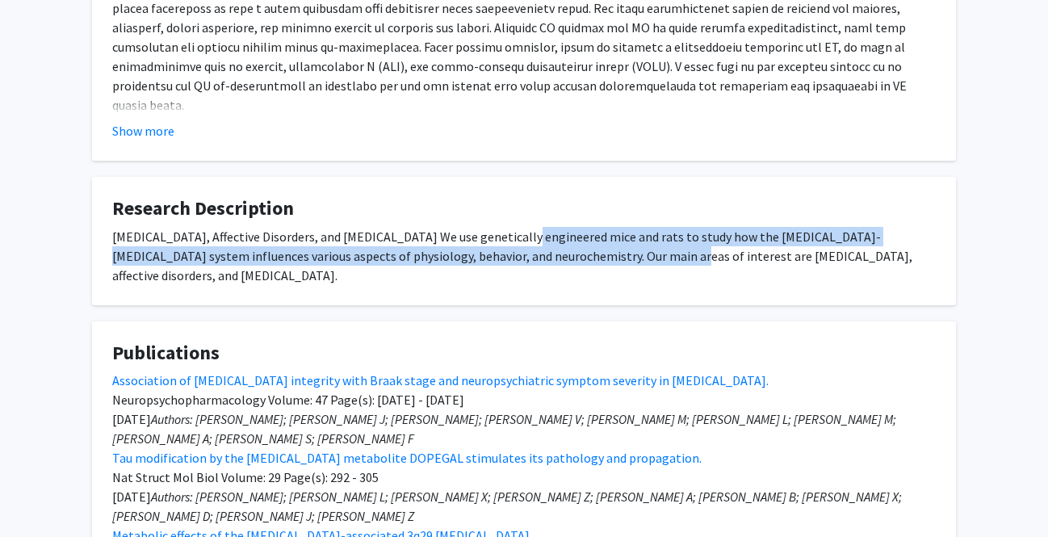
drag, startPoint x: 519, startPoint y: 237, endPoint x: 624, endPoint y: 250, distance: 104.9
click at [624, 250] on div "Neurodegenerative Disease, Affective Disorders, and Drug Addiction We use genet…" at bounding box center [524, 256] width 824 height 58
copy div "genetically engineered mice and rats to study how the locus coeruleus-norepinep…"
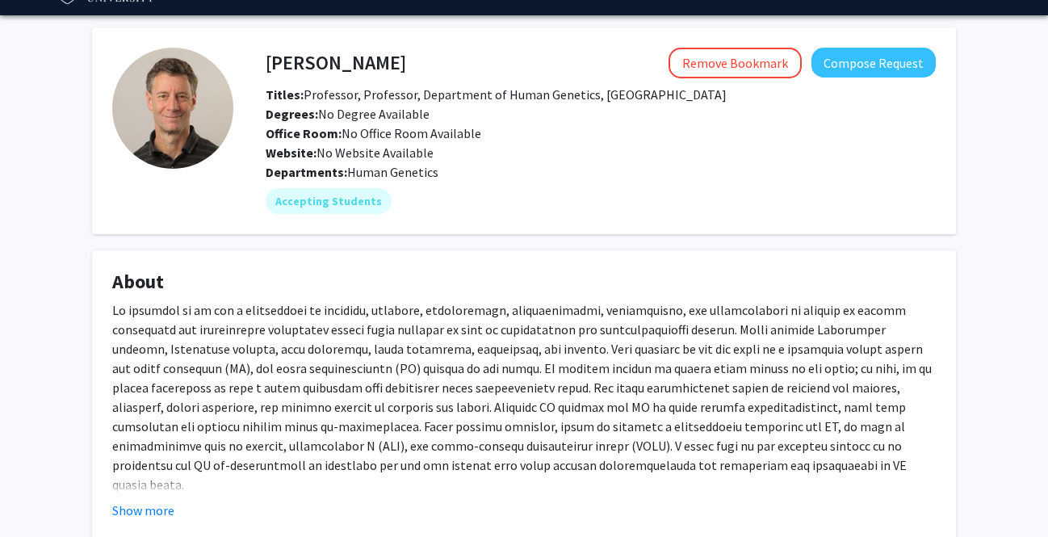
scroll to position [41, 0]
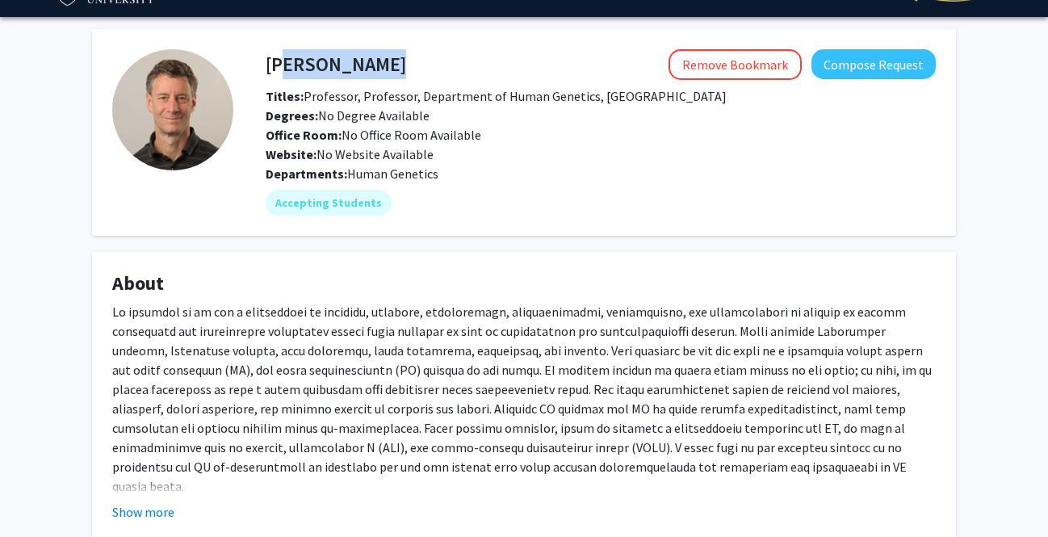
drag, startPoint x: 273, startPoint y: 64, endPoint x: 431, endPoint y: 67, distance: 158.4
click at [431, 67] on div "David Weinshenker Remove Bookmark Compose Request" at bounding box center [601, 64] width 695 height 31
click at [431, 67] on div "Remove Bookmark Compose Request" at bounding box center [671, 64] width 530 height 31
drag, startPoint x: 435, startPoint y: 62, endPoint x: 267, endPoint y: 61, distance: 168.8
click at [267, 61] on div "David Weinshenker Remove Bookmark Compose Request" at bounding box center [601, 64] width 695 height 31
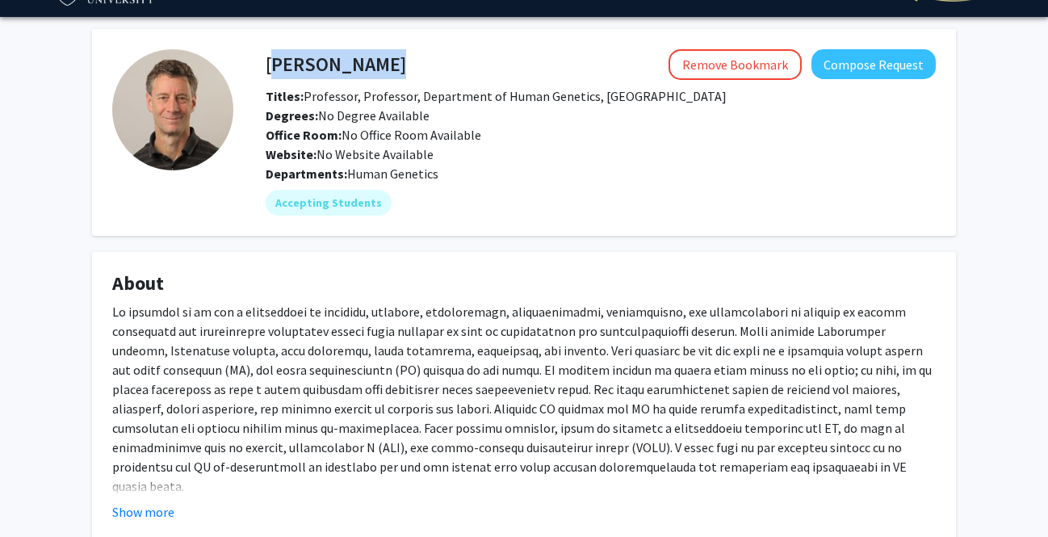
copy h4 "[PERSON_NAME]"
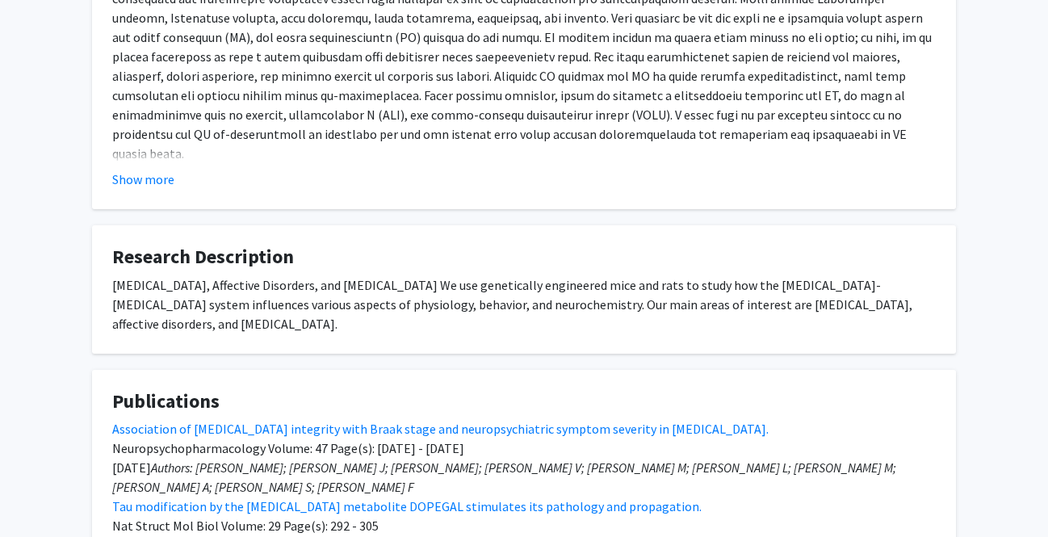
scroll to position [0, 0]
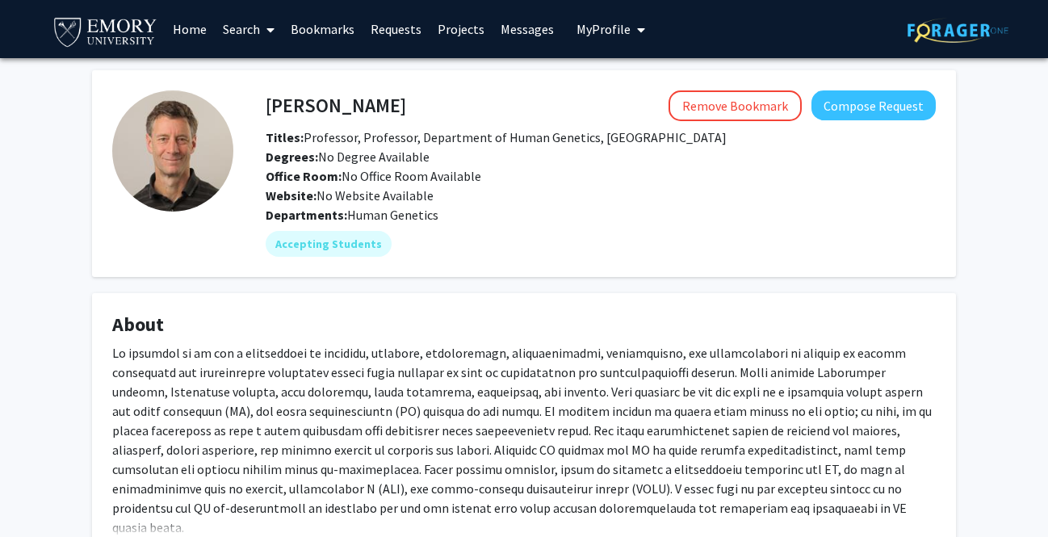
click at [503, 169] on div "Office Room: No Office Room Available" at bounding box center [601, 175] width 695 height 19
drag, startPoint x: 358, startPoint y: 136, endPoint x: 410, endPoint y: 133, distance: 52.6
click at [410, 133] on span "Titles: Professor, Professor, Department of Human Genetics, Emory University Sc…" at bounding box center [496, 137] width 461 height 16
copy span "Professor"
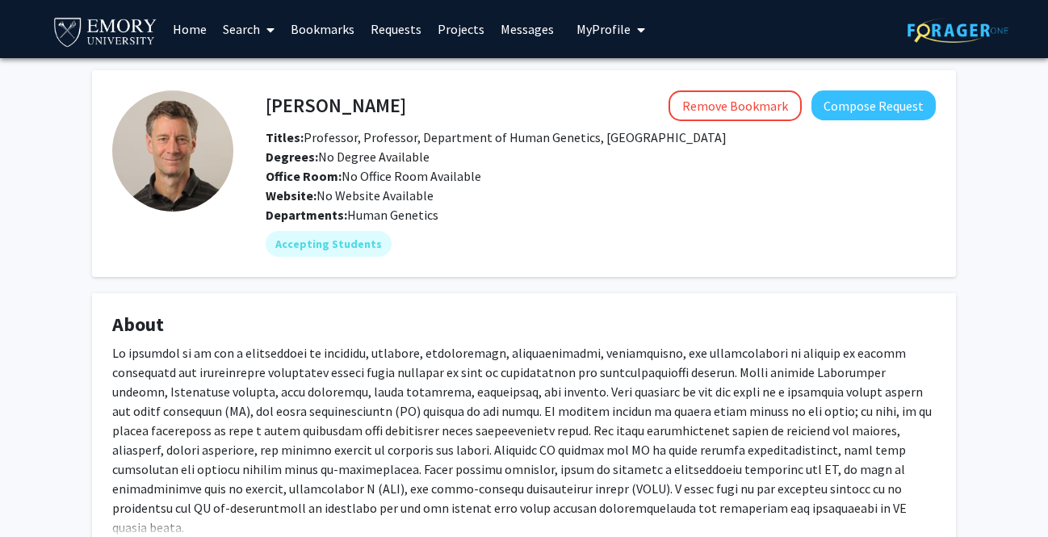
drag, startPoint x: 443, startPoint y: 208, endPoint x: 350, endPoint y: 208, distance: 93.7
click at [350, 208] on div "Departments: Human Genetics" at bounding box center [601, 214] width 670 height 19
copy span "Human Genetics"
